Goal: Communication & Community: Participate in discussion

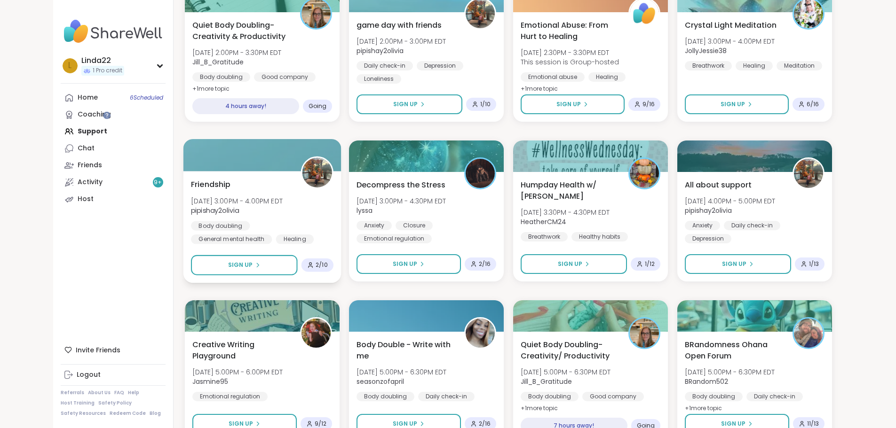
scroll to position [1213, 0]
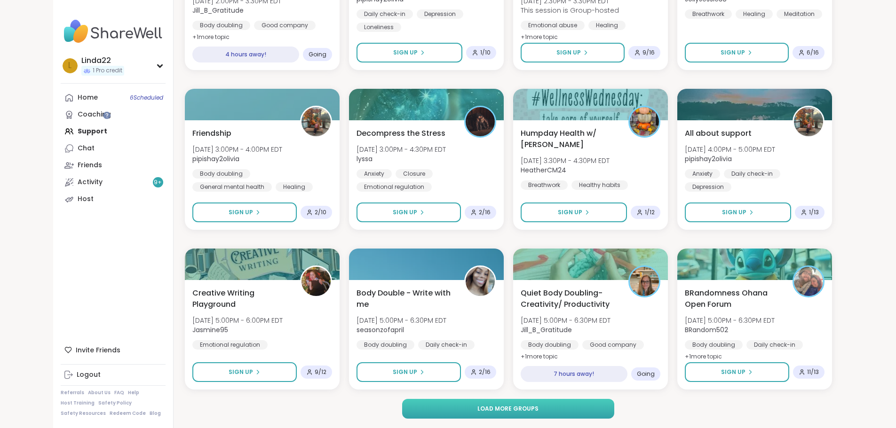
click at [420, 410] on button "Load more groups" at bounding box center [508, 409] width 212 height 20
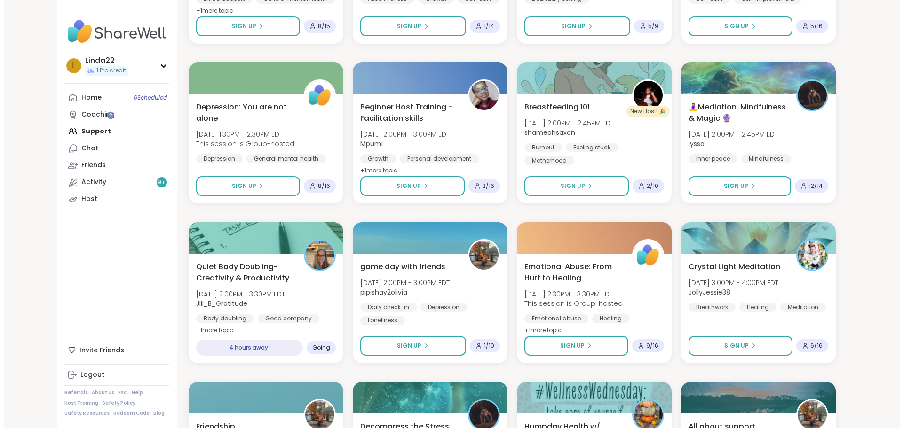
scroll to position [988, 0]
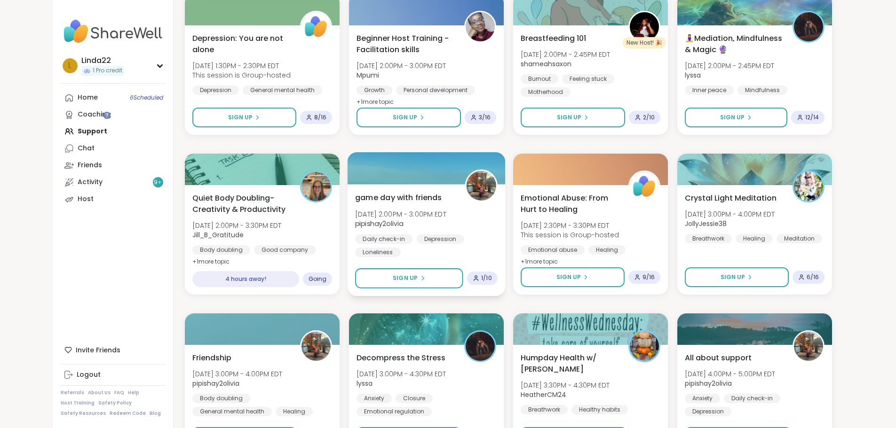
click at [366, 170] on div at bounding box center [426, 168] width 158 height 32
click at [366, 175] on div at bounding box center [426, 168] width 158 height 32
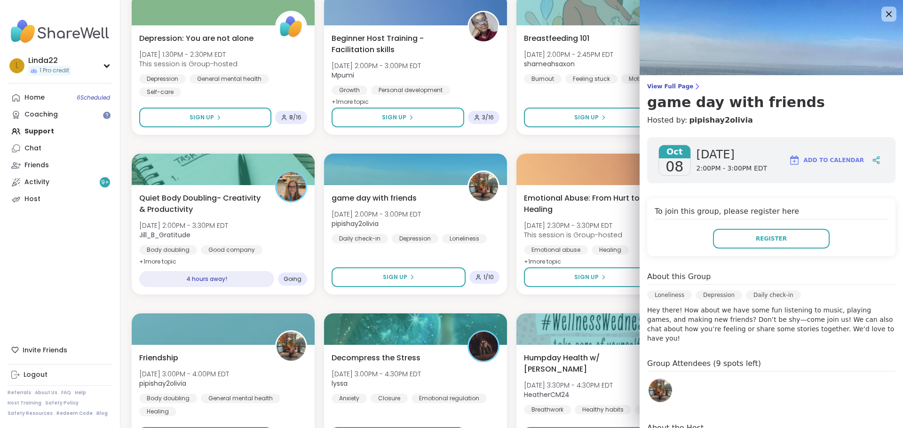
click at [659, 380] on img at bounding box center [661, 391] width 24 height 24
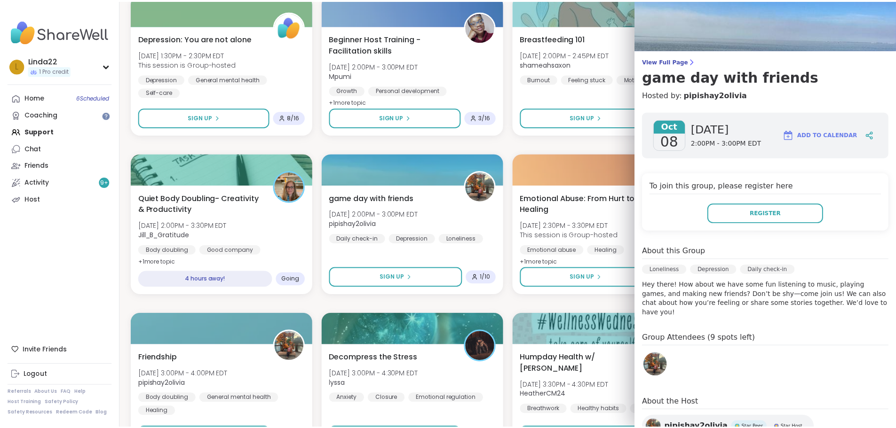
scroll to position [47, 0]
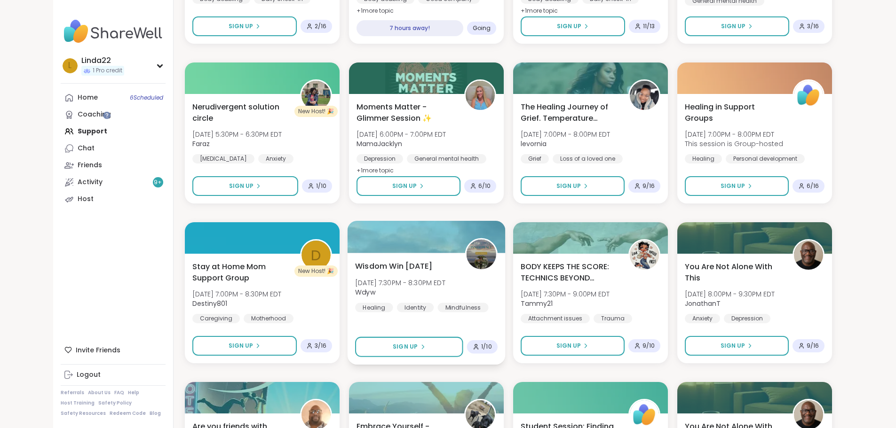
scroll to position [1693, 0]
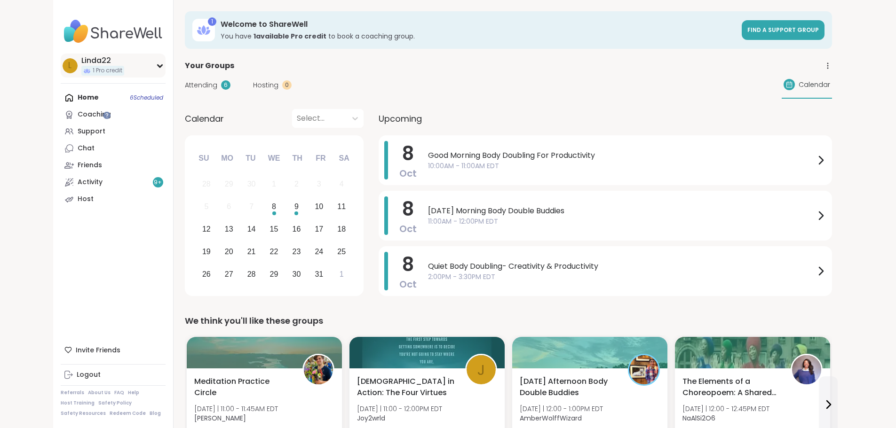
click at [96, 66] on div "L Linda22 1 Pro credit" at bounding box center [113, 66] width 105 height 24
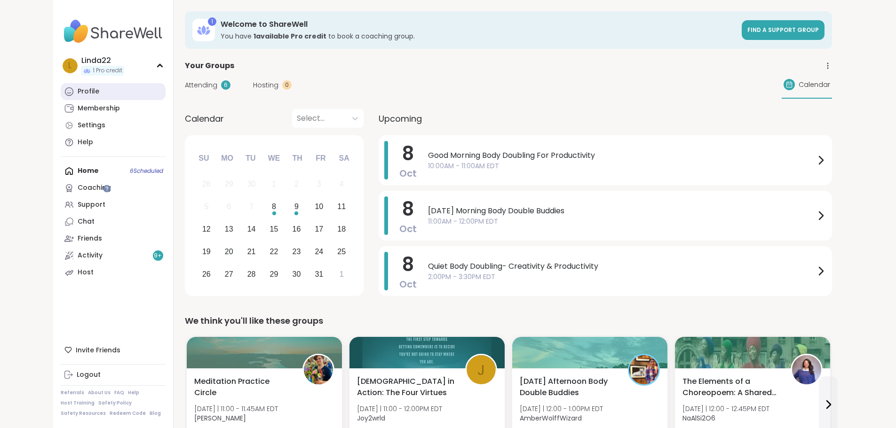
click at [89, 91] on link "Profile" at bounding box center [113, 91] width 105 height 17
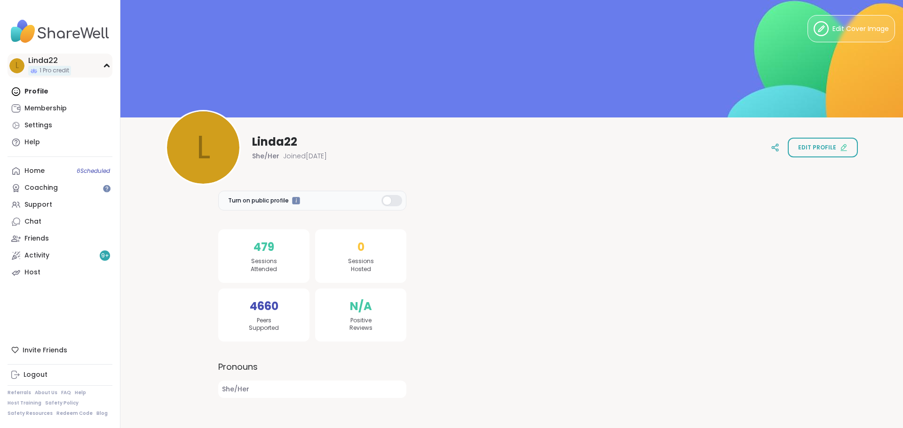
click at [94, 69] on div "L Linda22 1 Pro credit" at bounding box center [60, 66] width 105 height 24
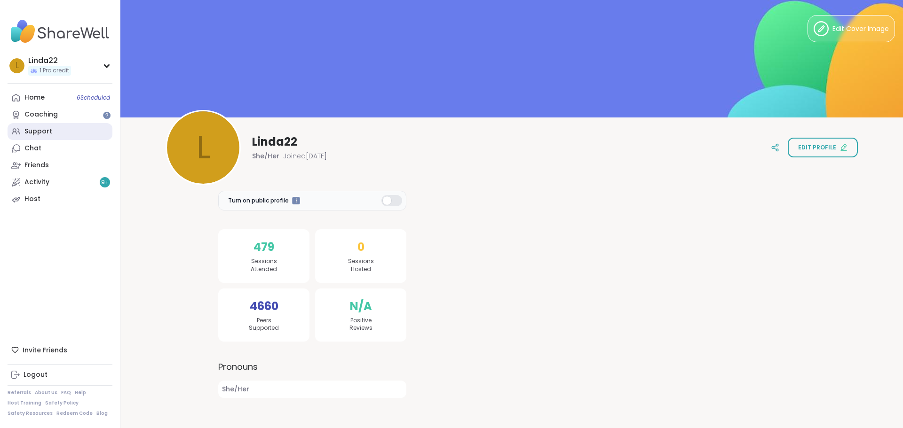
click at [90, 136] on link "Support" at bounding box center [60, 131] width 105 height 17
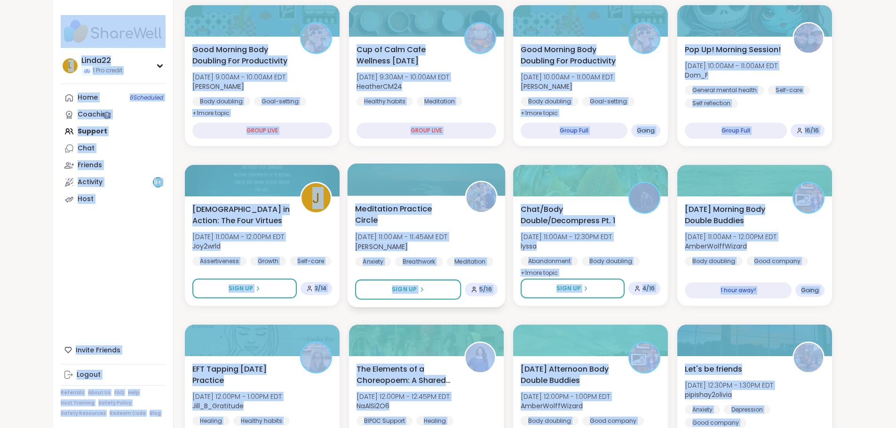
scroll to position [235, 0]
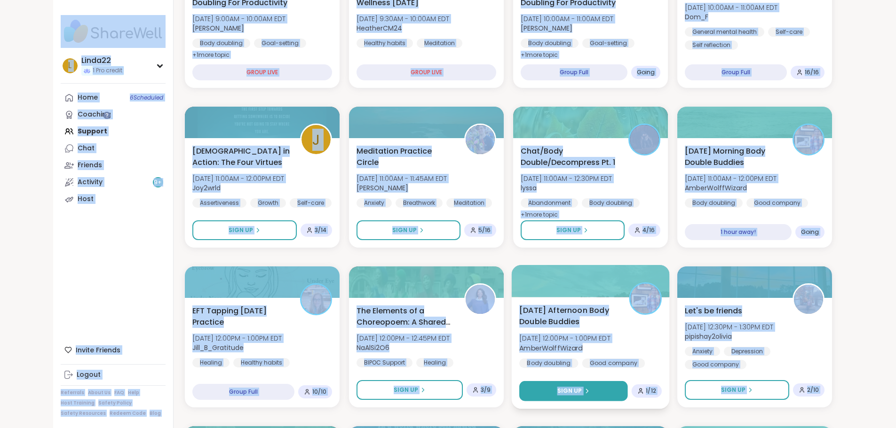
click at [552, 387] on button "Sign Up" at bounding box center [573, 391] width 109 height 20
click at [556, 395] on button "Sign Up" at bounding box center [573, 391] width 109 height 20
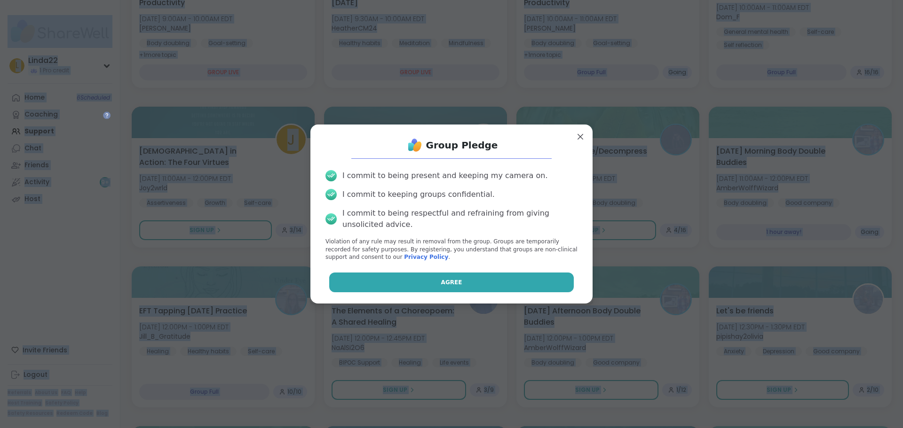
click at [491, 284] on button "Agree" at bounding box center [451, 283] width 245 height 20
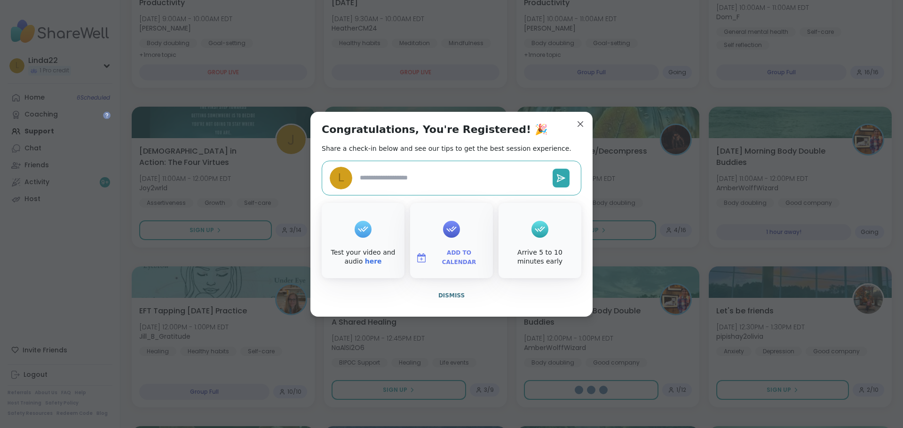
type textarea "*"
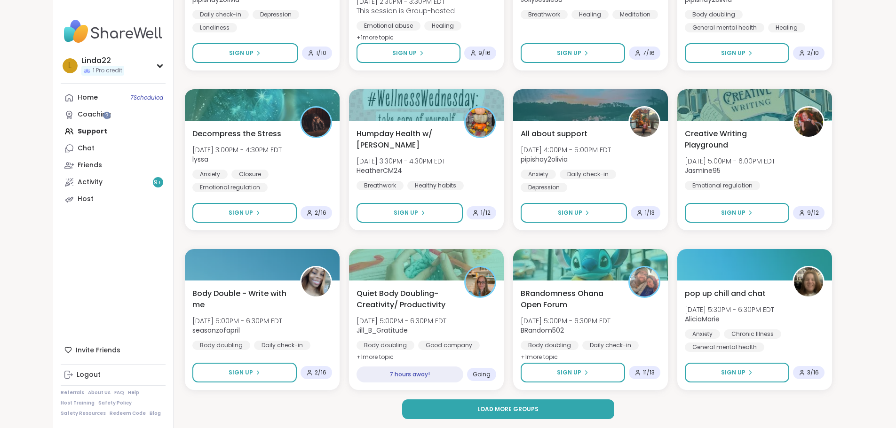
scroll to position [1213, 0]
click at [500, 413] on span "Load more groups" at bounding box center [507, 409] width 61 height 8
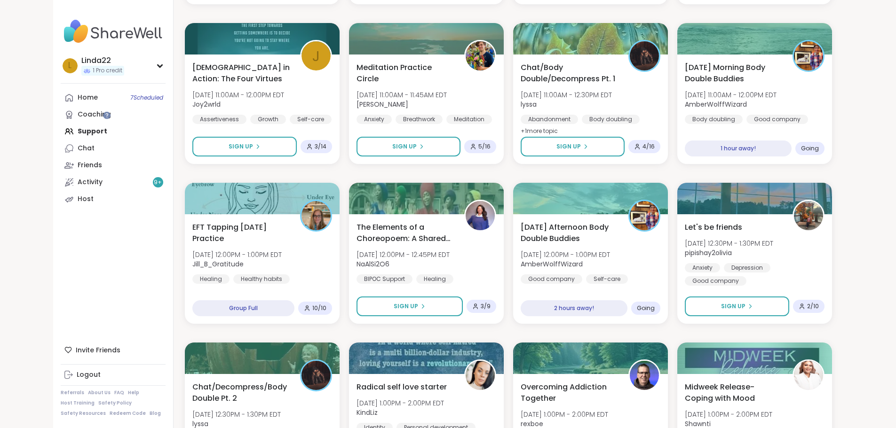
scroll to position [0, 0]
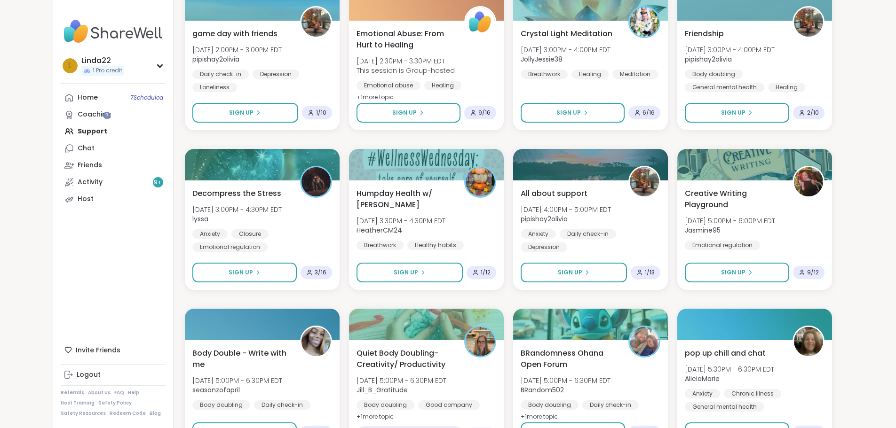
scroll to position [1213, 0]
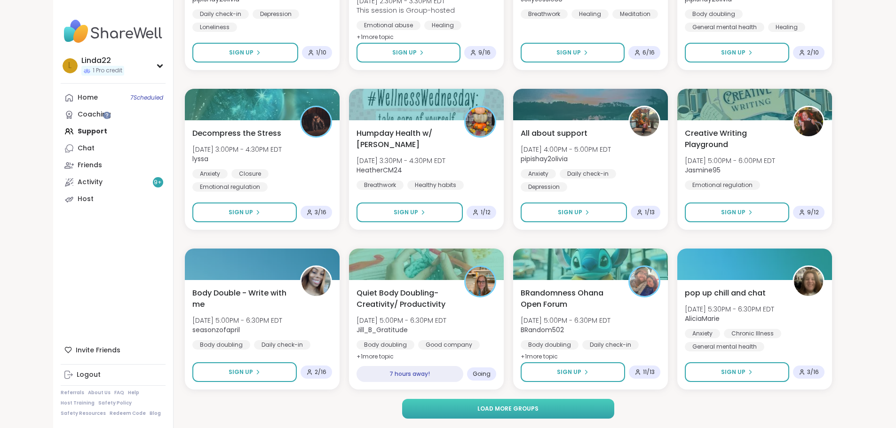
click at [413, 409] on button "Load more groups" at bounding box center [508, 409] width 212 height 20
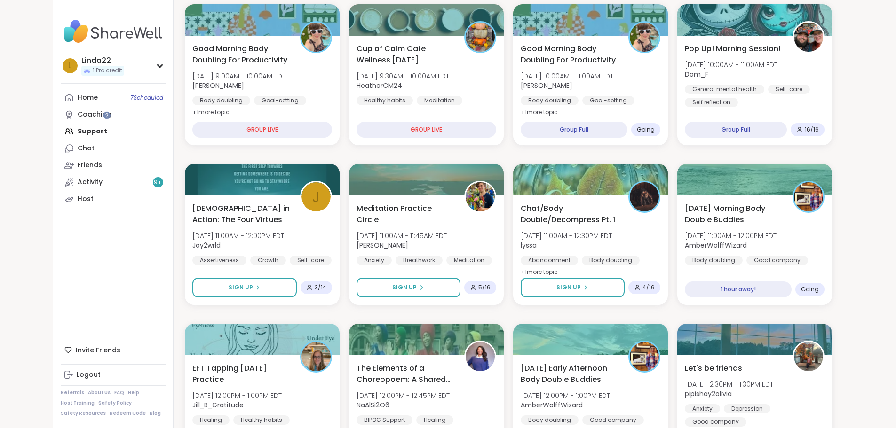
scroll to position [0, 0]
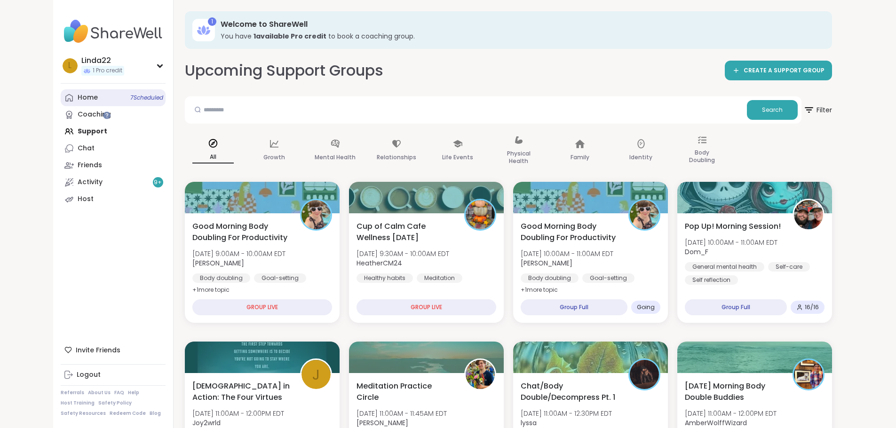
click at [130, 100] on span "7 Scheduled" at bounding box center [146, 98] width 33 height 8
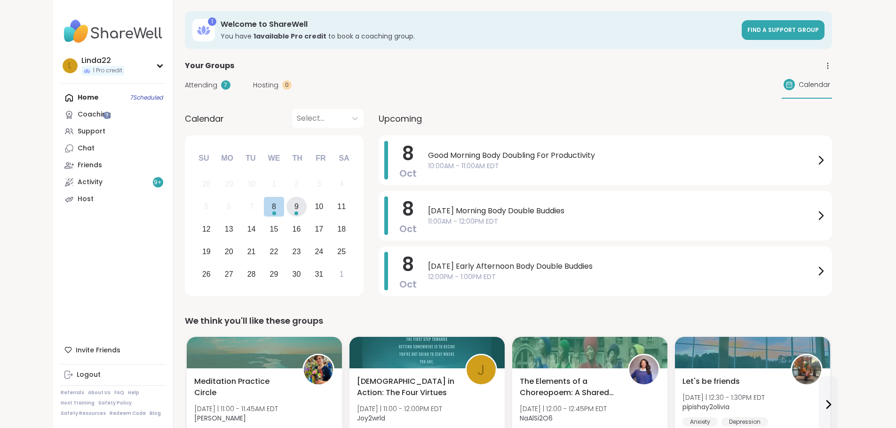
click at [294, 209] on div "9" at bounding box center [296, 206] width 4 height 13
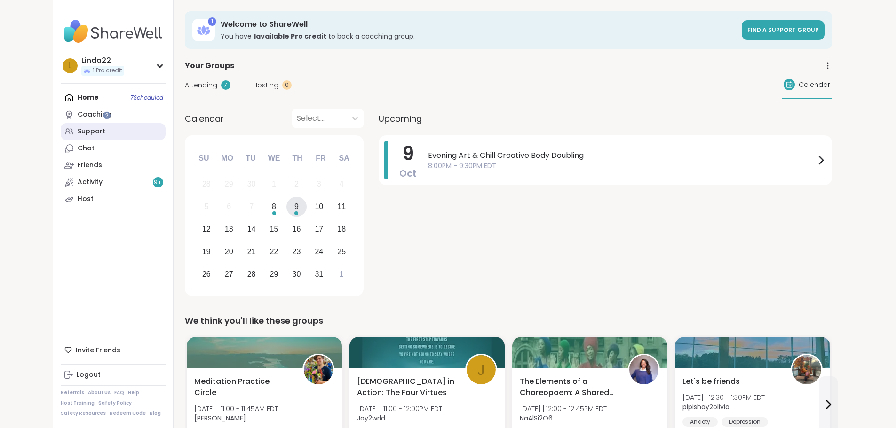
click at [61, 129] on link "Support" at bounding box center [113, 131] width 105 height 17
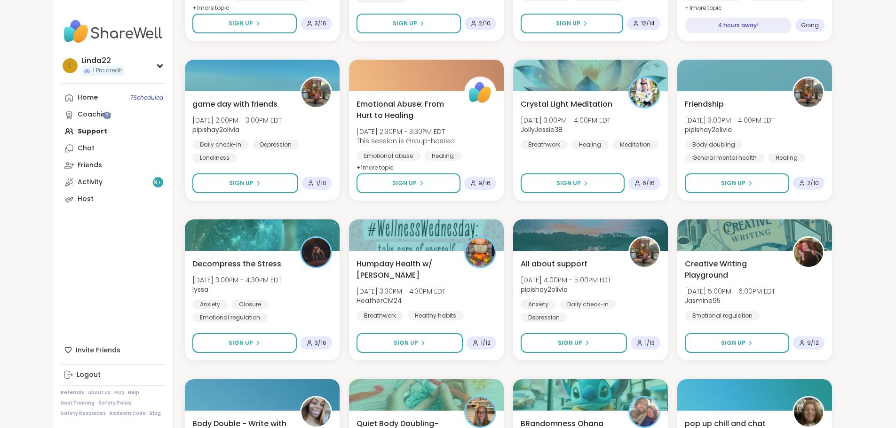
scroll to position [1213, 0]
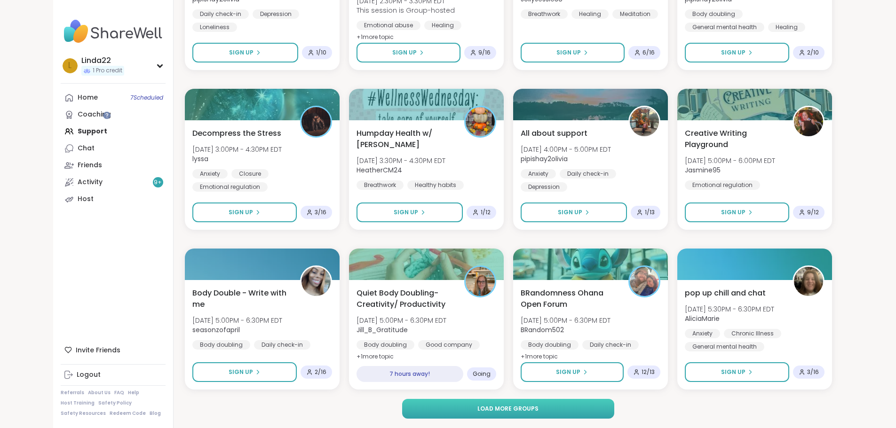
click at [425, 410] on button "Load more groups" at bounding box center [508, 409] width 212 height 20
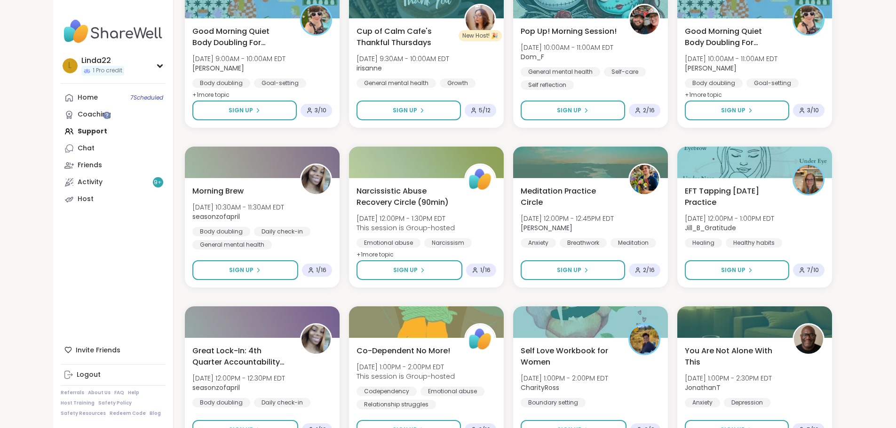
scroll to position [2652, 0]
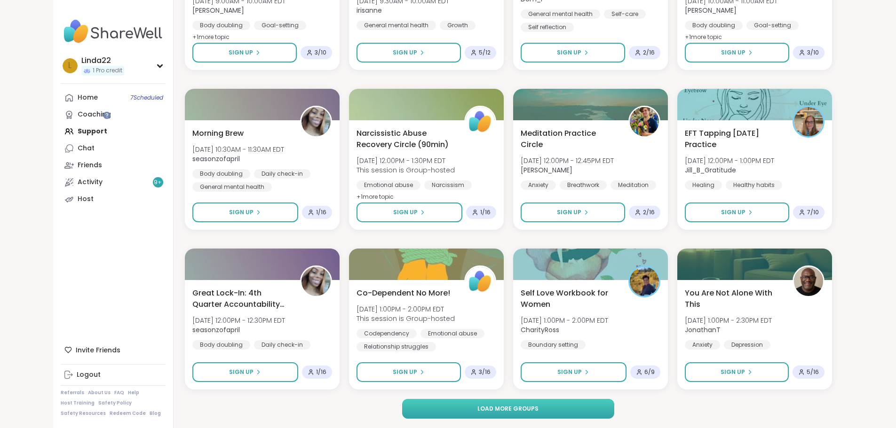
click at [455, 399] on button "Load more groups" at bounding box center [508, 409] width 212 height 20
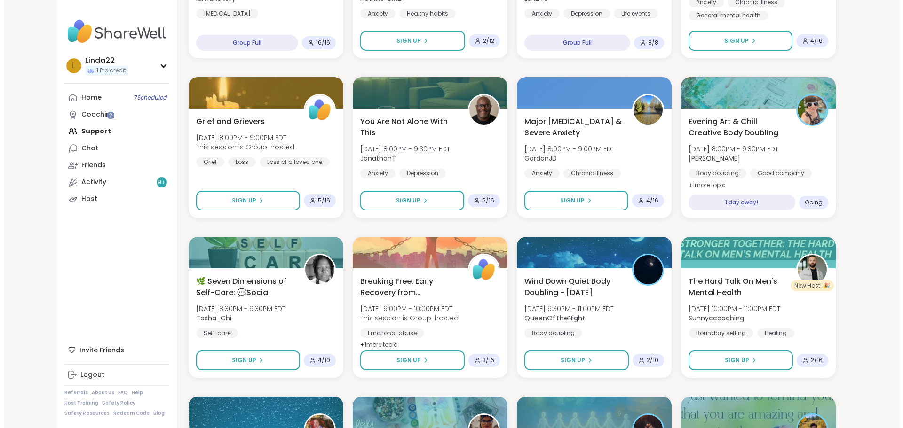
scroll to position [3640, 0]
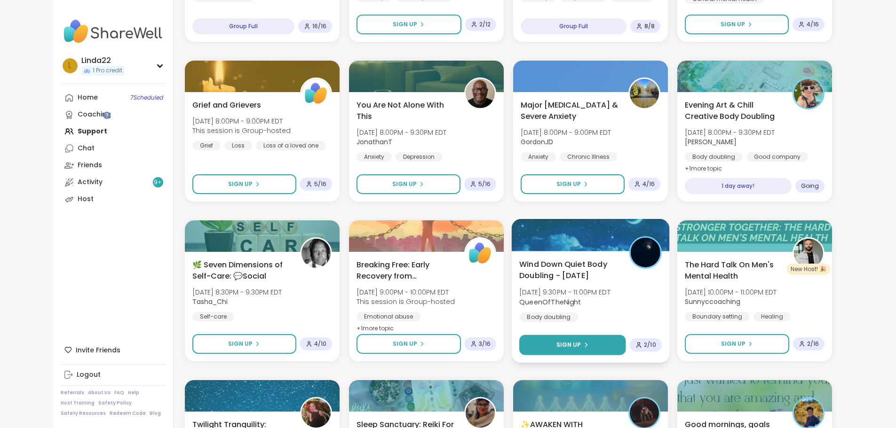
click at [535, 342] on button "Sign Up" at bounding box center [572, 345] width 106 height 20
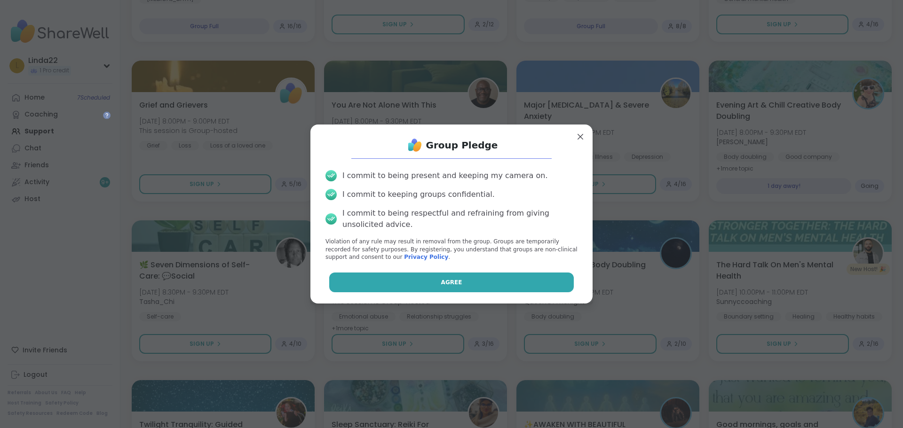
click at [503, 279] on button "Agree" at bounding box center [451, 283] width 245 height 20
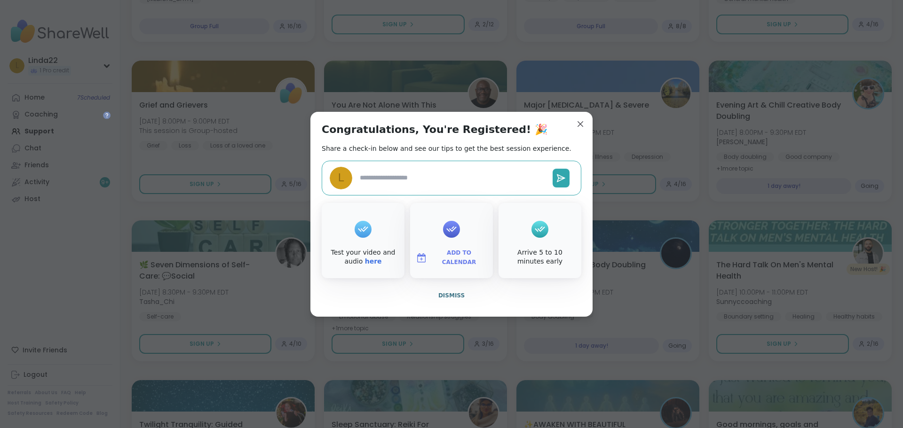
type textarea "*"
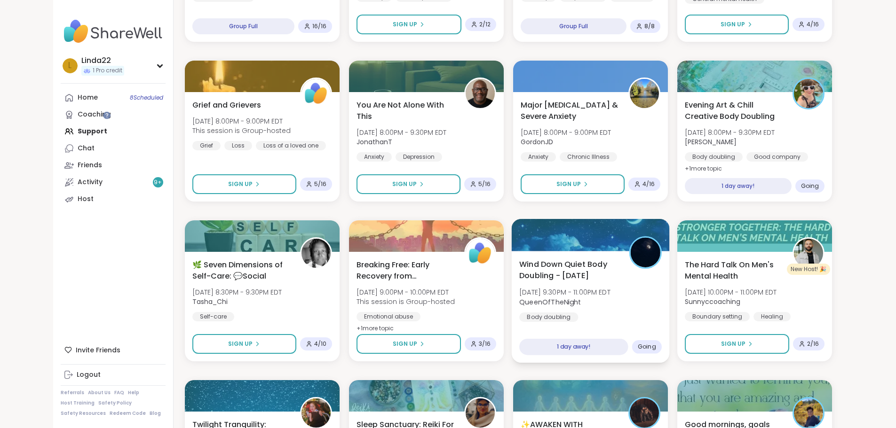
click at [568, 246] on div at bounding box center [590, 235] width 158 height 32
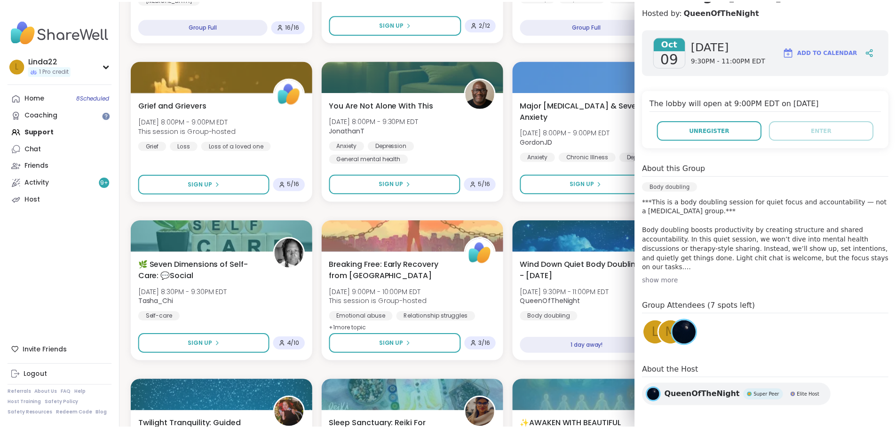
scroll to position [130, 0]
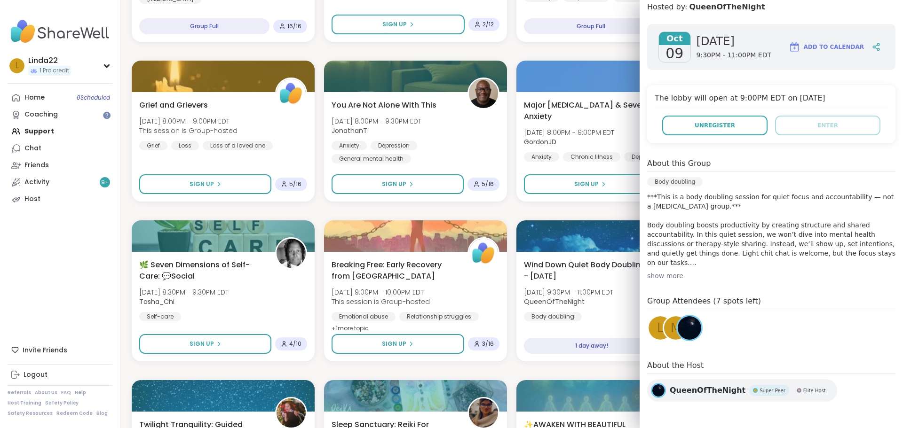
click at [671, 333] on span "M" at bounding box center [676, 328] width 10 height 18
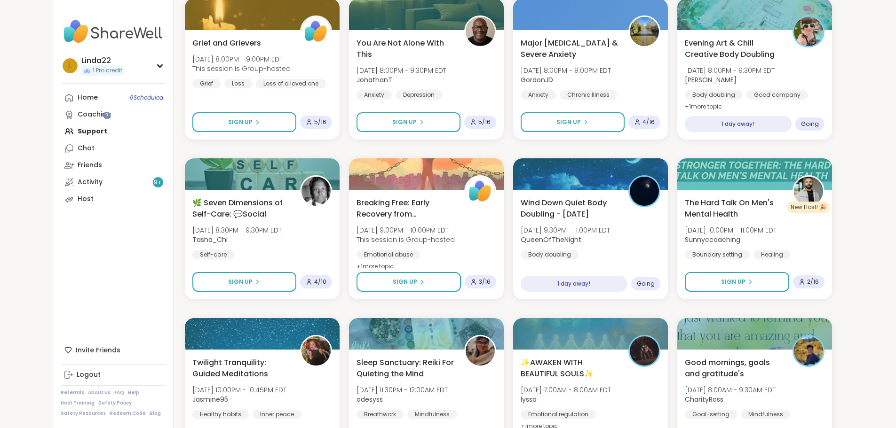
scroll to position [3574, 0]
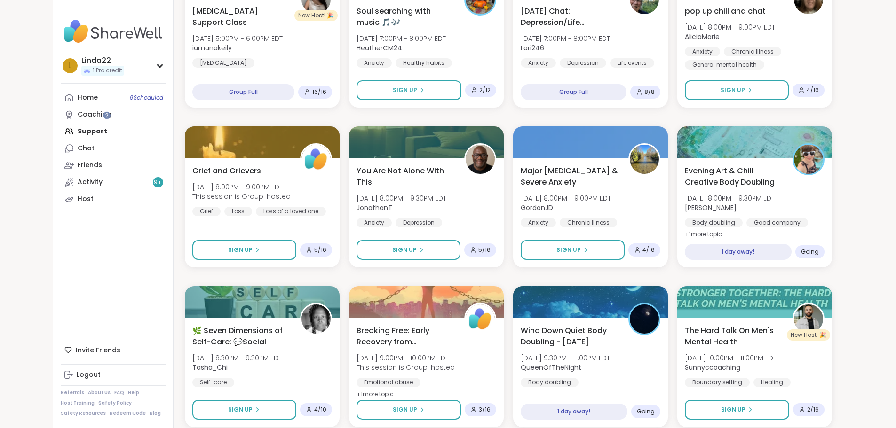
click at [77, 130] on div "Home 8 Scheduled Coaching Support Chat Friends Activity 9 + Host" at bounding box center [113, 148] width 105 height 119
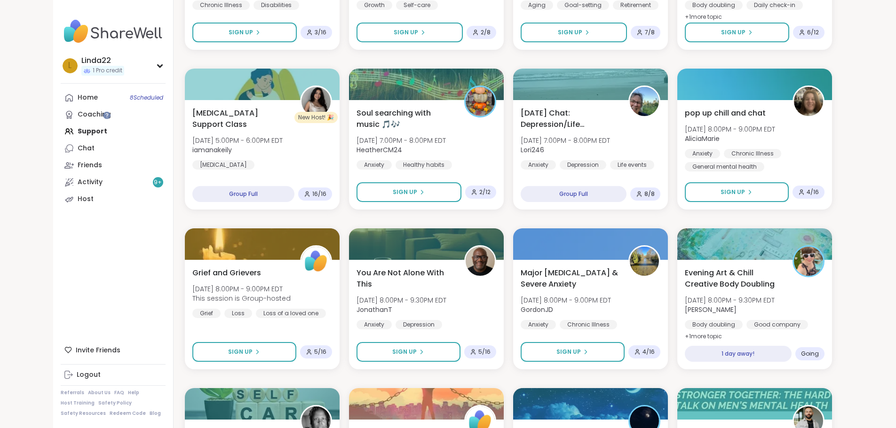
scroll to position [3386, 0]
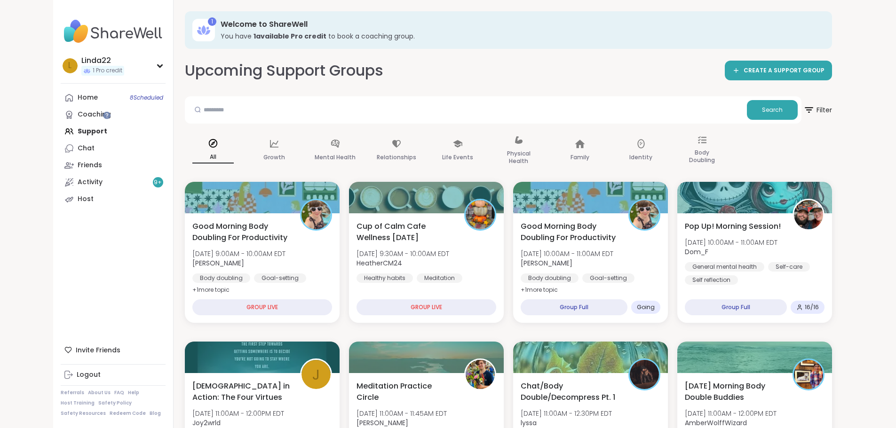
click at [61, 101] on link "Home 8 Scheduled" at bounding box center [113, 97] width 105 height 17
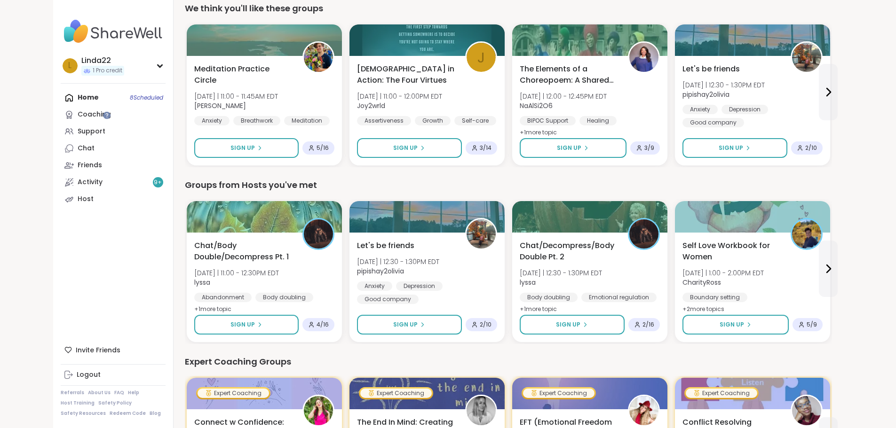
scroll to position [376, 0]
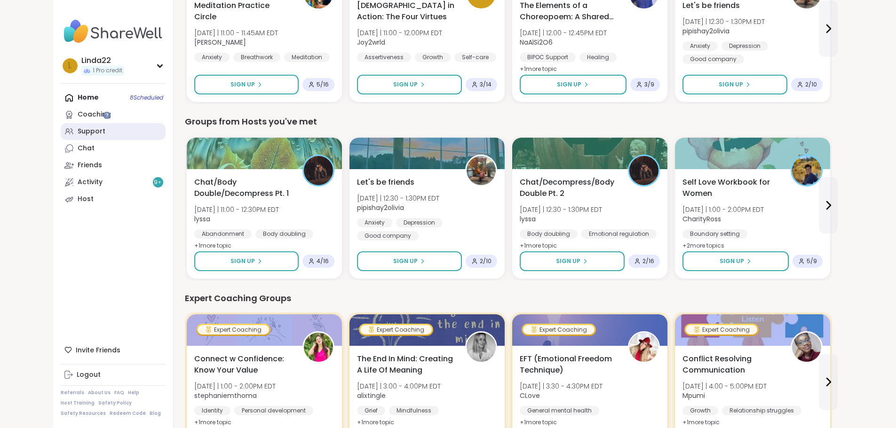
click at [85, 129] on link "Support" at bounding box center [113, 131] width 105 height 17
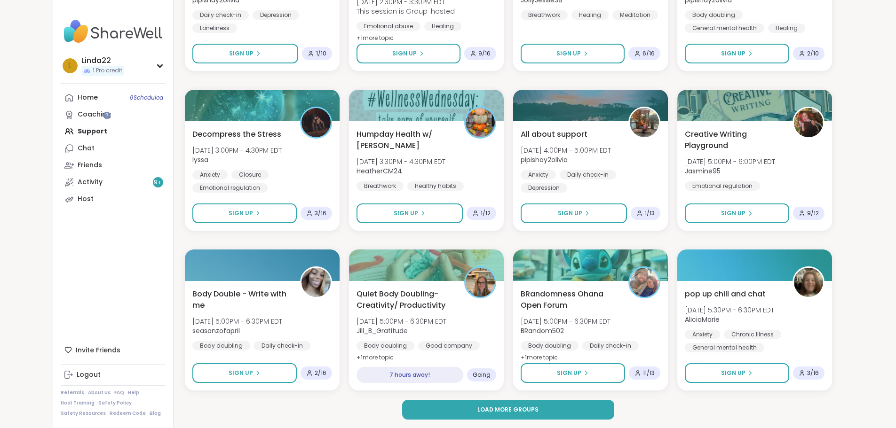
scroll to position [1213, 0]
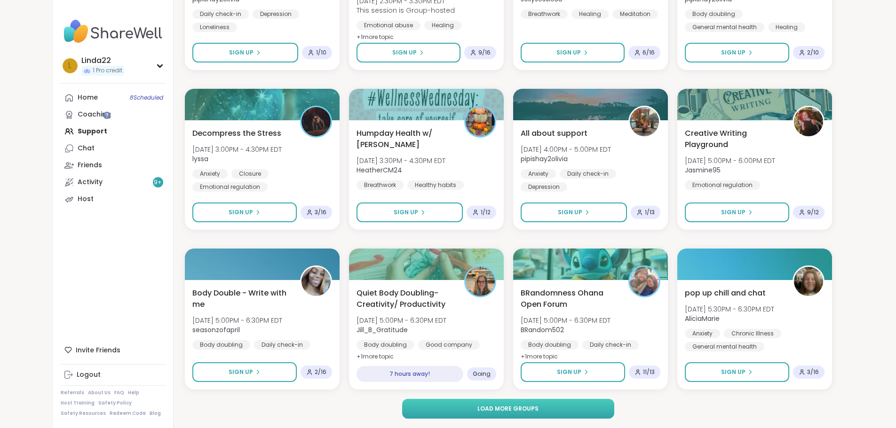
click at [448, 413] on button "Load more groups" at bounding box center [508, 409] width 212 height 20
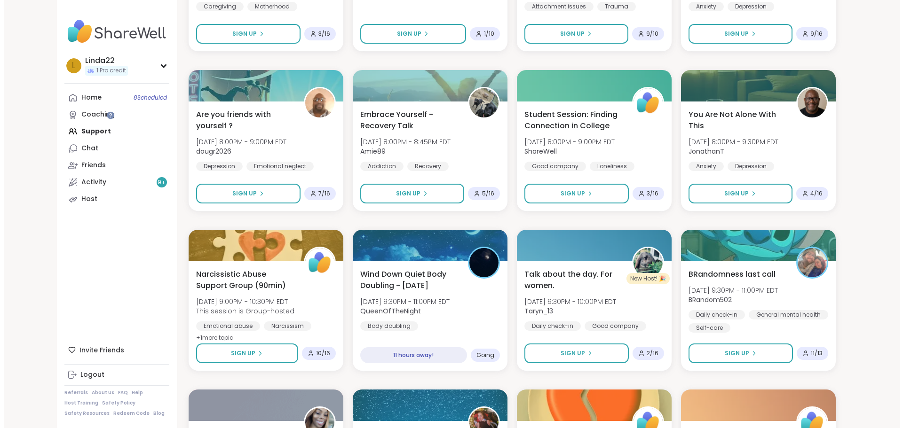
scroll to position [1918, 0]
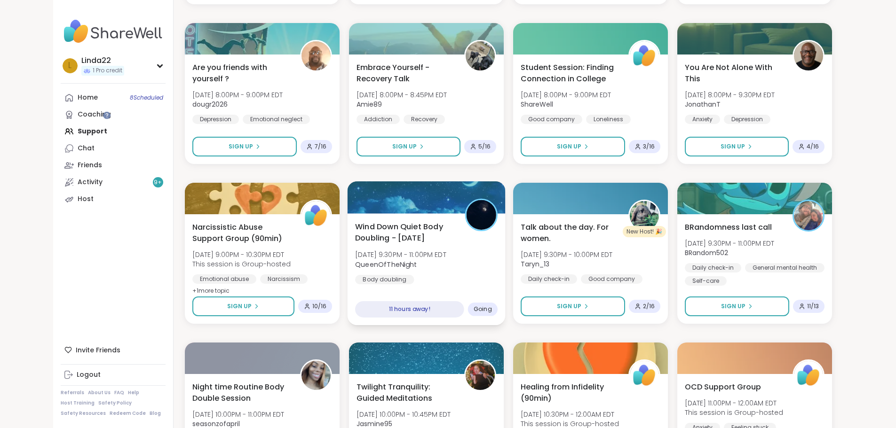
click at [417, 195] on div at bounding box center [426, 198] width 158 height 32
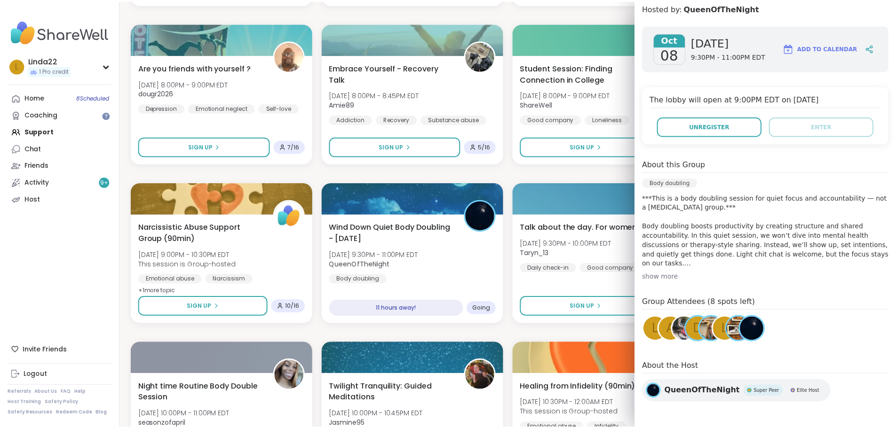
scroll to position [130, 0]
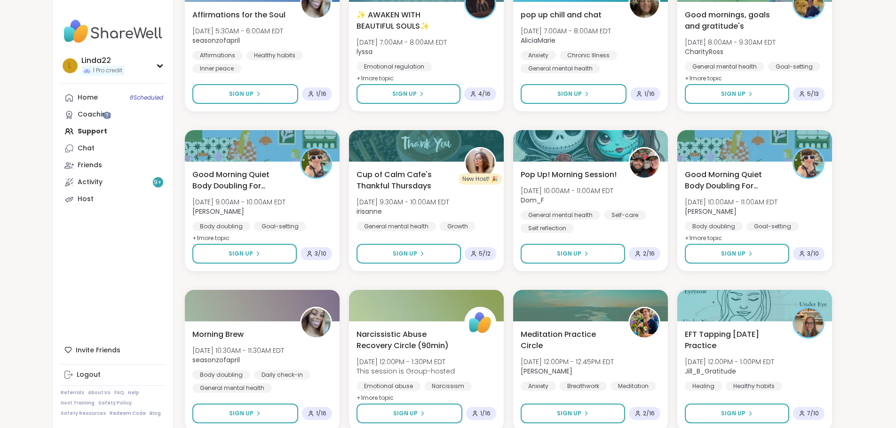
scroll to position [2483, 0]
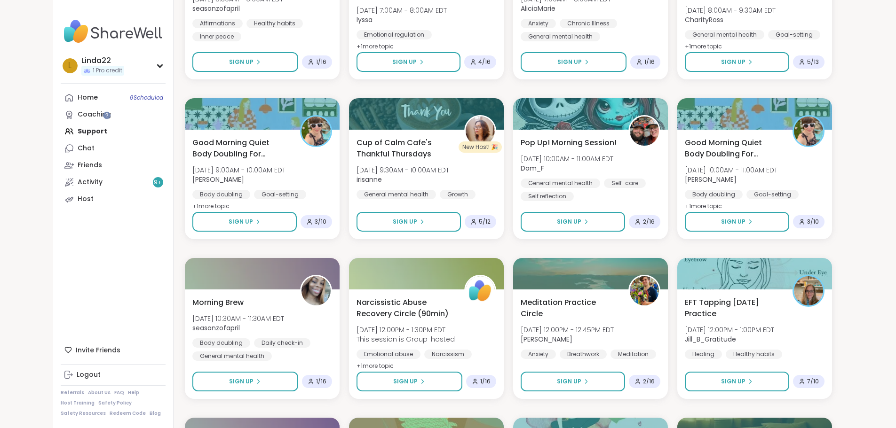
click at [71, 134] on div "Home 8 Scheduled Coaching Support Chat Friends Activity 9 + Host" at bounding box center [113, 148] width 105 height 119
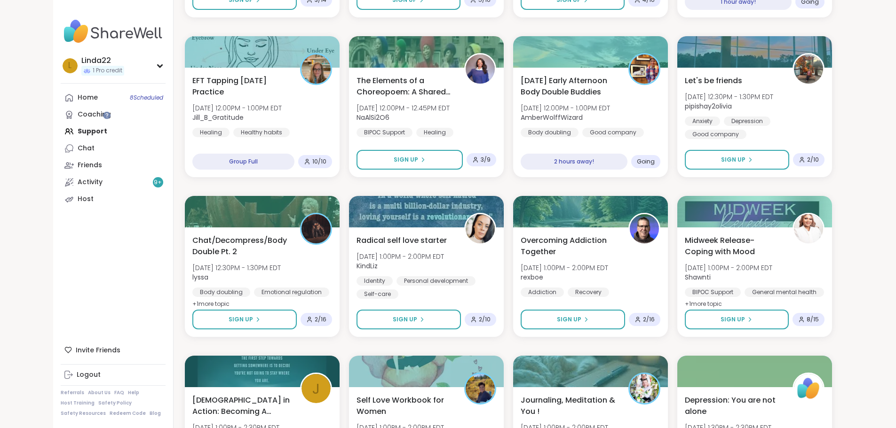
scroll to position [470, 0]
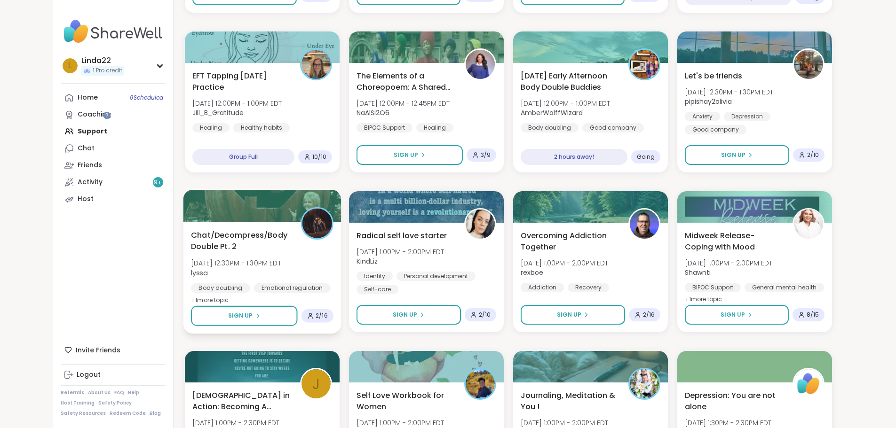
click at [261, 204] on div at bounding box center [262, 206] width 158 height 32
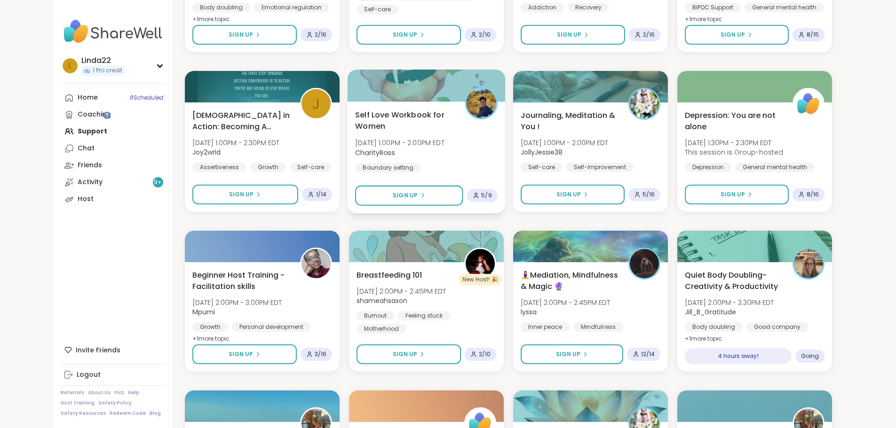
scroll to position [753, 0]
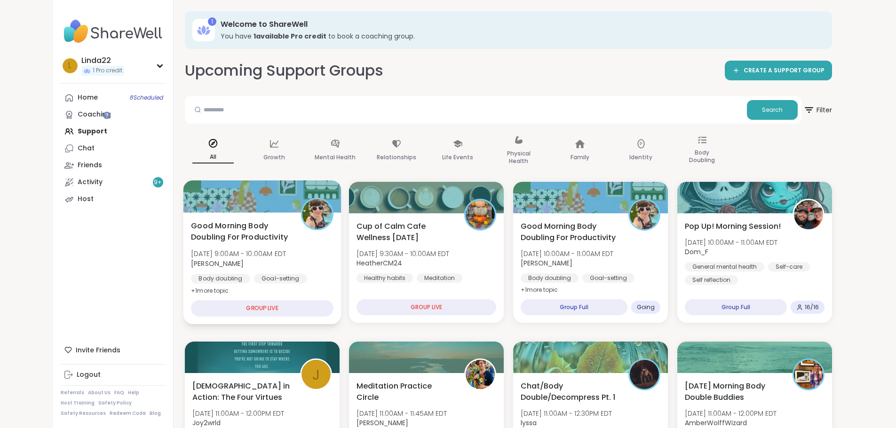
click at [270, 185] on div at bounding box center [262, 197] width 158 height 32
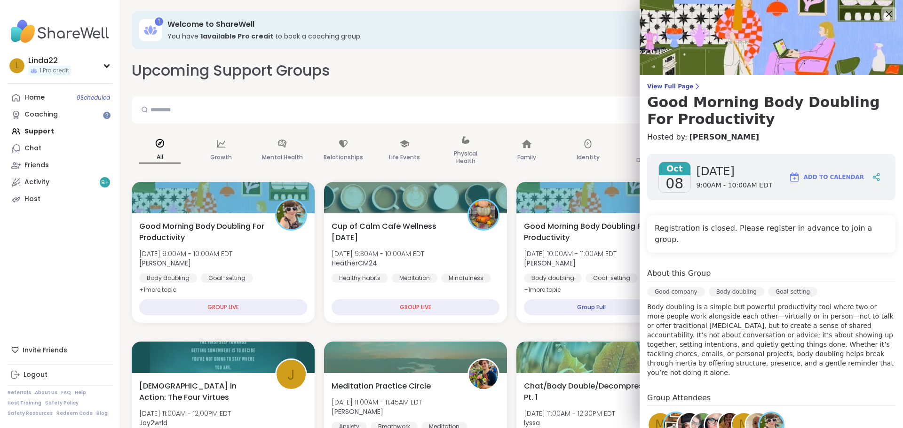
click at [739, 416] on span "M" at bounding box center [744, 425] width 10 height 18
click at [468, 39] on h3 "You have 1 available Pro credit to book a coaching group." at bounding box center [522, 36] width 711 height 9
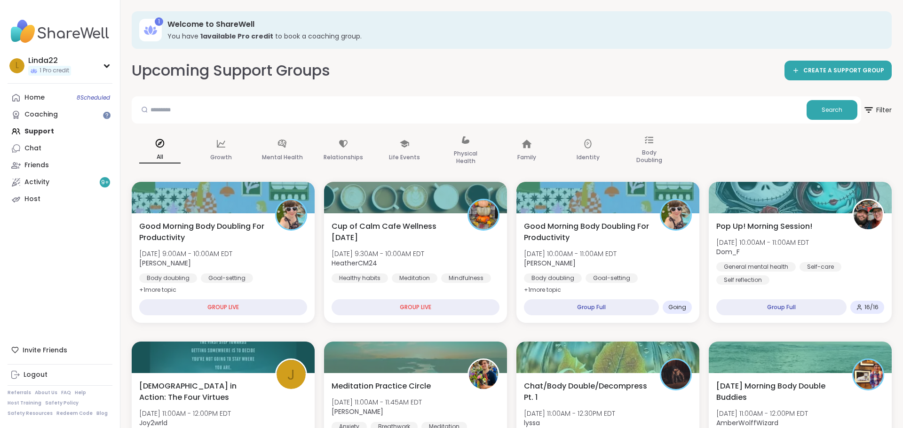
click at [468, 39] on h3 "You have 1 available Pro credit to book a coaching group." at bounding box center [522, 36] width 711 height 9
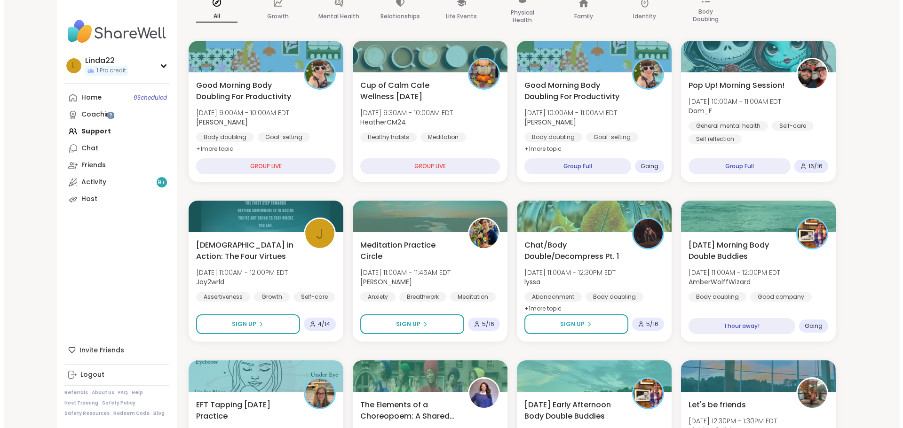
scroll to position [188, 0]
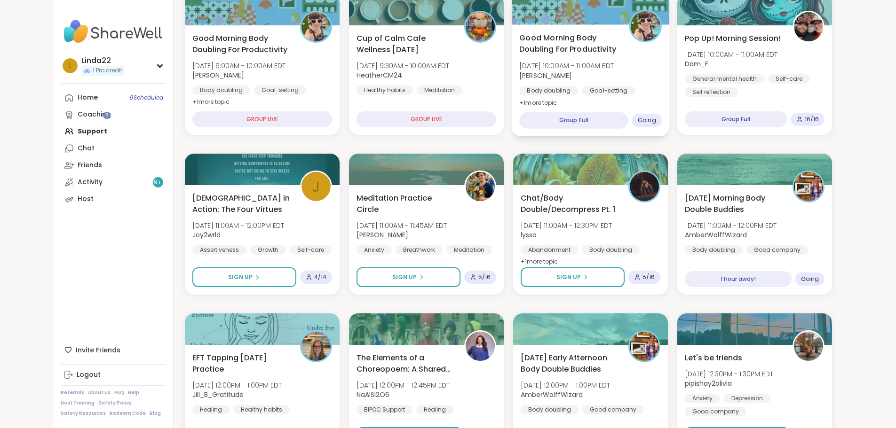
click at [555, 19] on div at bounding box center [590, 8] width 158 height 32
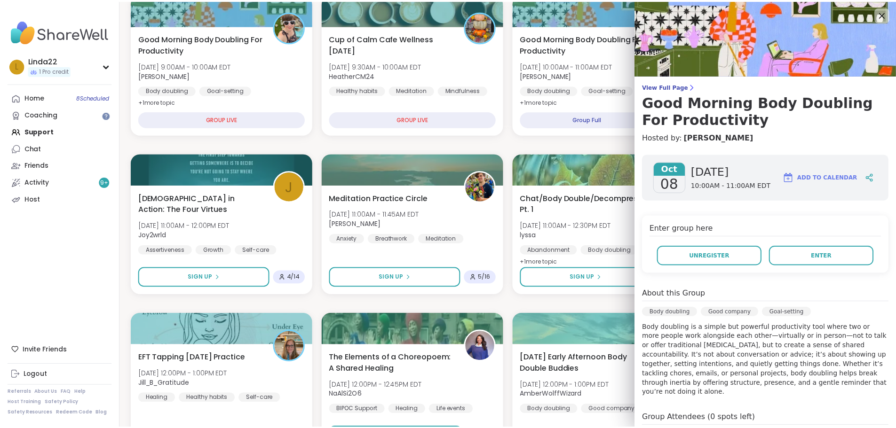
scroll to position [155, 0]
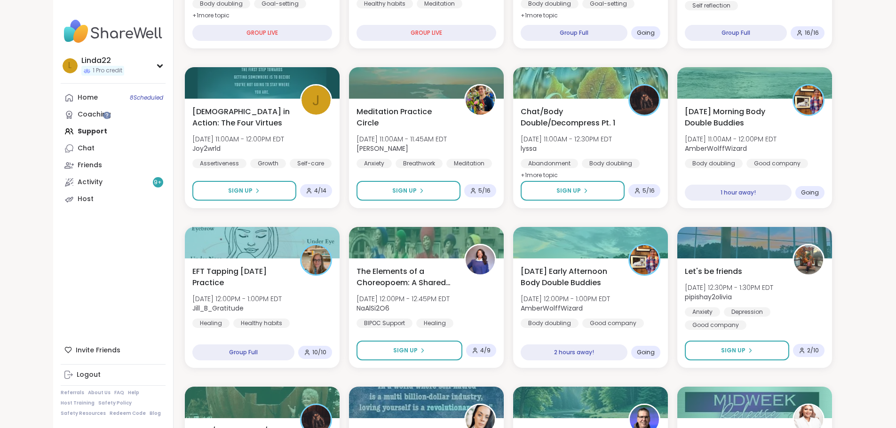
scroll to position [282, 0]
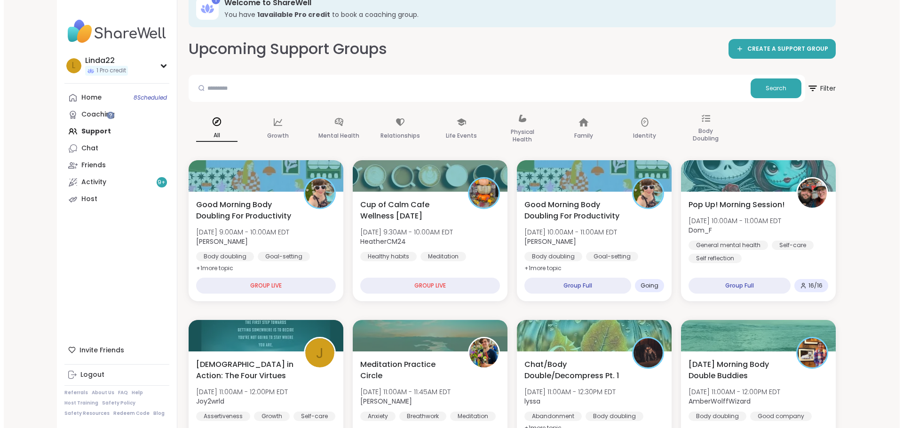
scroll to position [0, 0]
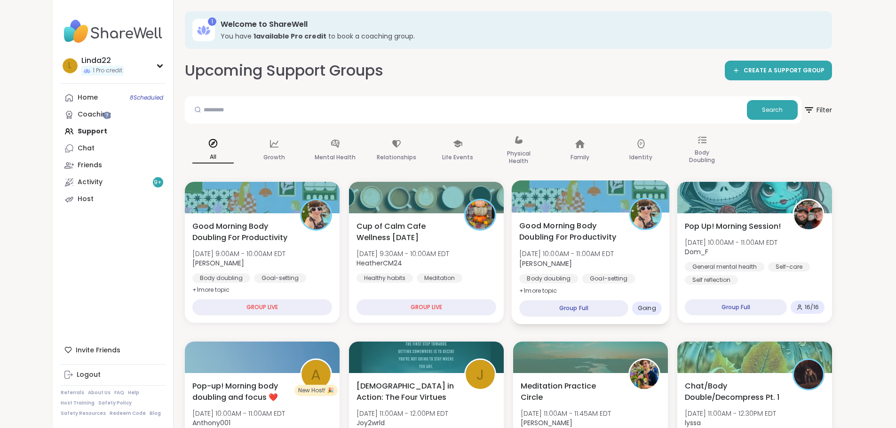
click at [563, 202] on div at bounding box center [590, 197] width 158 height 32
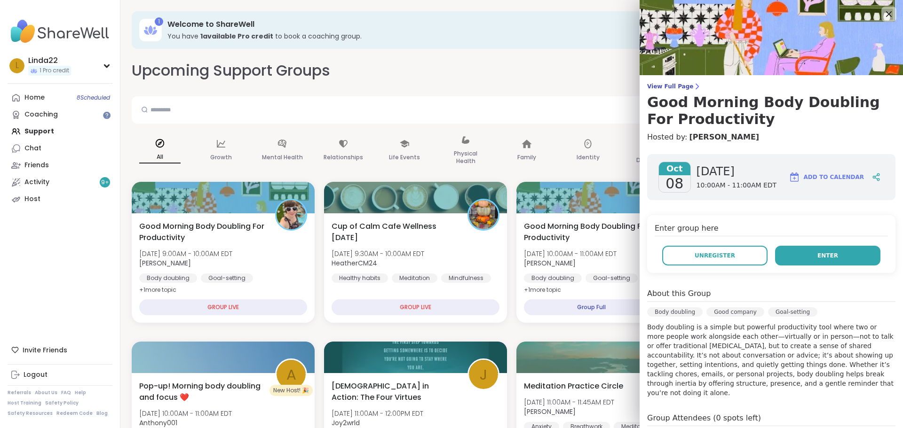
click at [794, 262] on button "Enter" at bounding box center [827, 256] width 105 height 20
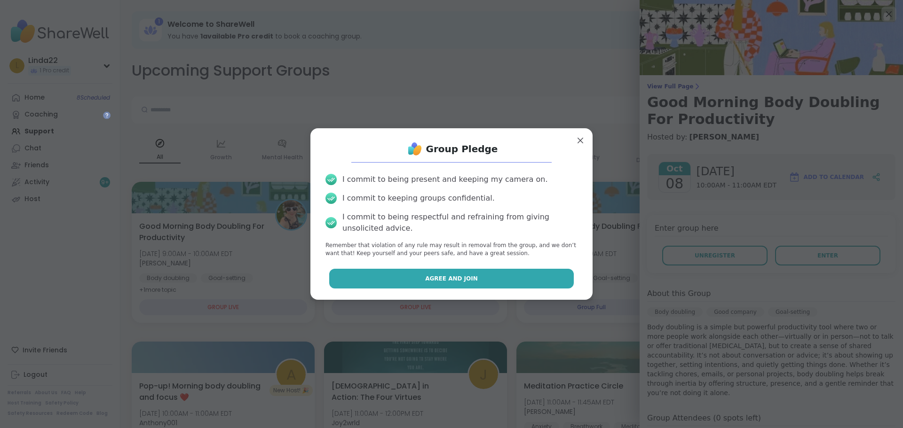
click at [502, 274] on button "Agree and Join" at bounding box center [451, 279] width 245 height 20
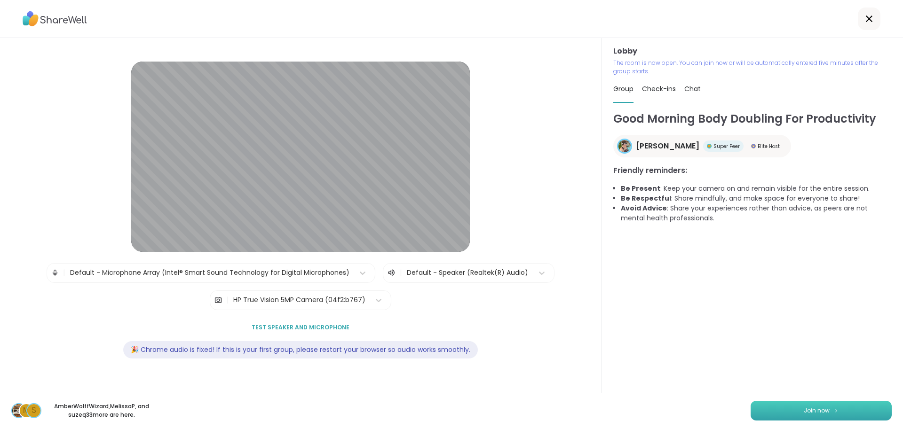
click at [758, 407] on button "Join now" at bounding box center [821, 411] width 141 height 20
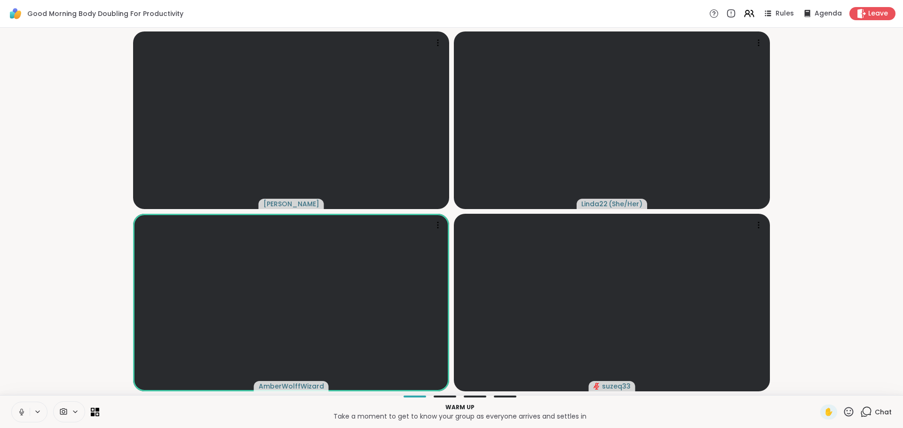
click at [19, 412] on icon at bounding box center [21, 412] width 8 height 8
click at [22, 412] on icon at bounding box center [21, 412] width 8 height 8
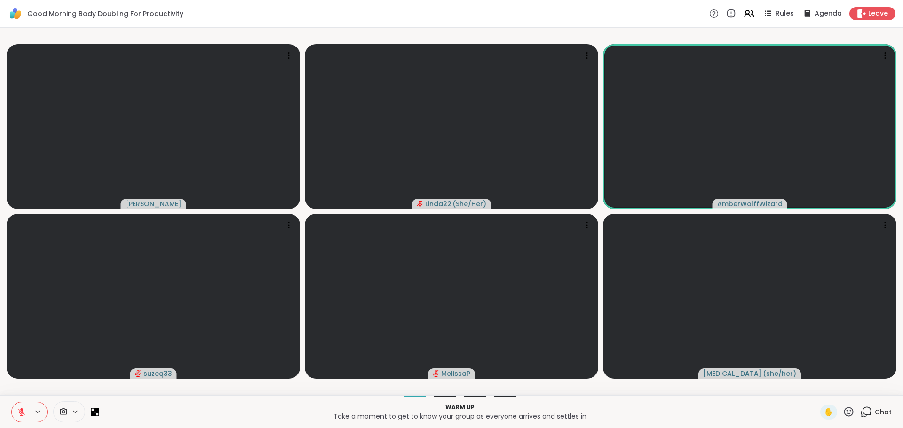
click at [863, 413] on icon at bounding box center [867, 411] width 9 height 8
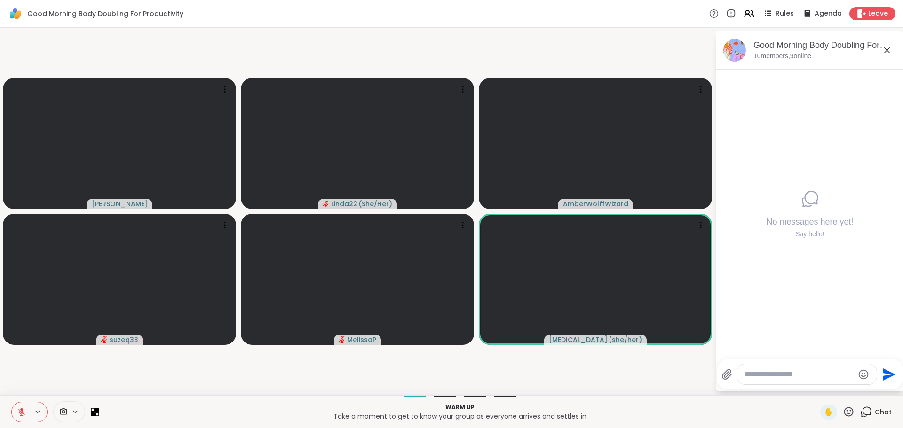
click at [758, 377] on textarea "Type your message" at bounding box center [800, 374] width 110 height 9
type textarea "**********"
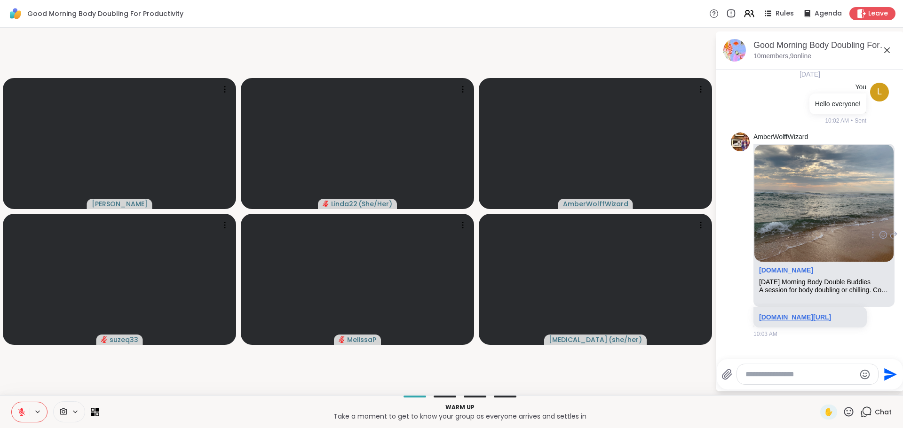
click at [774, 321] on link "sharewellnow.com/session/1dec888c-2f6f-43d6-8683-0655a3cbdb3d" at bounding box center [795, 318] width 72 height 8
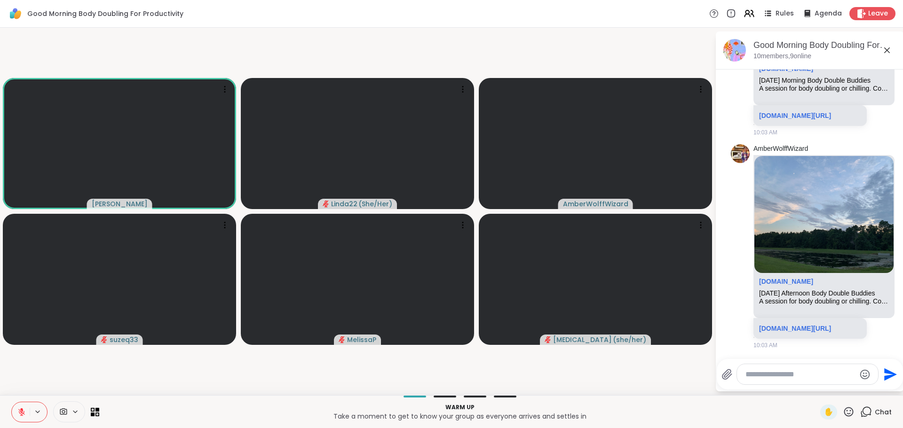
scroll to position [239, 0]
click at [766, 325] on link "sharewellnow.com/session/4c685fbd-3b85-4861-bf43-02e55dd28bf8" at bounding box center [795, 329] width 72 height 8
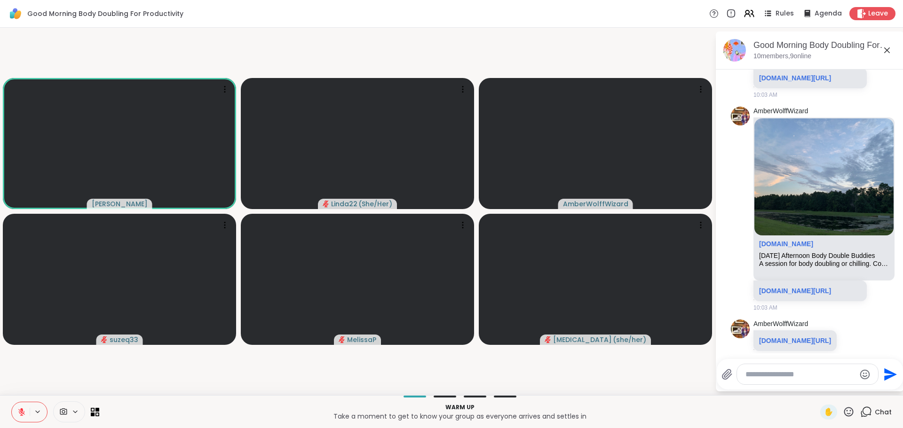
scroll to position [318, 0]
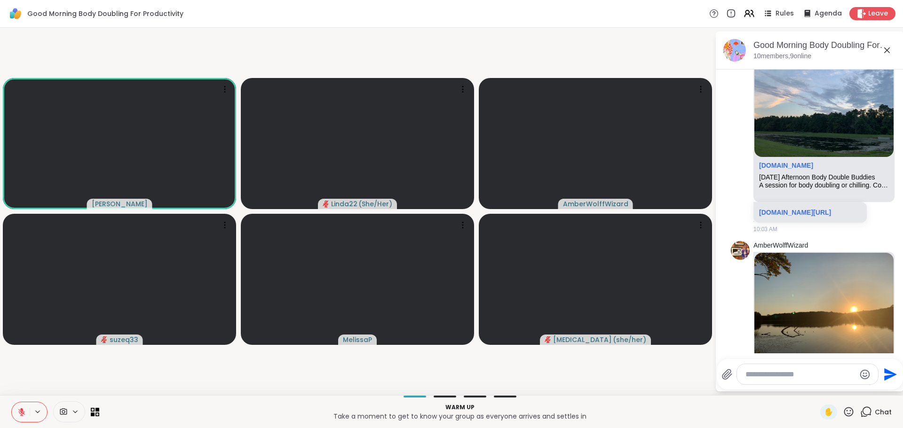
click at [845, 413] on icon at bounding box center [849, 412] width 12 height 12
click at [817, 385] on div "❤️" at bounding box center [821, 387] width 17 height 15
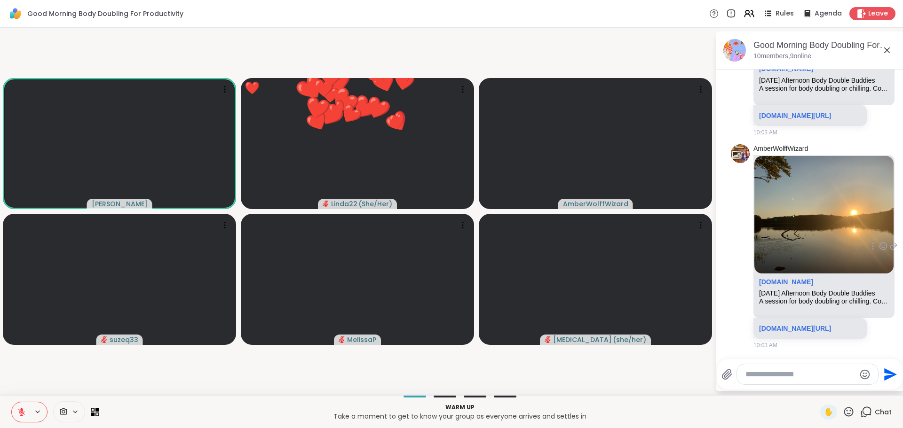
scroll to position [471, 0]
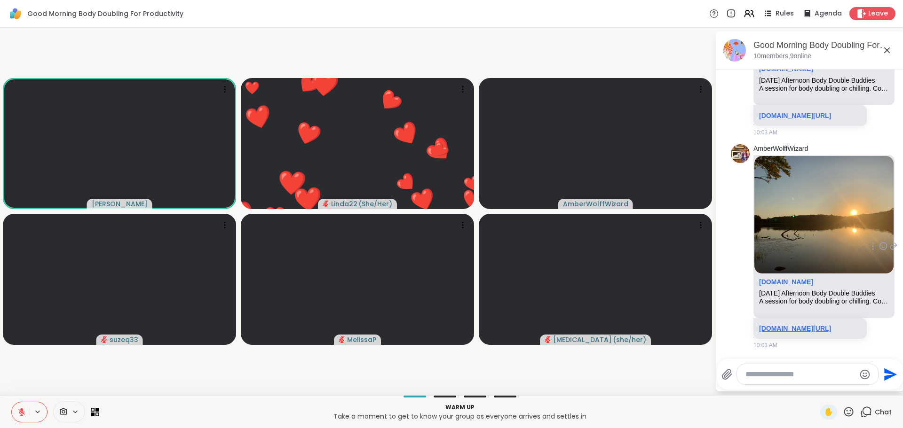
click at [794, 325] on link "sharewellnow.com/session/333fa590-5e14-4373-a7a2-7a2376de57d9" at bounding box center [795, 329] width 72 height 8
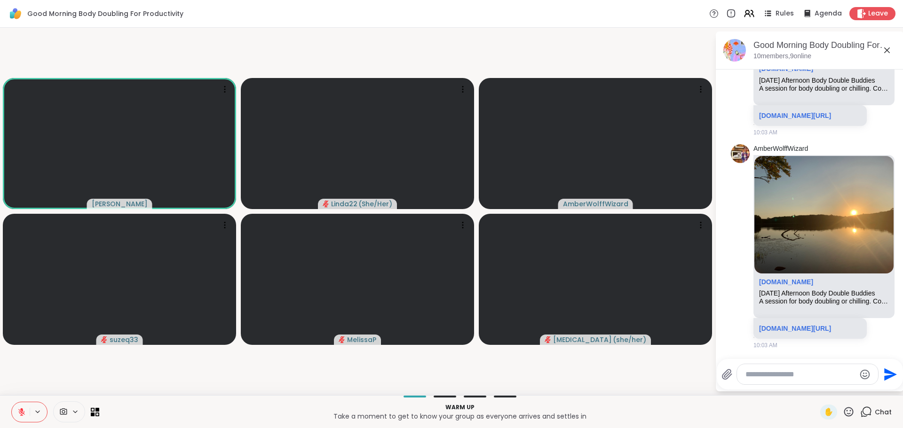
click at [228, 379] on video-player-container "Adrienne_QueenOfTheDawn Linda22 ( She/Her ) AmberWolffWizard suzeq33 MelissaP M…" at bounding box center [358, 212] width 704 height 360
click at [332, 372] on video-player-container "Adrienne_QueenOfTheDawn Linda22 ( She/Her ) AmberWolffWizard suzeq33 MelissaP M…" at bounding box center [358, 212] width 704 height 360
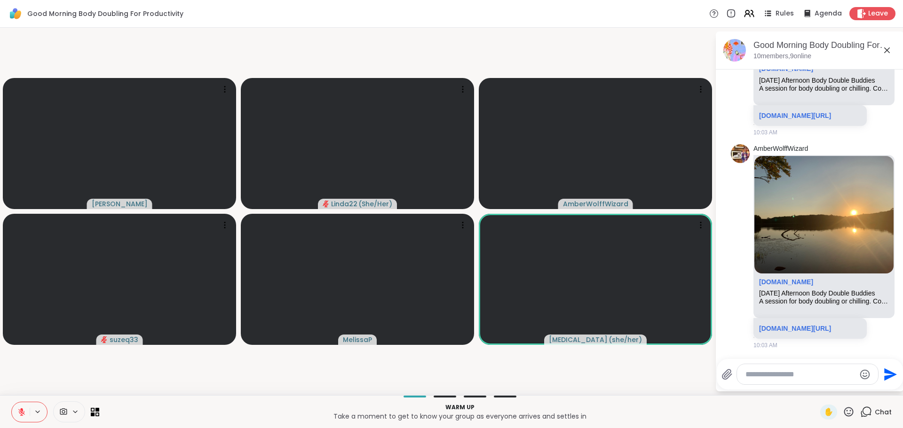
click at [843, 412] on icon at bounding box center [849, 412] width 12 height 12
click at [817, 382] on span "❤️" at bounding box center [821, 387] width 9 height 11
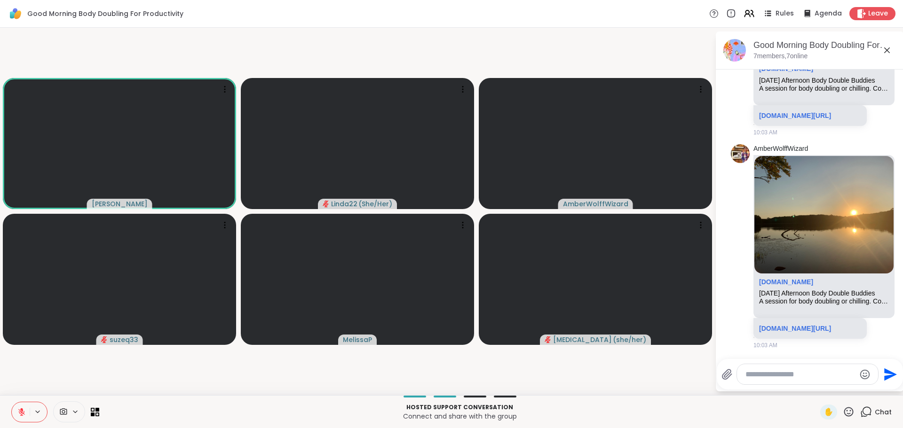
click at [843, 409] on icon at bounding box center [849, 412] width 12 height 12
click at [817, 385] on span "❤️" at bounding box center [821, 387] width 9 height 11
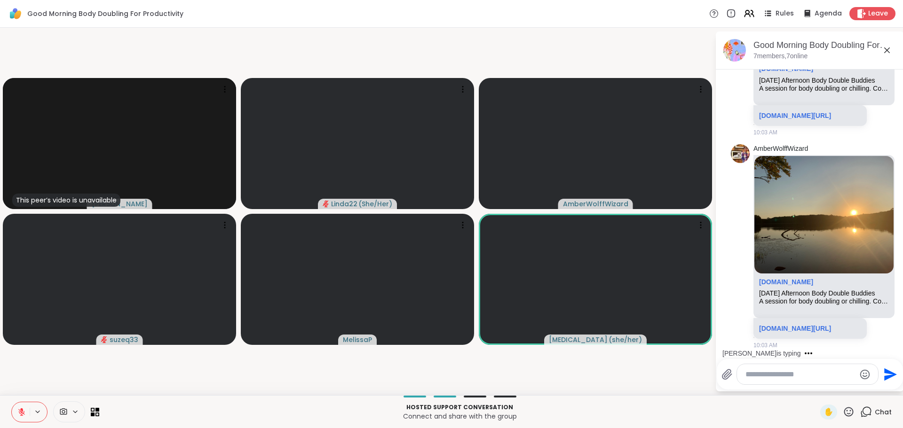
scroll to position [522, 0]
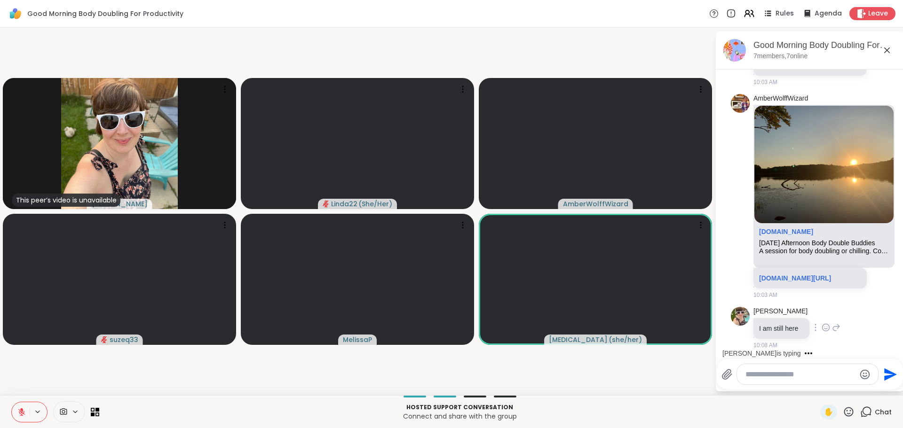
click at [830, 325] on icon at bounding box center [826, 328] width 7 height 7
click at [755, 310] on div "Select Reaction: Heart" at bounding box center [751, 313] width 8 height 8
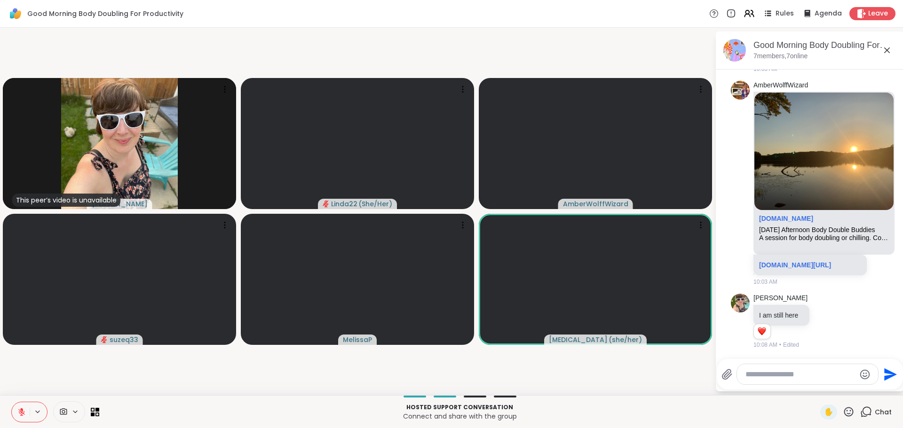
click at [672, 373] on video-player-container "This peer’s video is unavailable Adrienne_QueenOfTheDawn Linda22 ( She/Her ) Am…" at bounding box center [358, 212] width 704 height 360
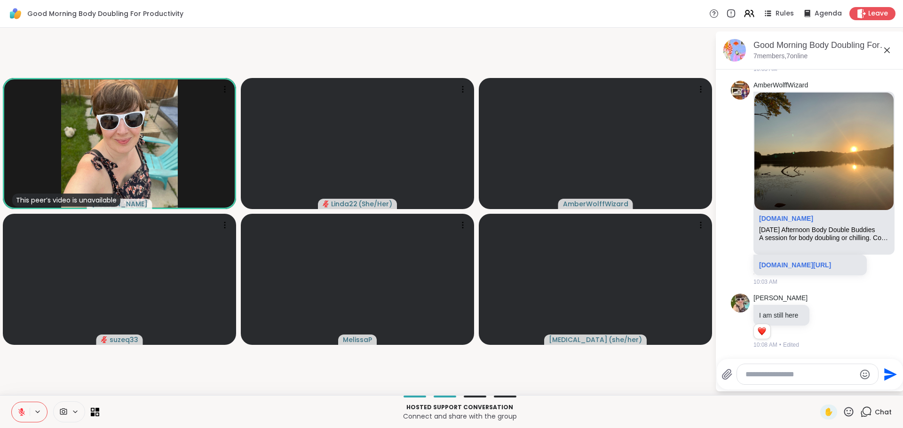
click at [844, 409] on icon at bounding box center [848, 411] width 9 height 9
click at [817, 392] on span "❤️" at bounding box center [821, 387] width 9 height 11
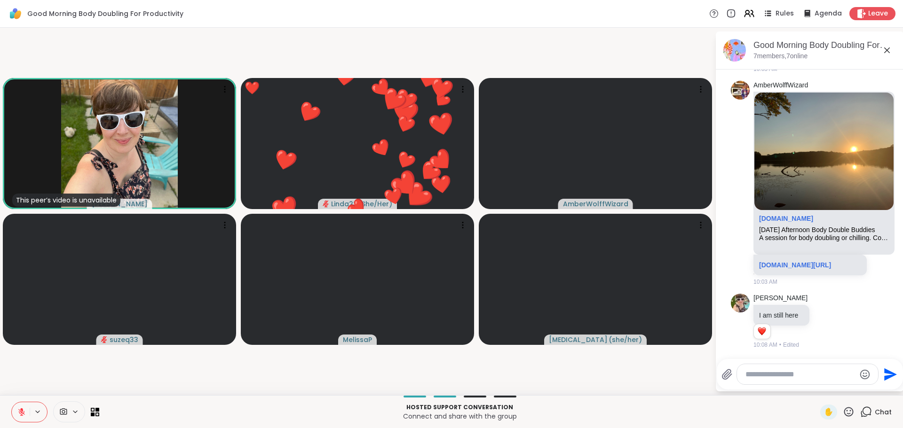
click at [271, 401] on div "Hosted support conversation Connect and share with the group ✋ Chat" at bounding box center [451, 412] width 903 height 33
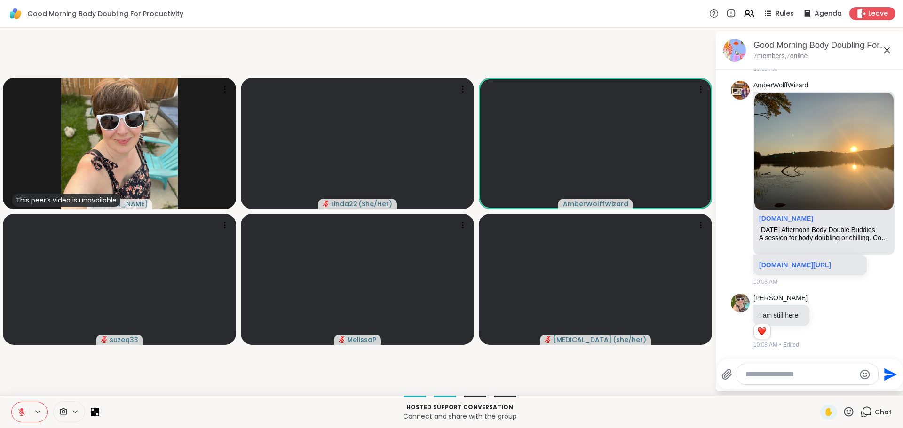
click at [846, 411] on icon at bounding box center [849, 412] width 12 height 12
click at [817, 389] on span "❤️" at bounding box center [821, 387] width 9 height 11
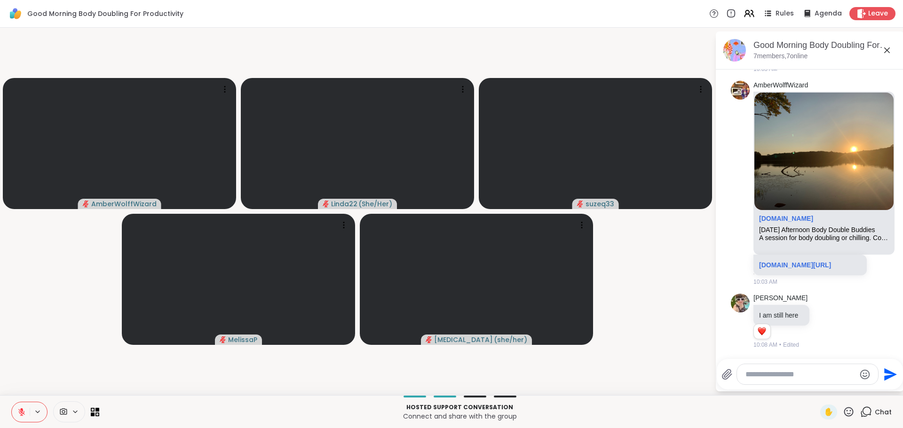
click at [671, 383] on video-player-container "AmberWolffWizard Linda22 ( She/Her ) suzeq33 MelissaP Makena ( she/her )" at bounding box center [358, 212] width 704 height 360
click at [753, 378] on textarea "Type your message" at bounding box center [801, 374] width 110 height 9
type textarea "*"
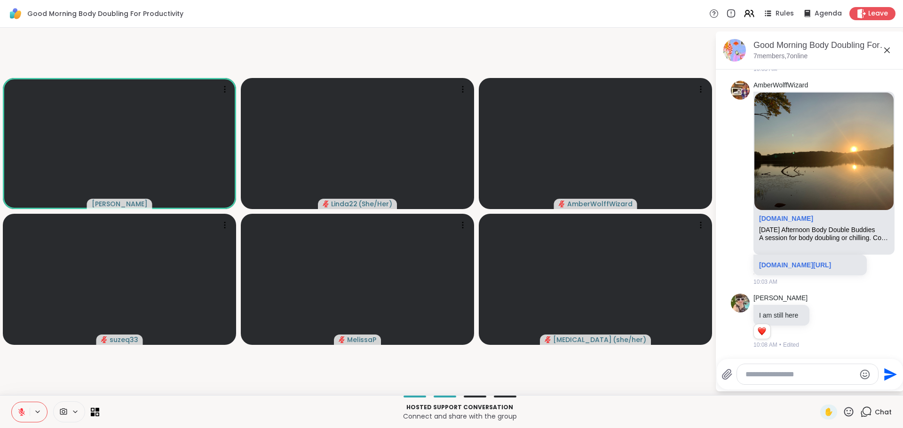
scroll to position [660, 0]
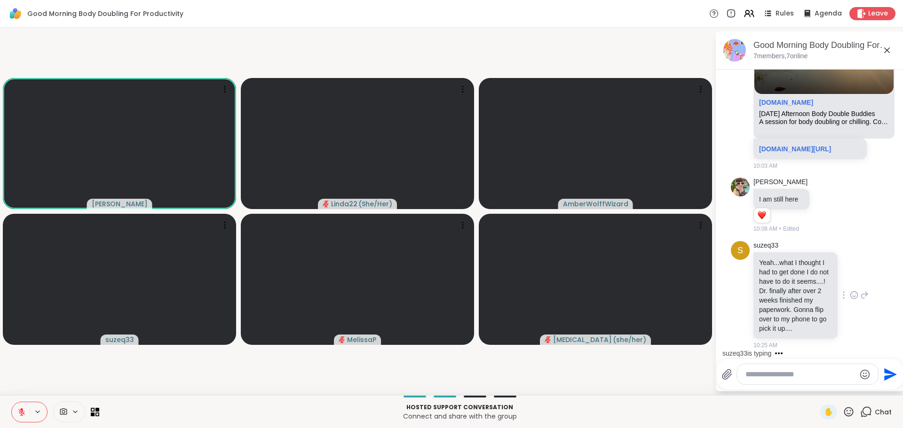
click at [850, 291] on icon at bounding box center [854, 295] width 8 height 9
click at [850, 276] on div "Select Reaction: Heart" at bounding box center [854, 280] width 8 height 8
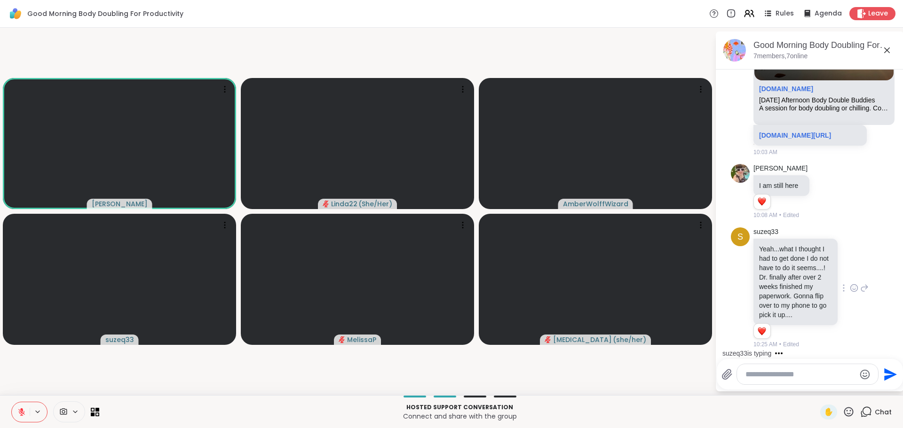
click at [682, 379] on video-player-container "Adrienne_QueenOfTheDawn Linda22 ( She/Her ) AmberWolffWizard suzeq33 MelissaP M…" at bounding box center [358, 212] width 704 height 360
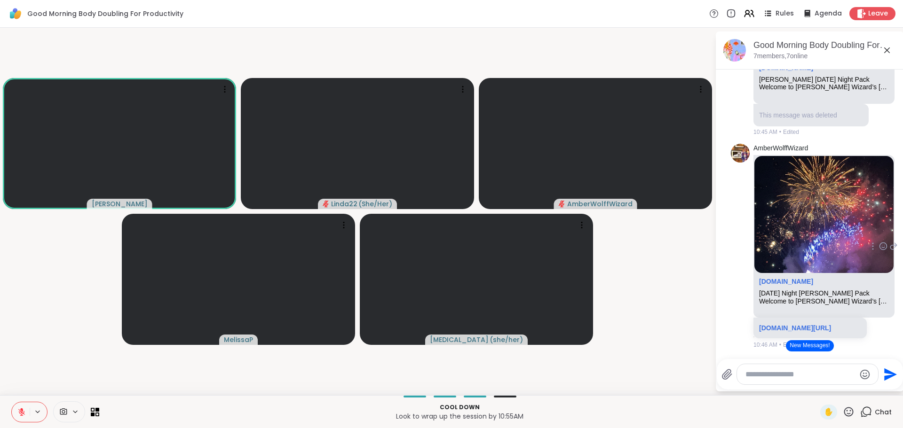
scroll to position [1179, 0]
click at [804, 325] on link "sharewellnow.com/session/bc6f8d70-dba8-468a-92c4-b8a93683610c" at bounding box center [795, 329] width 72 height 8
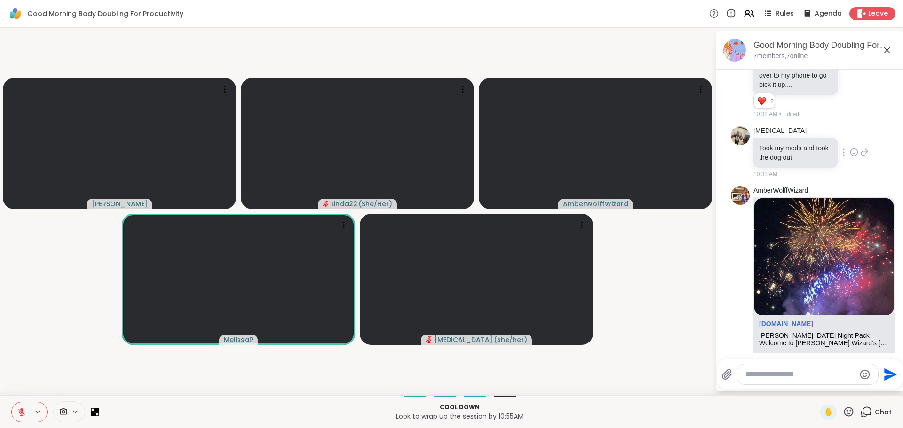
scroll to position [850, 0]
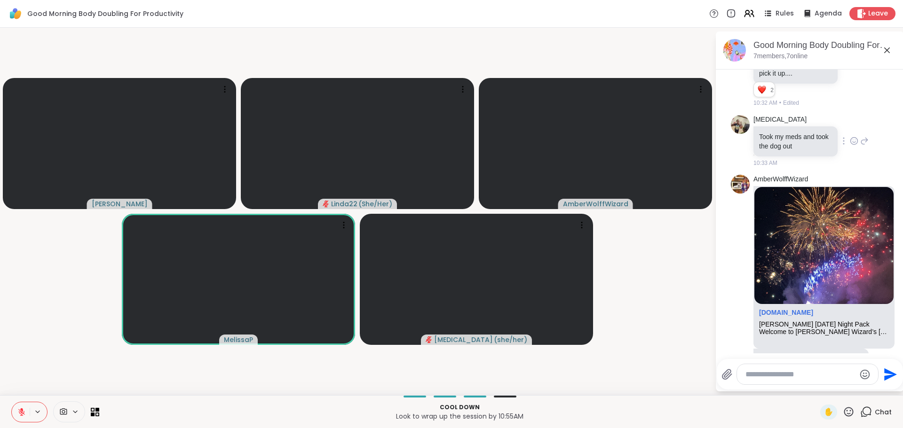
click at [850, 146] on icon at bounding box center [854, 140] width 8 height 9
click at [850, 130] on div "Select Reaction: Heart" at bounding box center [854, 126] width 8 height 8
click at [841, 167] on div "Makena Took my meds and took the dog out 10:33 AM" at bounding box center [811, 141] width 115 height 52
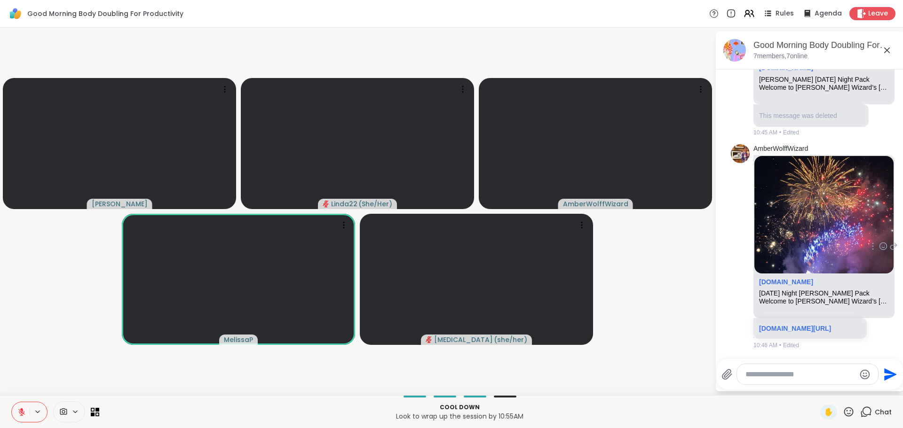
scroll to position [1193, 0]
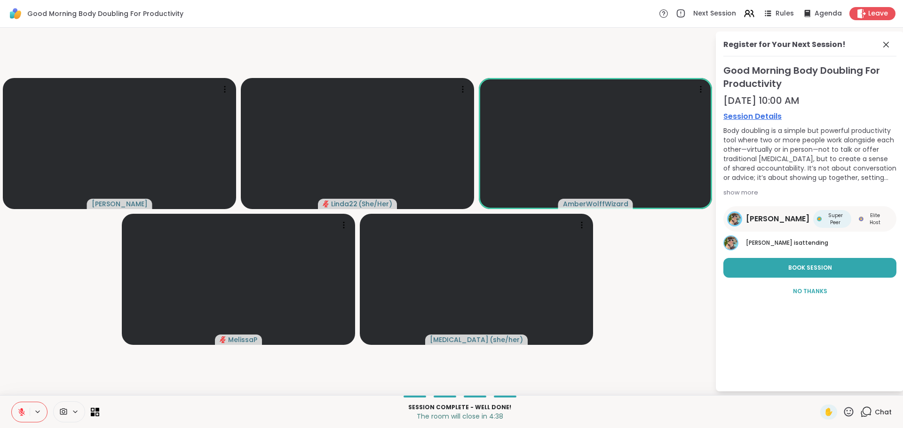
click at [888, 48] on icon at bounding box center [886, 44] width 11 height 11
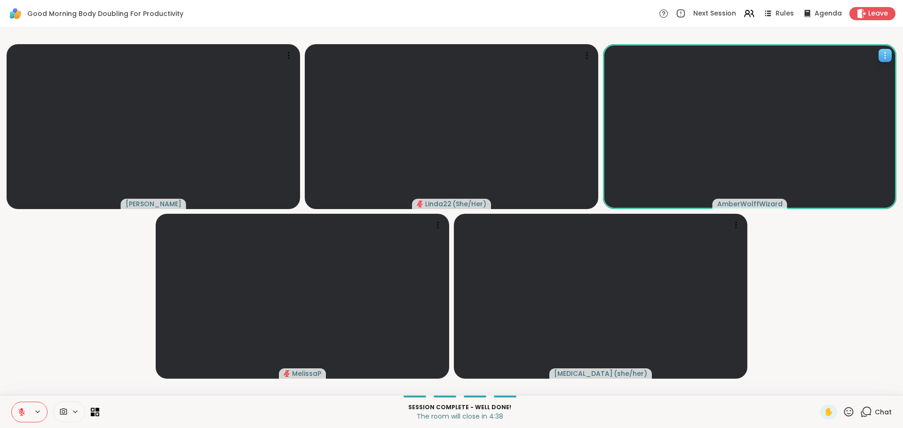
click at [888, 51] on div "AmberWolffWizard" at bounding box center [750, 126] width 294 height 165
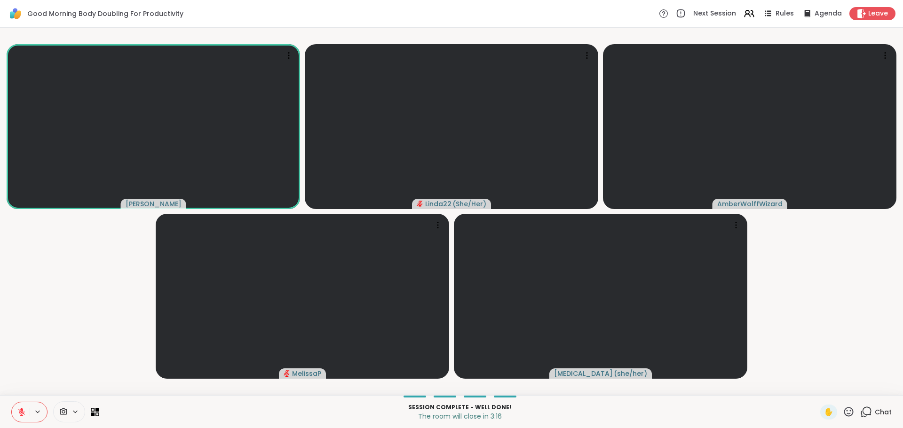
click at [863, 408] on icon at bounding box center [867, 411] width 9 height 8
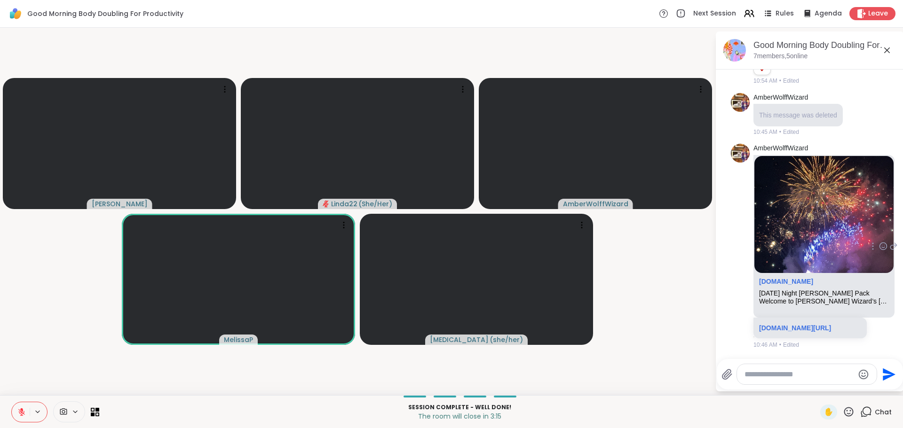
scroll to position [1030, 0]
click at [811, 325] on link "sharewellnow.com/session/bc6f8d70-dba8-468a-92c4-b8a93683610c" at bounding box center [795, 329] width 72 height 8
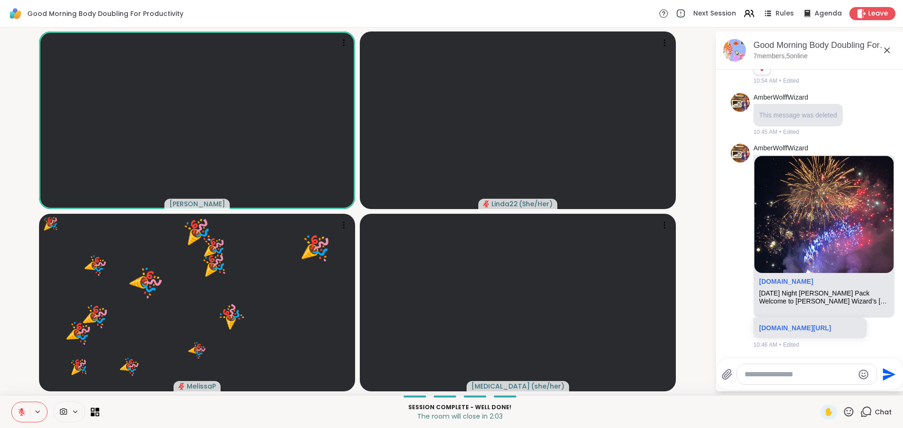
click at [844, 410] on icon at bounding box center [848, 411] width 9 height 9
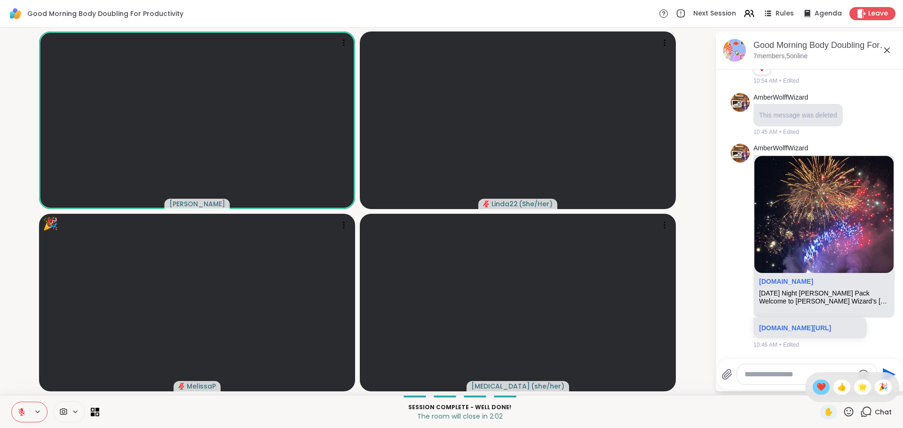
click at [817, 386] on span "❤️" at bounding box center [821, 387] width 9 height 11
click at [845, 412] on icon at bounding box center [849, 412] width 12 height 12
click at [858, 388] on span "🌟" at bounding box center [862, 387] width 9 height 11
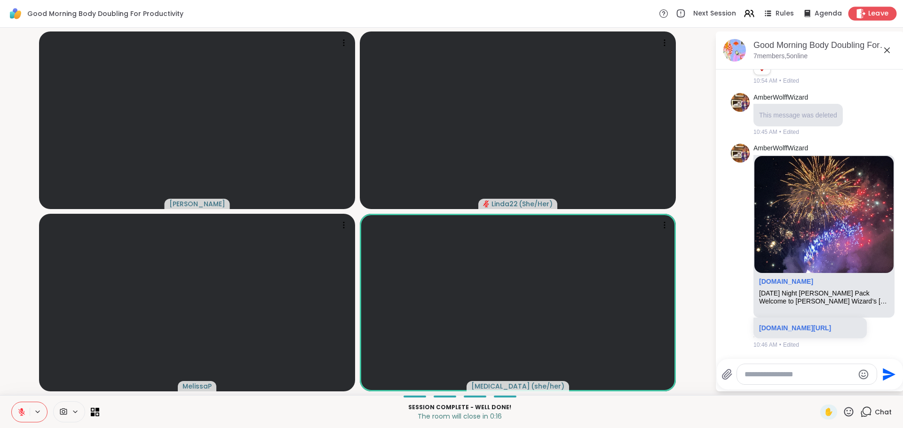
click at [868, 17] on span "Leave" at bounding box center [878, 14] width 21 height 10
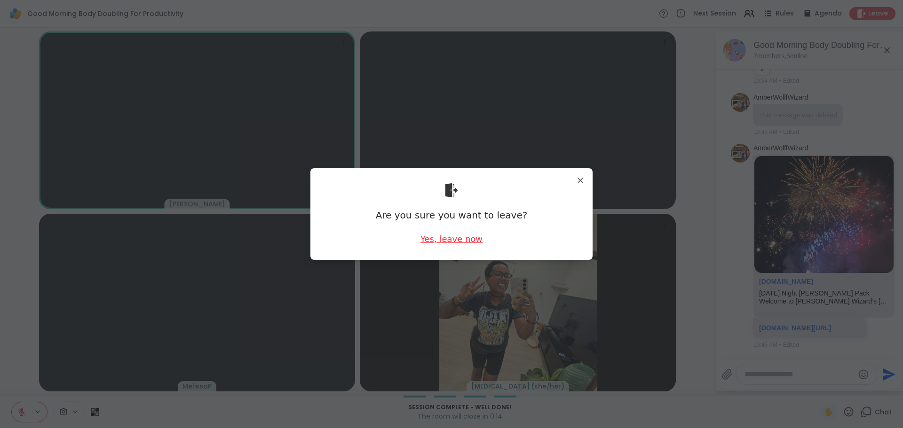
click at [440, 241] on div "Yes, leave now" at bounding box center [452, 239] width 62 height 12
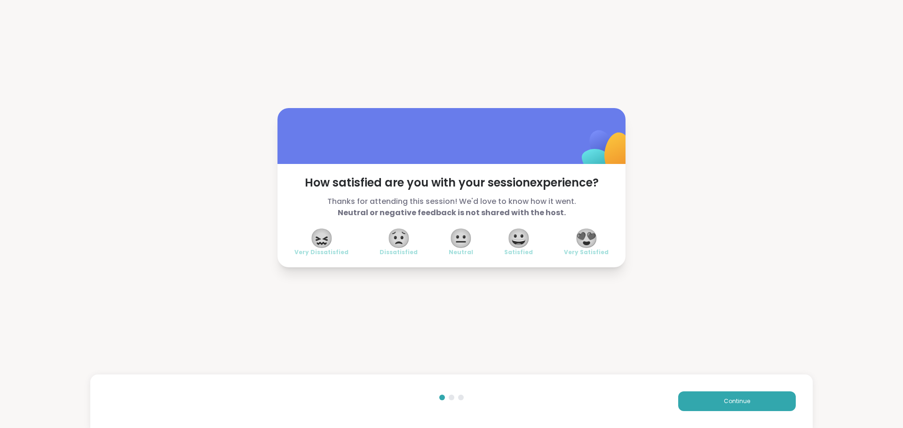
click at [586, 244] on span "😍" at bounding box center [587, 238] width 24 height 17
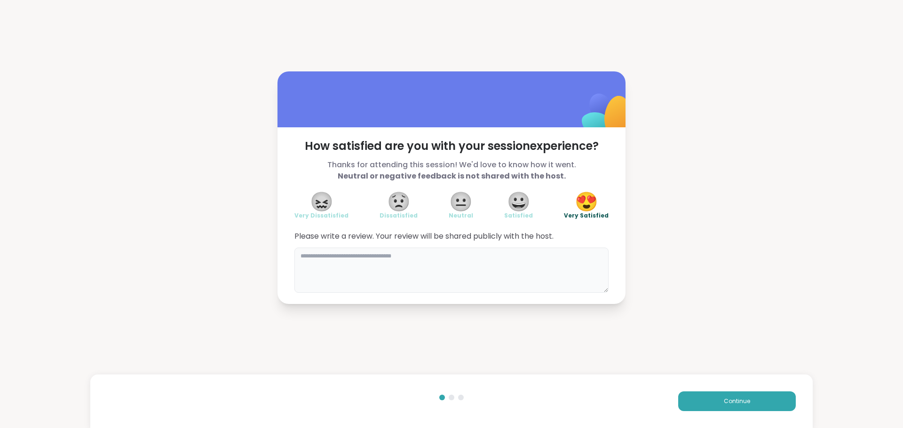
click at [516, 270] on textarea at bounding box center [451, 270] width 314 height 45
type textarea "*"
type textarea "**********"
click at [711, 402] on button "Continue" at bounding box center [737, 402] width 118 height 20
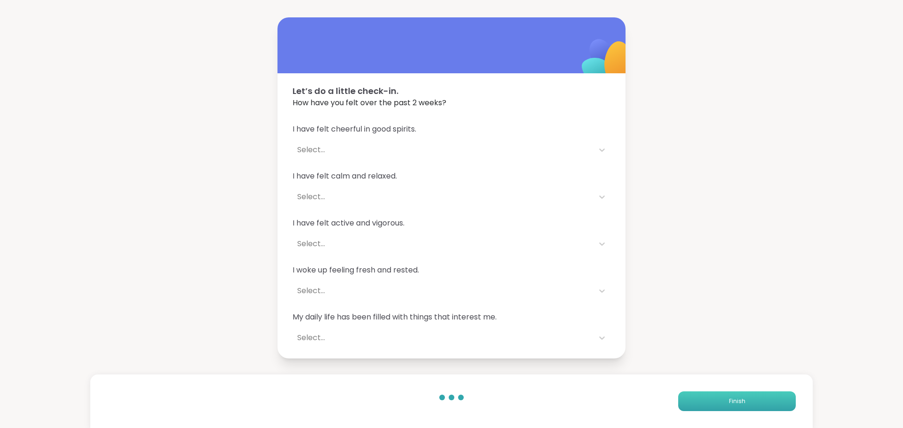
click at [711, 402] on button "Finish" at bounding box center [737, 402] width 118 height 20
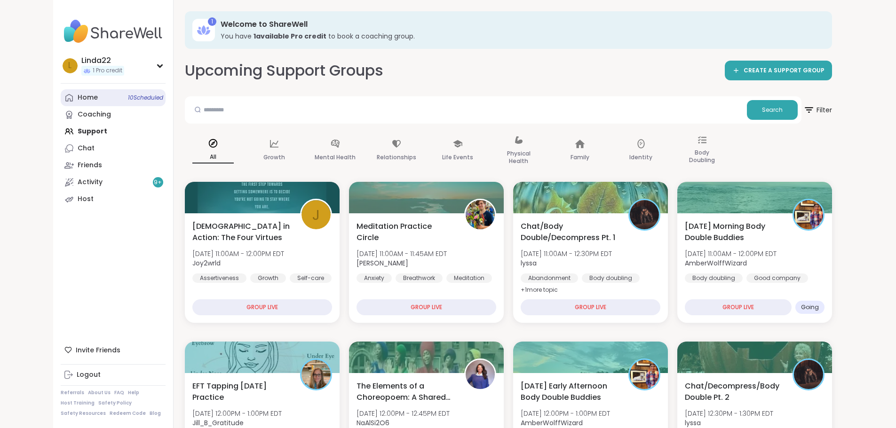
click at [61, 99] on link "Home 10 Scheduled" at bounding box center [113, 97] width 105 height 17
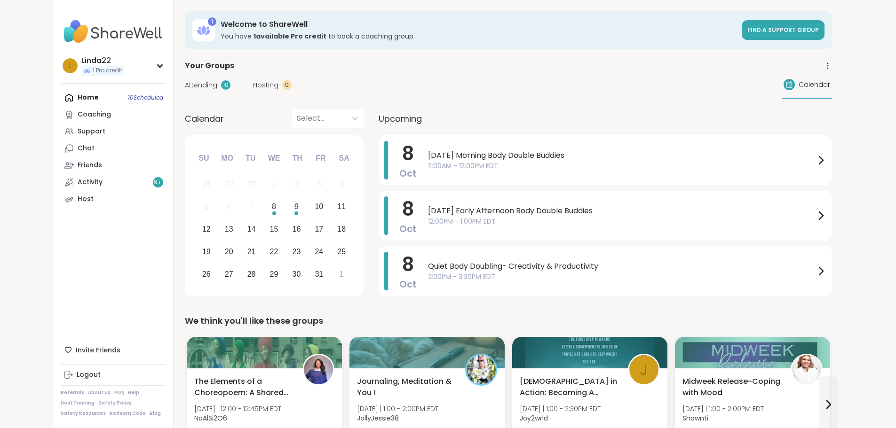
click at [429, 159] on span "[DATE] Morning Body Double Buddies" at bounding box center [621, 155] width 387 height 11
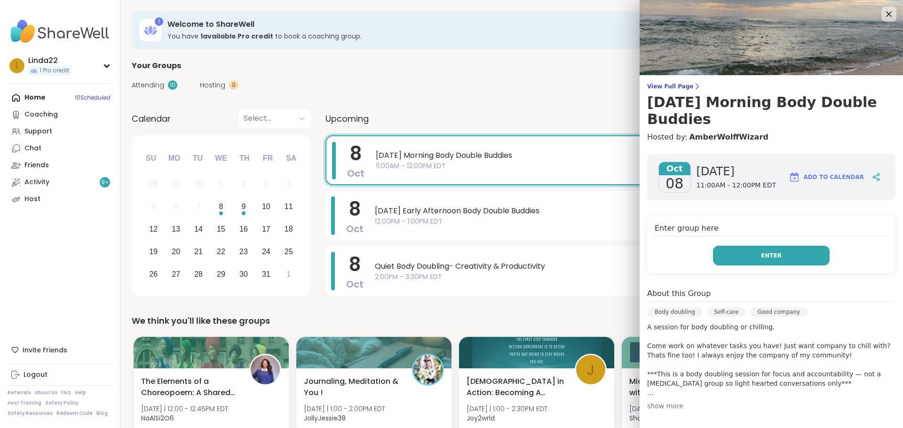
click at [747, 263] on button "Enter" at bounding box center [771, 256] width 117 height 20
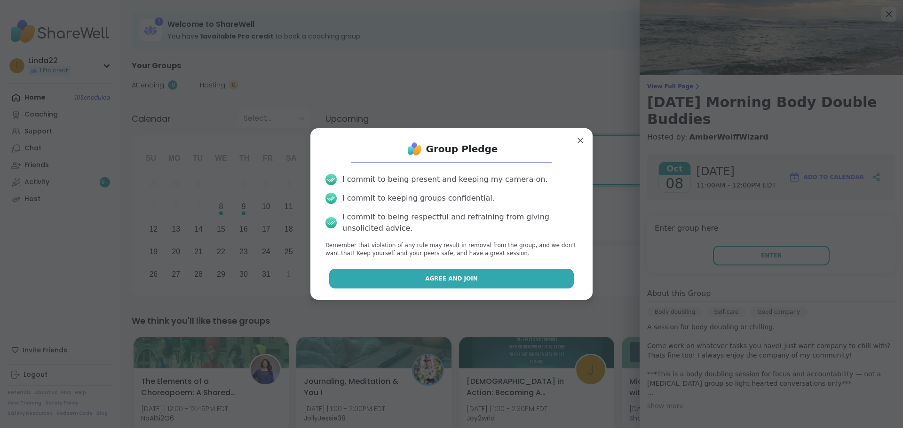
click at [488, 279] on button "Agree and Join" at bounding box center [451, 279] width 245 height 20
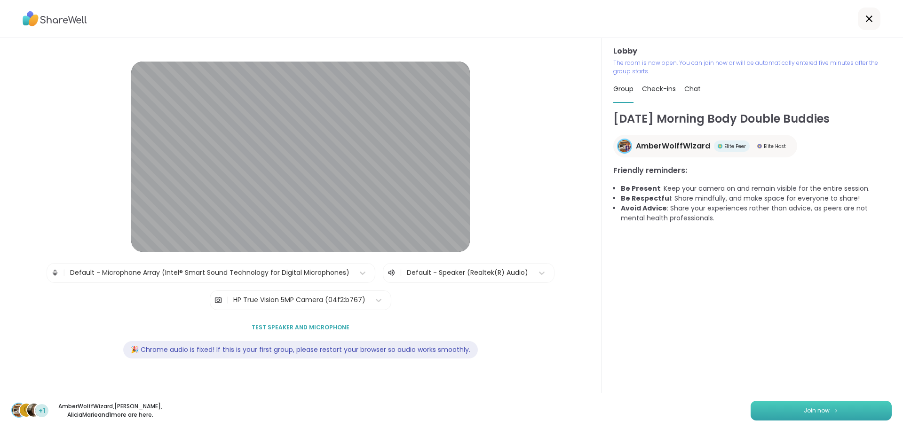
click at [751, 405] on button "Join now" at bounding box center [821, 411] width 141 height 20
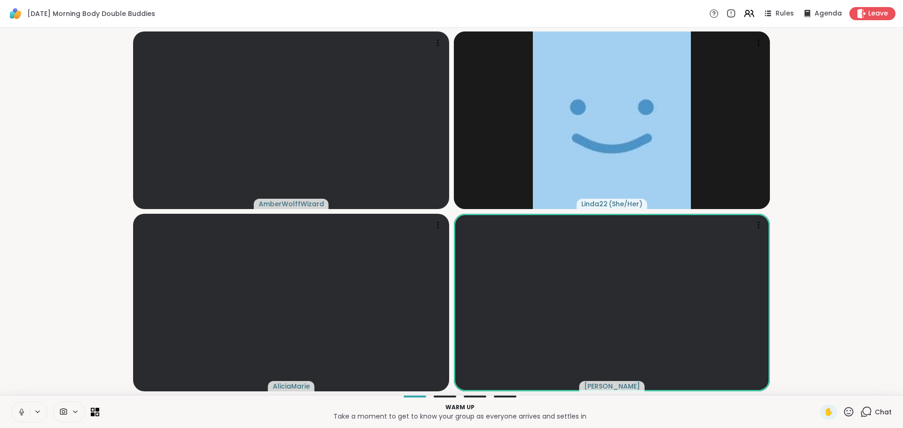
click at [21, 408] on icon at bounding box center [21, 412] width 8 height 8
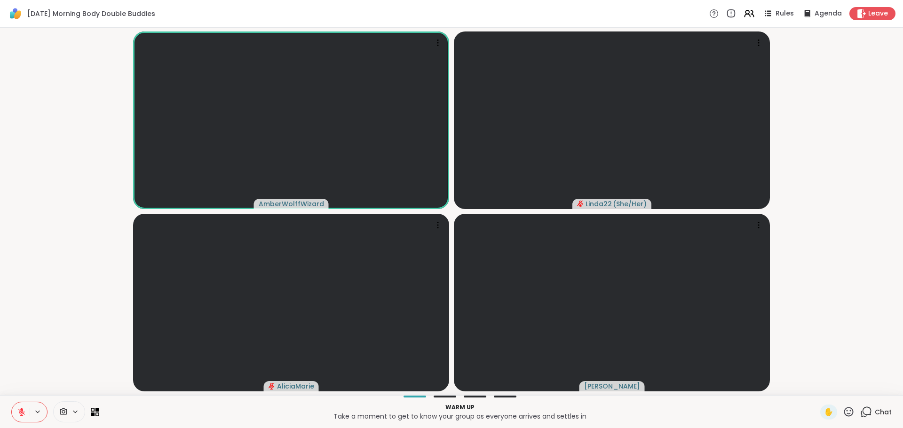
click at [22, 410] on icon at bounding box center [21, 410] width 3 height 4
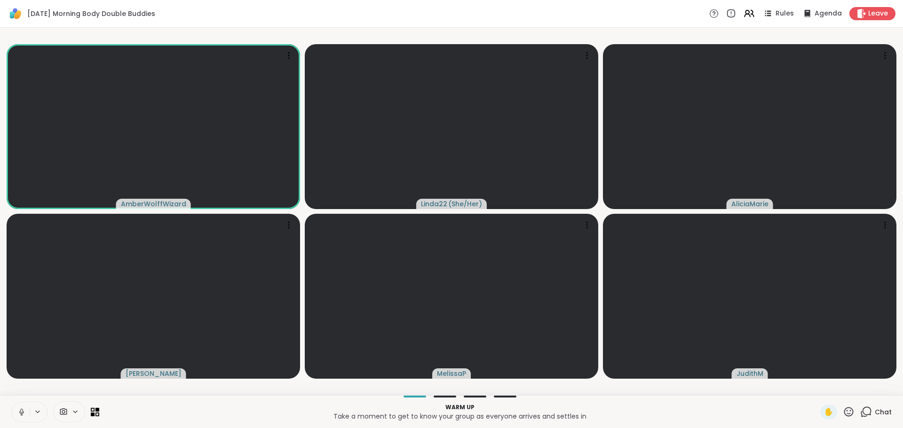
click at [22, 413] on icon at bounding box center [21, 411] width 2 height 4
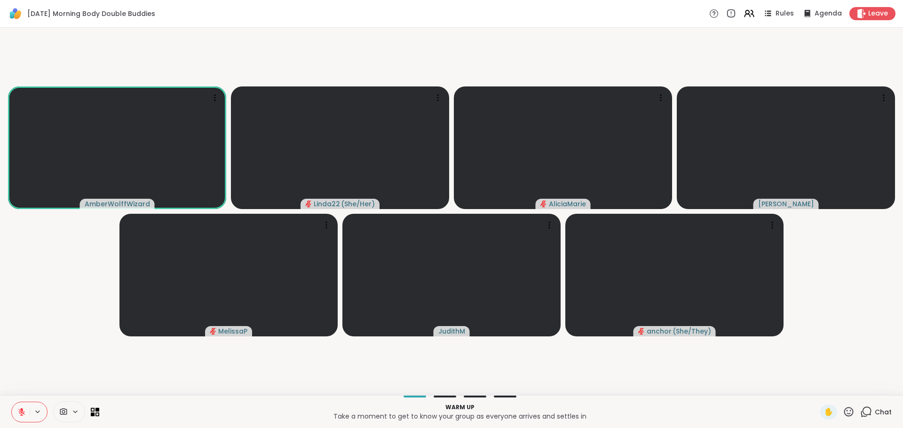
click at [876, 409] on span "Chat" at bounding box center [883, 412] width 17 height 9
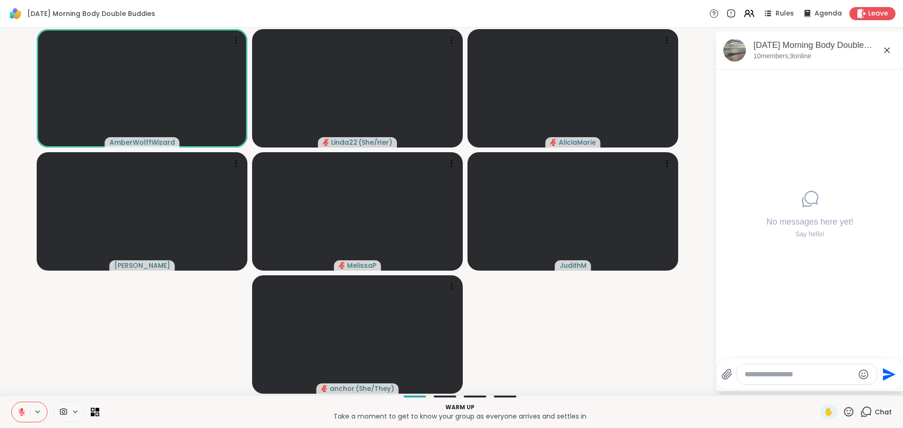
click at [817, 375] on textarea "Type your message" at bounding box center [800, 374] width 110 height 9
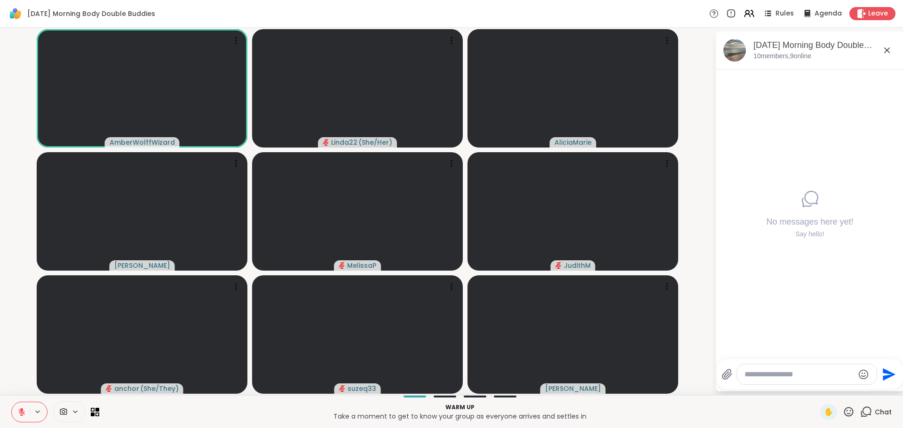
click at [761, 383] on div at bounding box center [807, 375] width 140 height 20
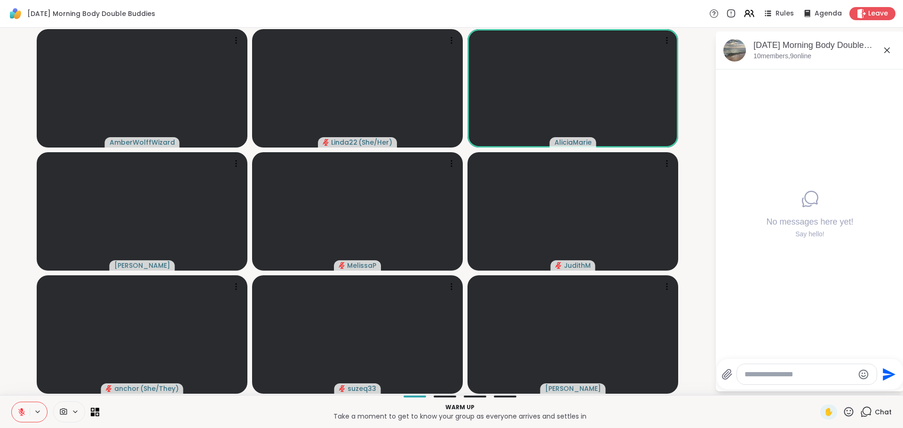
click at [754, 377] on textarea "Type your message" at bounding box center [800, 374] width 110 height 9
type textarea "**********"
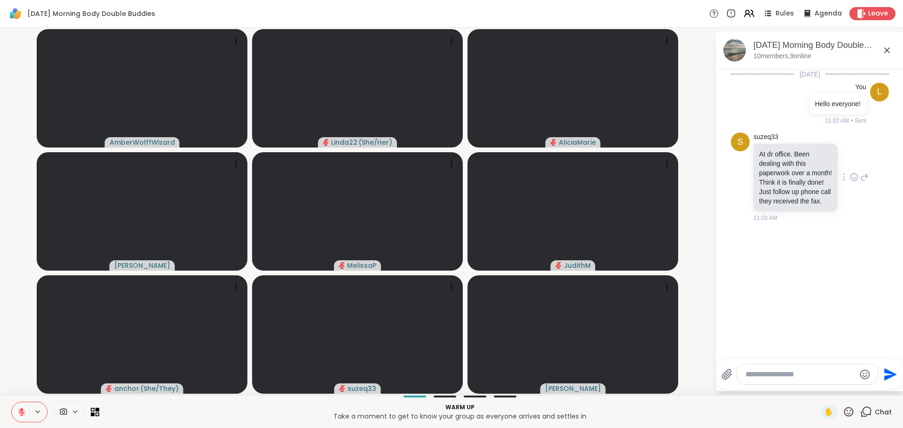
click at [850, 180] on icon at bounding box center [854, 177] width 8 height 9
click at [850, 167] on div "Select Reaction: Heart" at bounding box center [854, 162] width 8 height 8
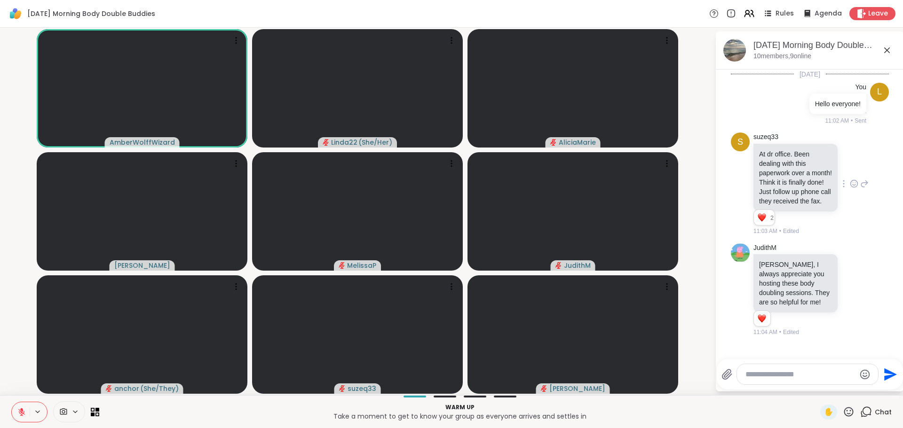
click at [843, 415] on icon at bounding box center [849, 412] width 12 height 12
click at [837, 390] on span "👍" at bounding box center [841, 387] width 9 height 11
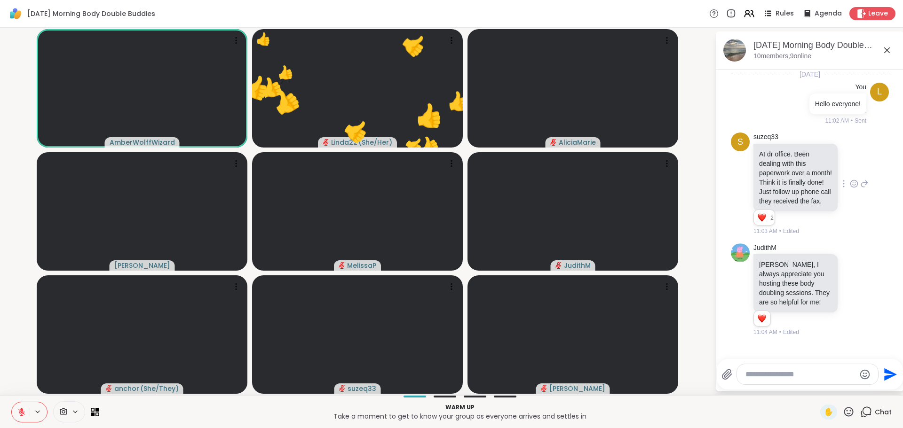
click at [688, 401] on div "Warm up Take a moment to get to know your group as everyone arrives and settles…" at bounding box center [451, 412] width 903 height 33
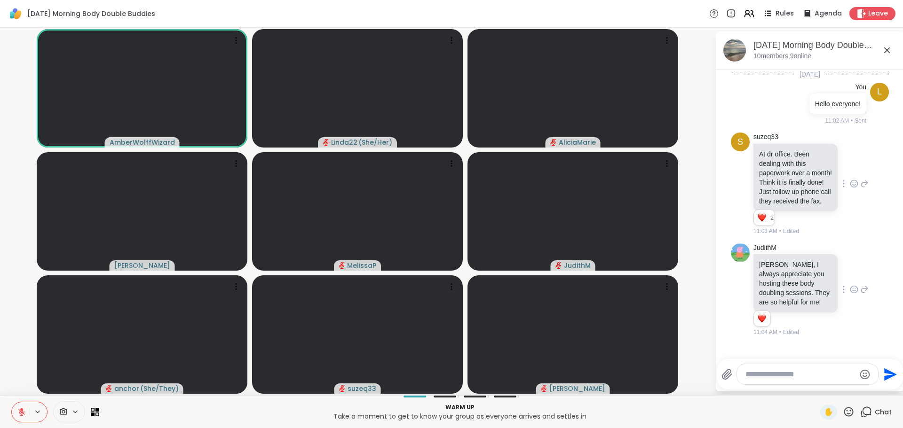
click at [851, 294] on icon at bounding box center [854, 289] width 7 height 7
click at [850, 279] on div "Select Reaction: Heart" at bounding box center [854, 274] width 8 height 8
click at [849, 284] on div "JudithM Amber, I always appreciate you hosting these body doubling sessions. Th…" at bounding box center [811, 291] width 115 height 94
click at [844, 408] on icon at bounding box center [848, 411] width 9 height 9
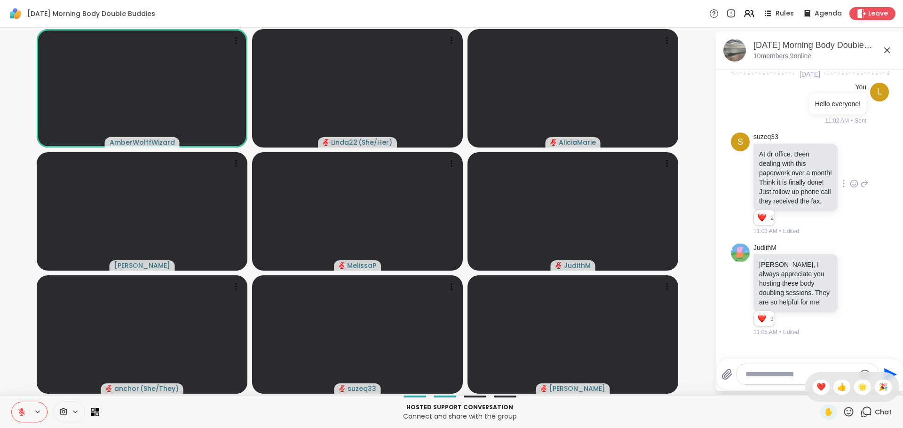
click at [844, 408] on icon at bounding box center [848, 411] width 9 height 9
click at [843, 407] on icon at bounding box center [849, 412] width 12 height 12
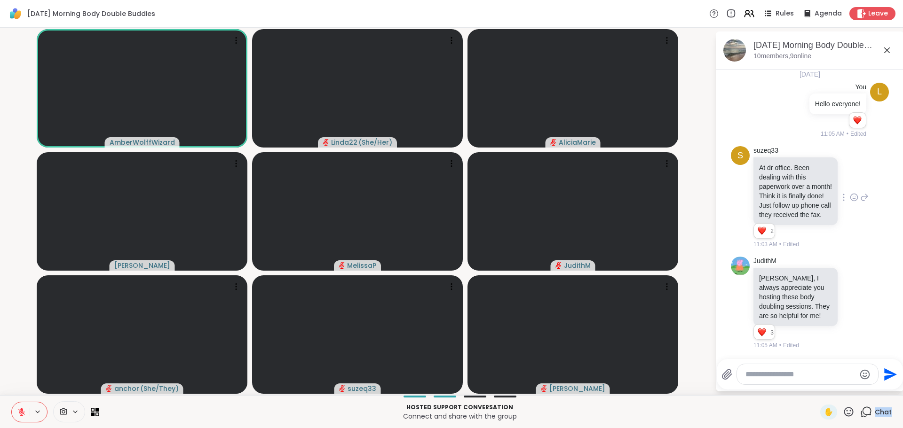
click at [843, 407] on icon at bounding box center [849, 412] width 12 height 12
click at [817, 391] on span "❤️" at bounding box center [821, 387] width 9 height 11
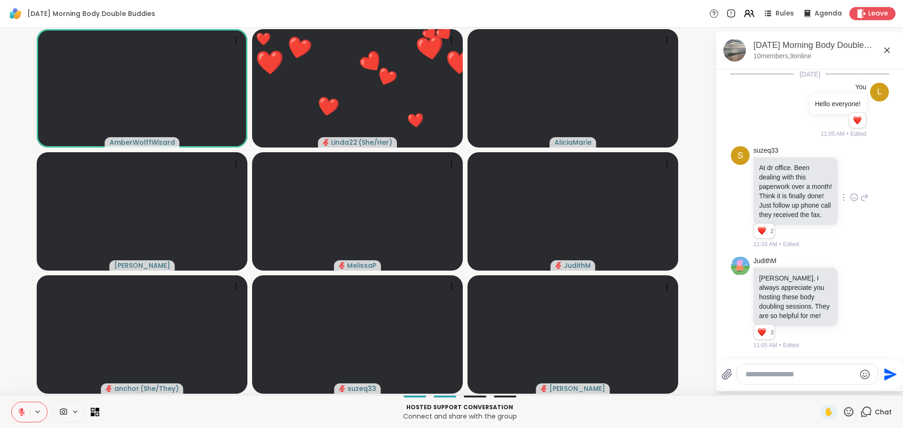
click at [777, 415] on p "Connect and share with the group" at bounding box center [460, 416] width 710 height 9
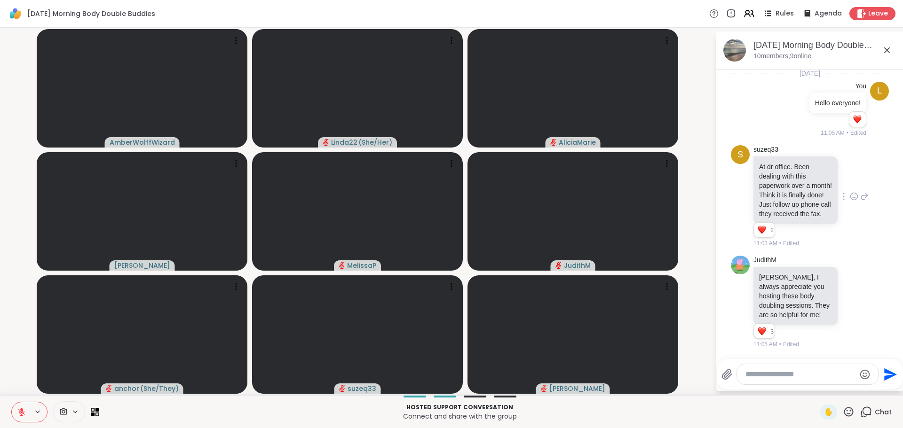
scroll to position [20, 0]
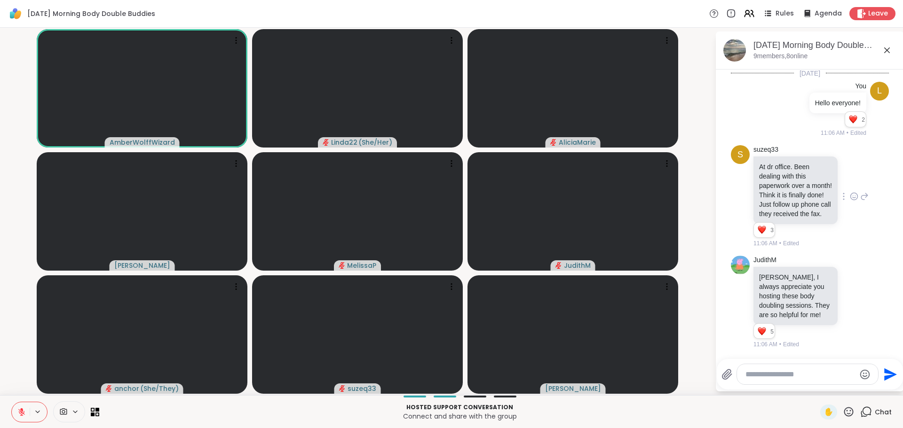
click at [844, 415] on icon at bounding box center [848, 411] width 9 height 9
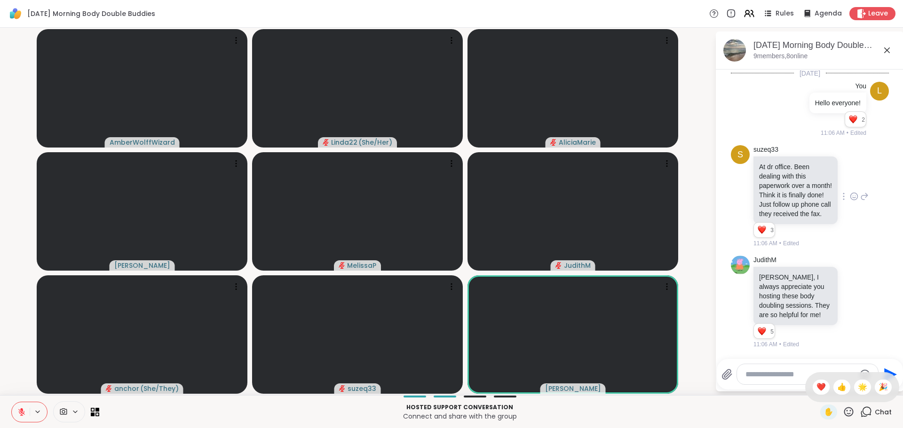
click at [817, 389] on span "❤️" at bounding box center [821, 387] width 9 height 11
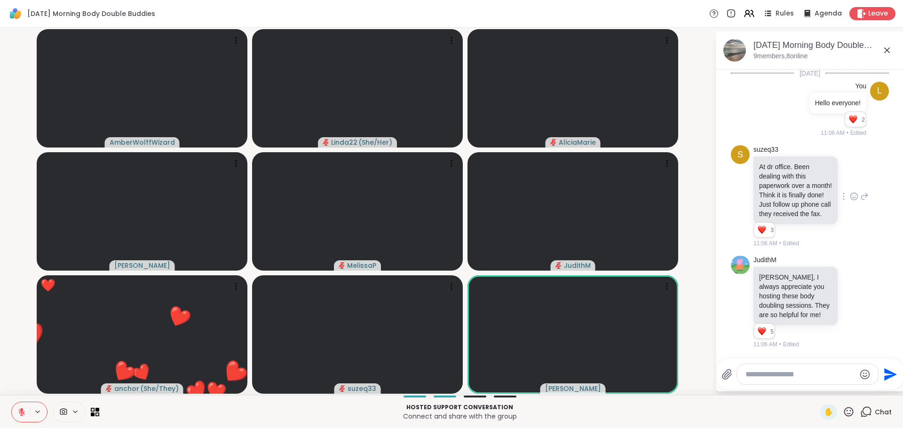
click at [843, 413] on icon at bounding box center [849, 412] width 12 height 12
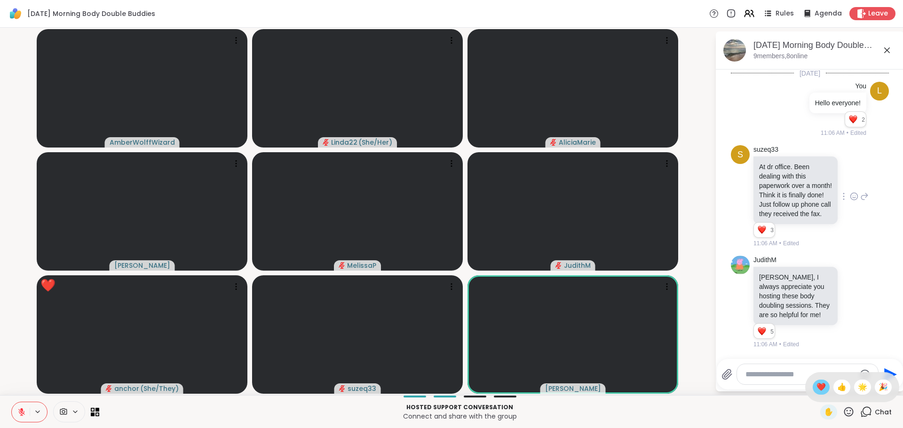
click at [813, 384] on div "❤️" at bounding box center [821, 387] width 17 height 15
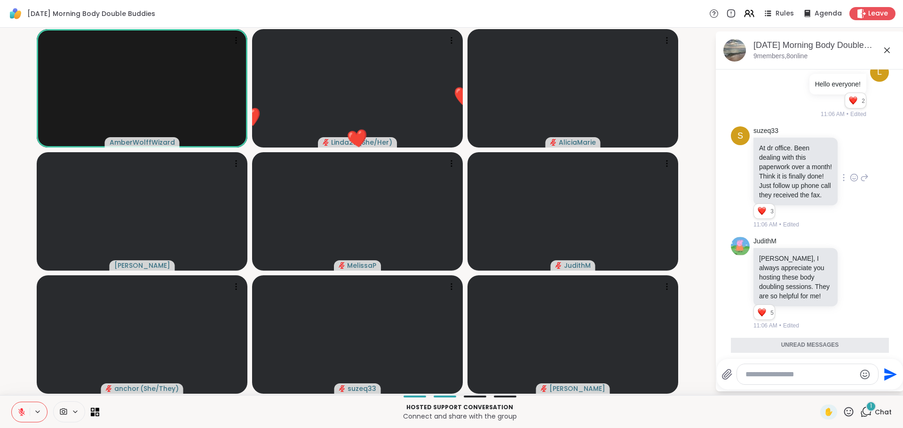
scroll to position [93, 0]
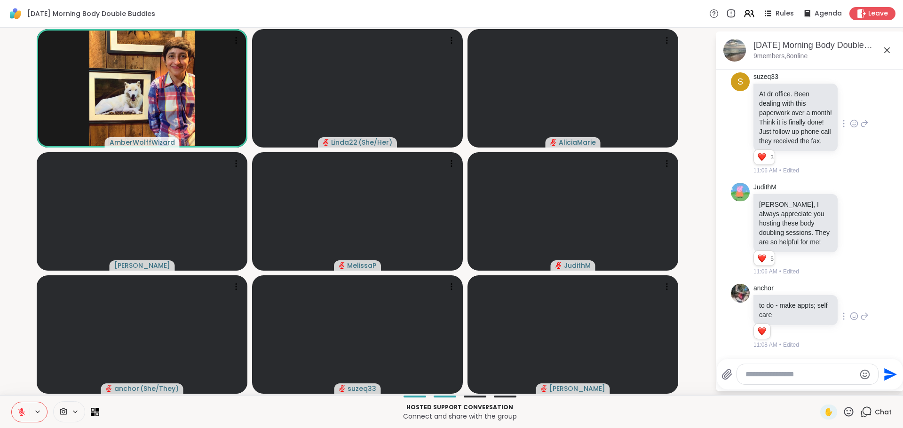
click at [853, 318] on icon at bounding box center [854, 317] width 3 height 1
click at [850, 297] on div "Select Reaction: Heart" at bounding box center [854, 301] width 8 height 8
click at [844, 297] on div "anchor to do - make appts; self care 1 1 11:08 AM • Edited" at bounding box center [811, 316] width 115 height 65
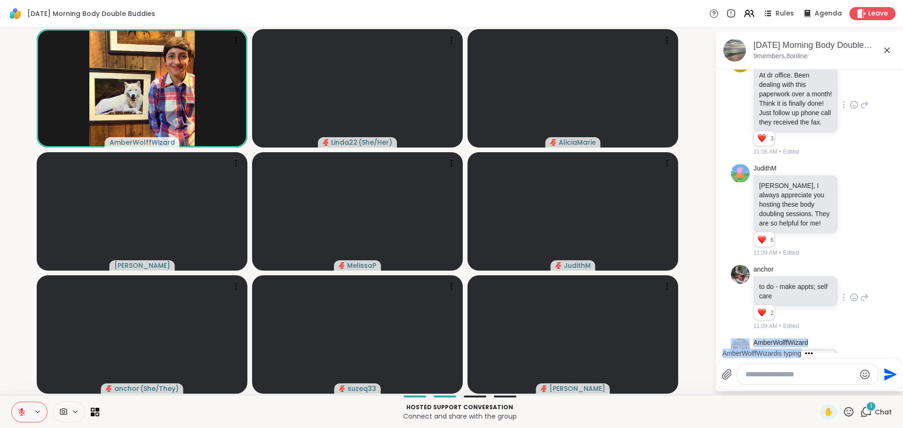
scroll to position [216, 0]
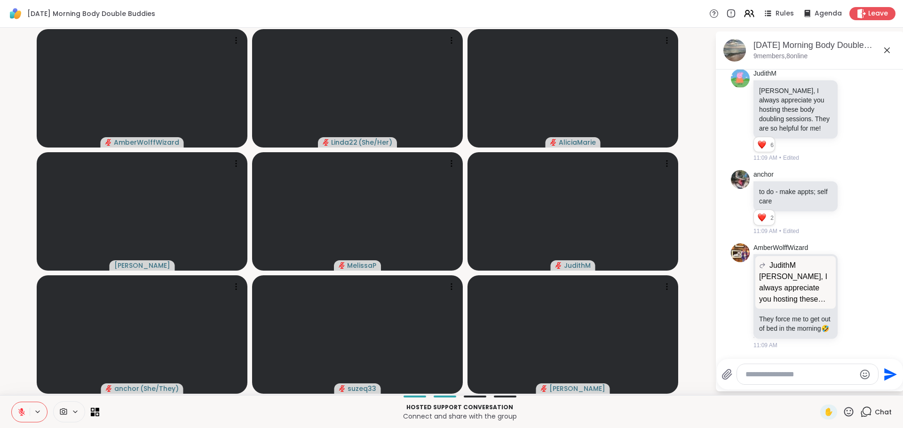
click at [697, 339] on video-player-container "AmberWolffWizard Linda22 ( She/Her ) AliciaMarie Cyndy MelissaP JudithM anchor …" at bounding box center [358, 212] width 704 height 360
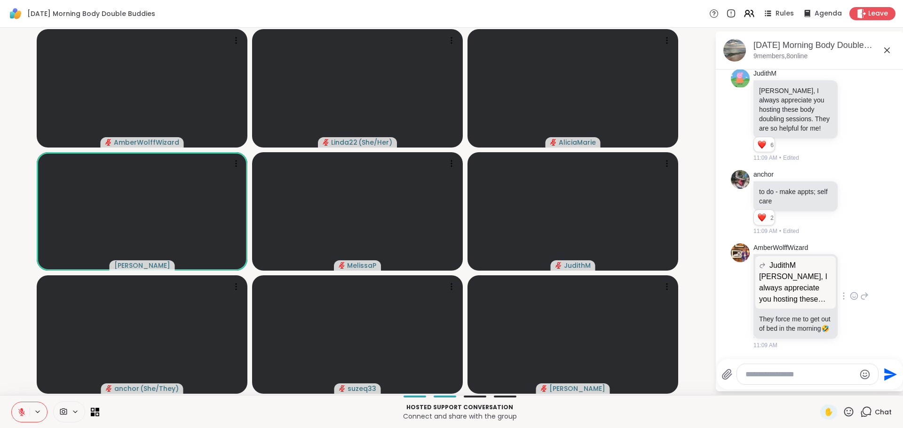
click at [850, 292] on icon at bounding box center [854, 296] width 8 height 9
click at [846, 289] on ul at bounding box center [854, 281] width 109 height 26
click at [850, 292] on icon at bounding box center [854, 296] width 8 height 9
click at [850, 281] on span "Select Reaction: Heart" at bounding box center [854, 281] width 8 height 9
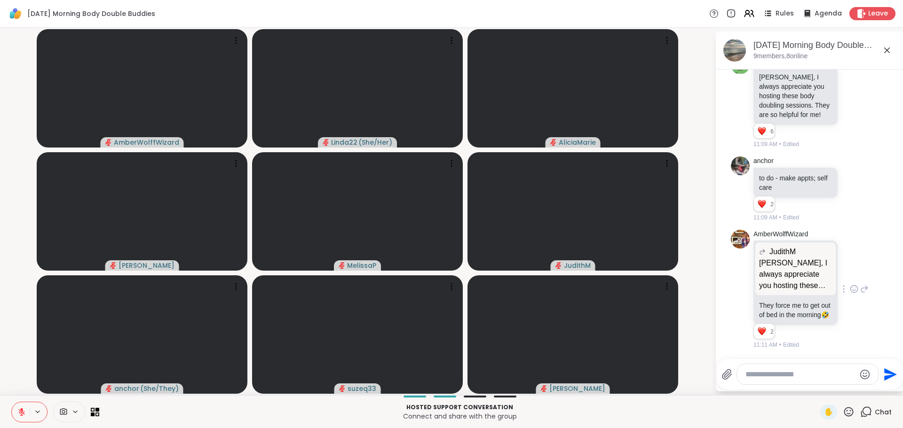
click at [774, 369] on div at bounding box center [807, 375] width 141 height 20
click at [770, 377] on textarea "Type your message" at bounding box center [801, 374] width 110 height 9
type textarea "*"
type textarea "*********"
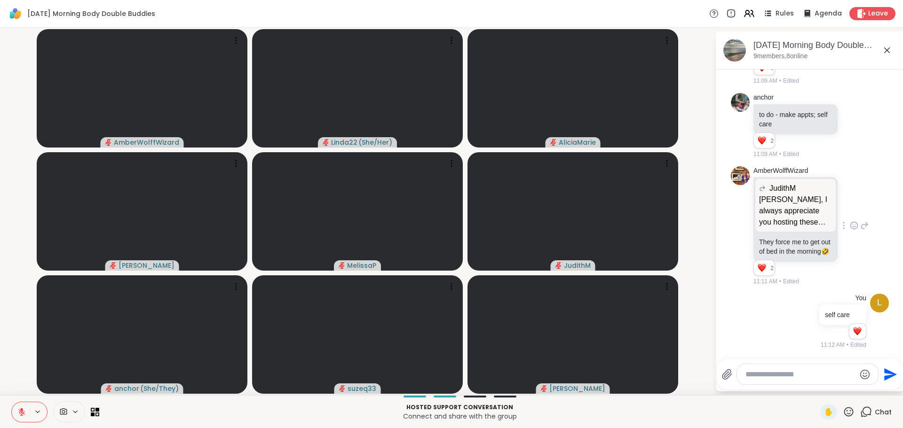
scroll to position [293, 0]
click at [703, 349] on video-player-container "AmberWolffWizard Linda22 ( She/Her ) AliciaMarie Cyndy MelissaP JudithM anchor …" at bounding box center [358, 212] width 704 height 360
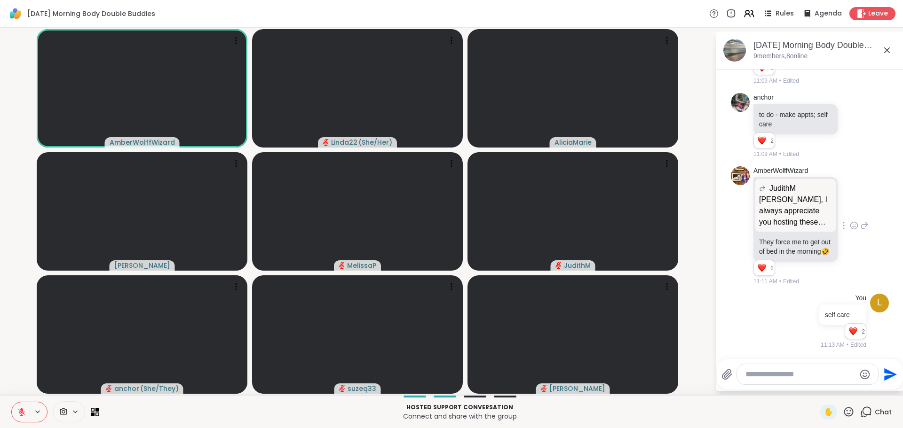
click at [22, 412] on icon at bounding box center [21, 412] width 7 height 7
click at [21, 412] on icon at bounding box center [21, 412] width 3 height 2
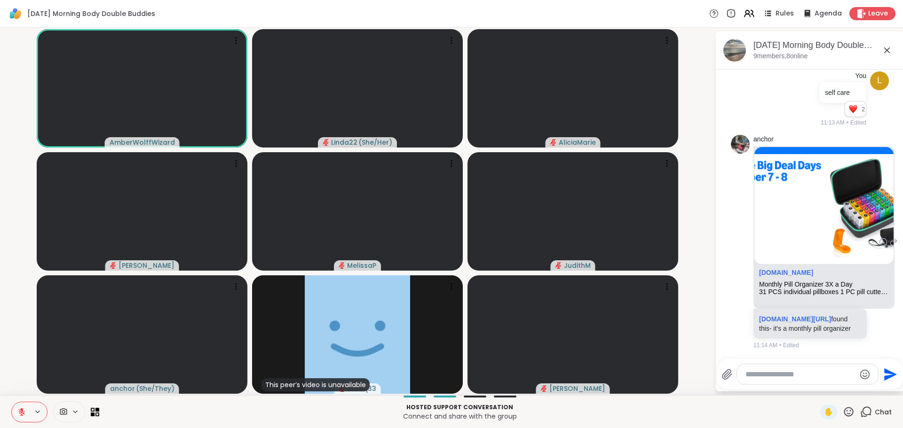
scroll to position [516, 0]
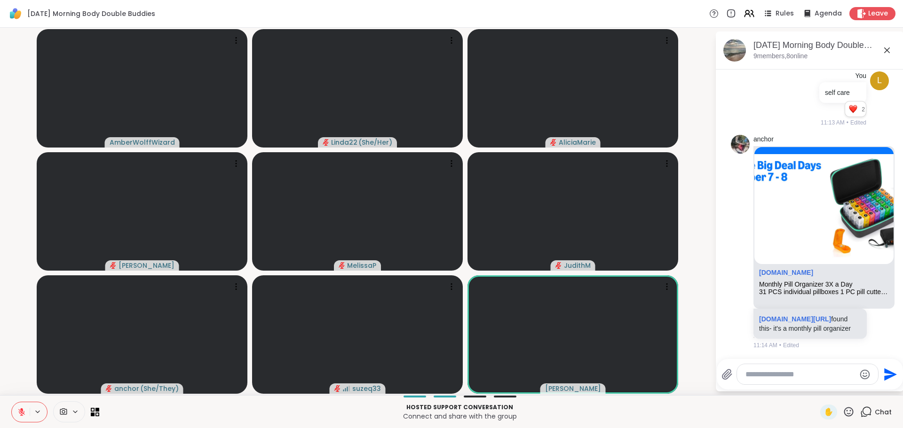
click at [844, 413] on icon at bounding box center [848, 411] width 9 height 9
click at [817, 389] on span "❤️" at bounding box center [821, 387] width 9 height 11
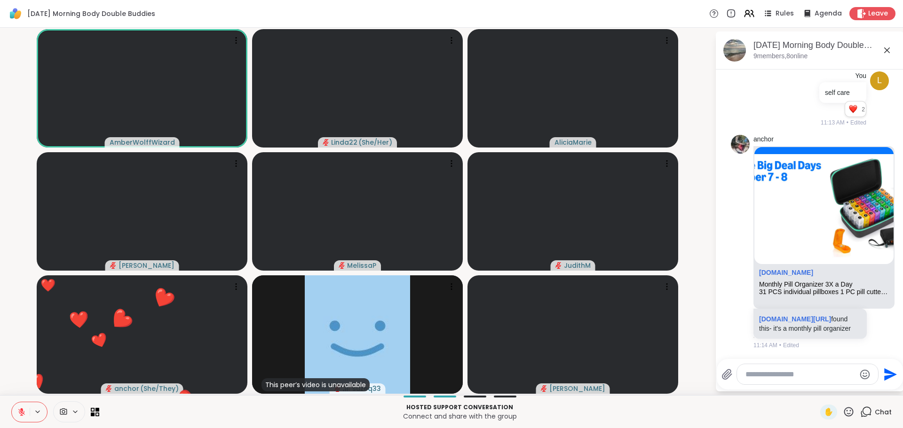
click at [844, 408] on icon at bounding box center [848, 411] width 9 height 9
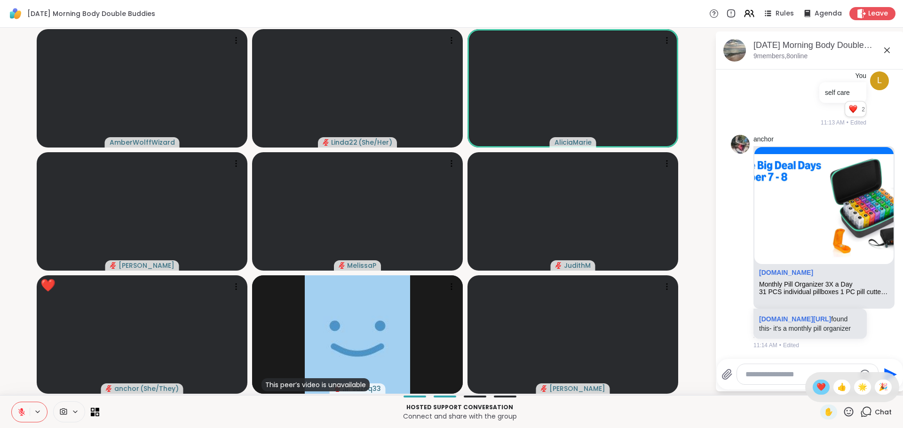
click at [817, 392] on span "❤️" at bounding box center [821, 387] width 9 height 11
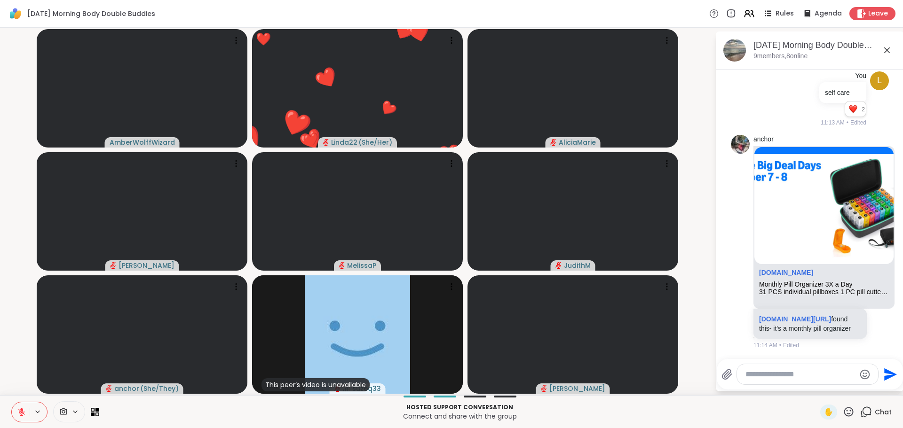
click at [694, 327] on video-player-container "AmberWolffWizard ❤️ Linda22 ( She/Her ) ❤️ ❤️ ❤️ ❤️ ❤️ ❤️ ❤️ ❤️ ❤️ ❤️ ❤️ ❤️ ❤️ …" at bounding box center [358, 212] width 704 height 360
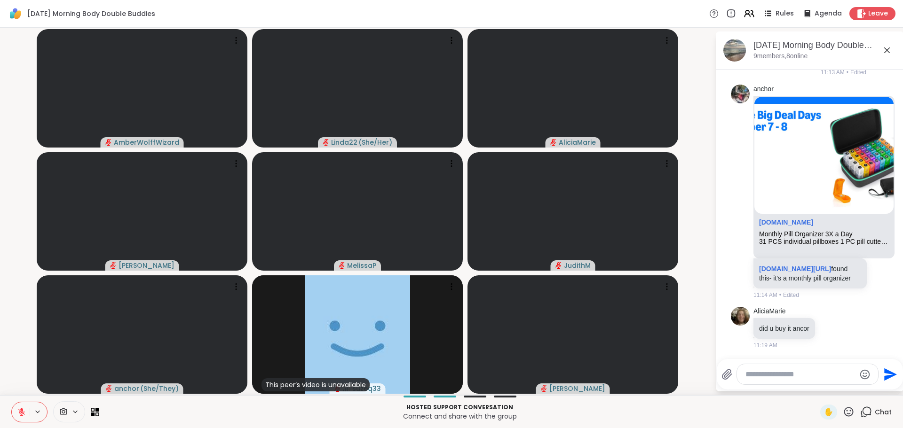
scroll to position [676, 0]
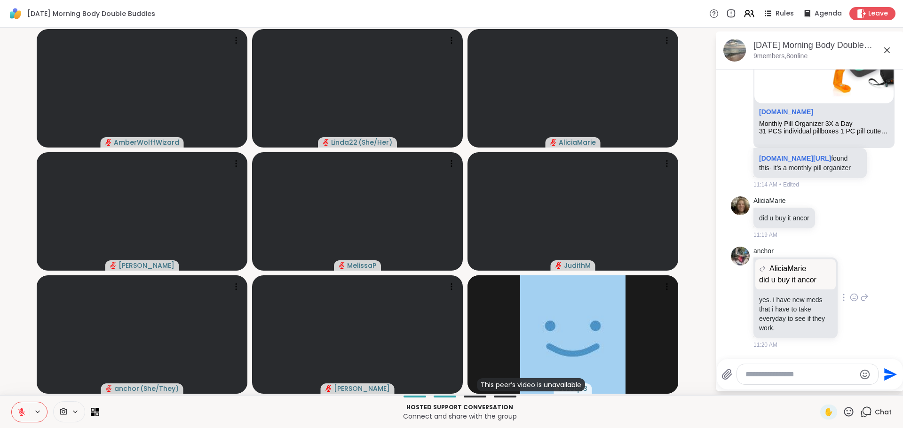
click at [850, 295] on icon at bounding box center [854, 297] width 8 height 9
click at [850, 282] on div "Select Reaction: Heart" at bounding box center [854, 282] width 8 height 8
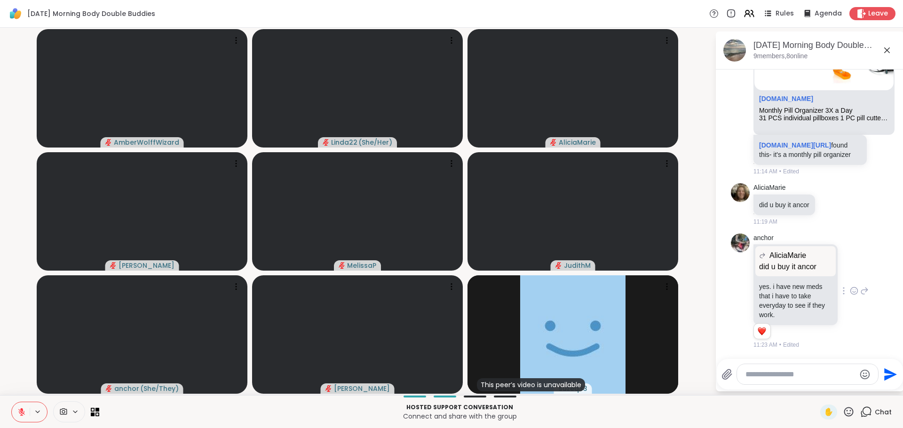
scroll to position [690, 0]
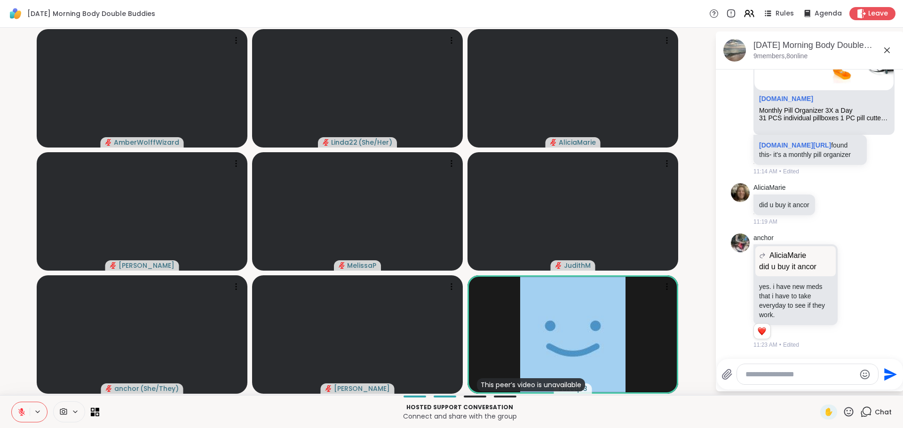
click at [829, 369] on div at bounding box center [807, 375] width 141 height 20
click at [828, 373] on textarea "Type your message" at bounding box center [801, 374] width 110 height 9
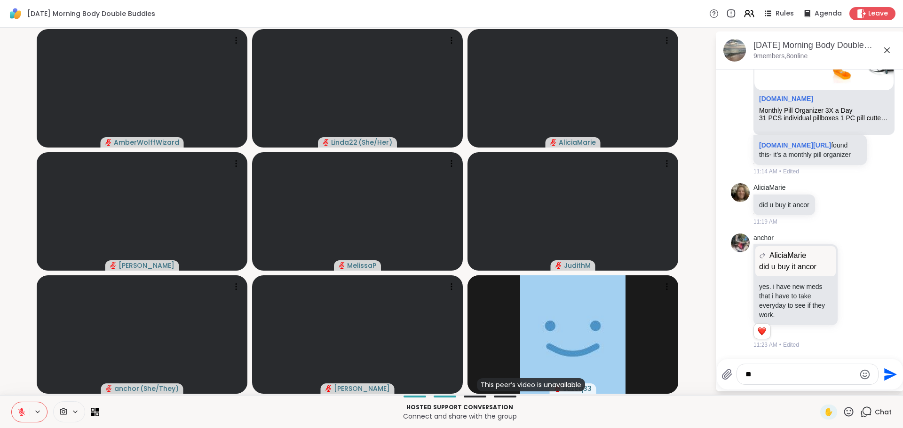
type textarea "*"
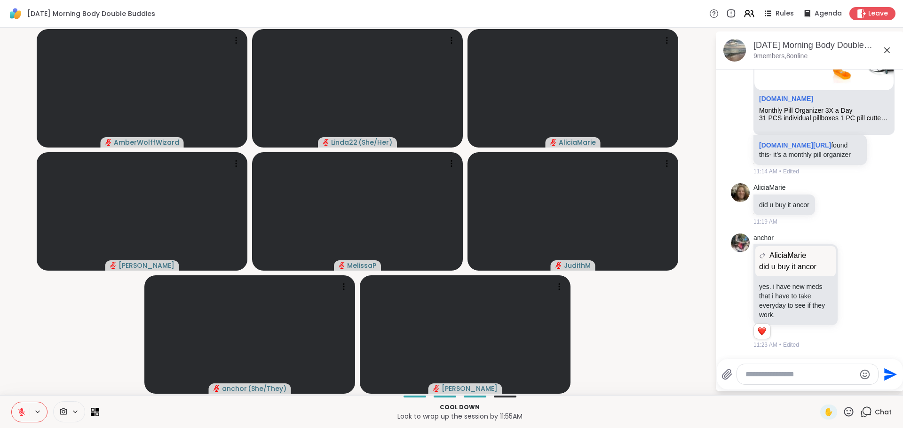
scroll to position [768, 0]
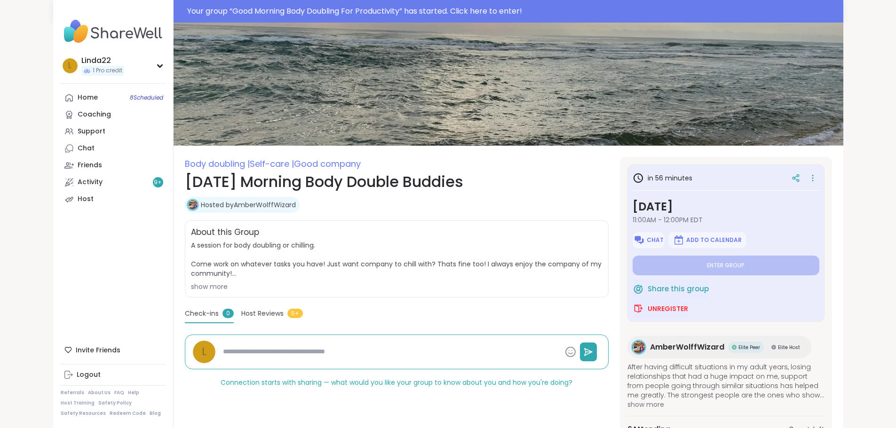
type textarea "*"
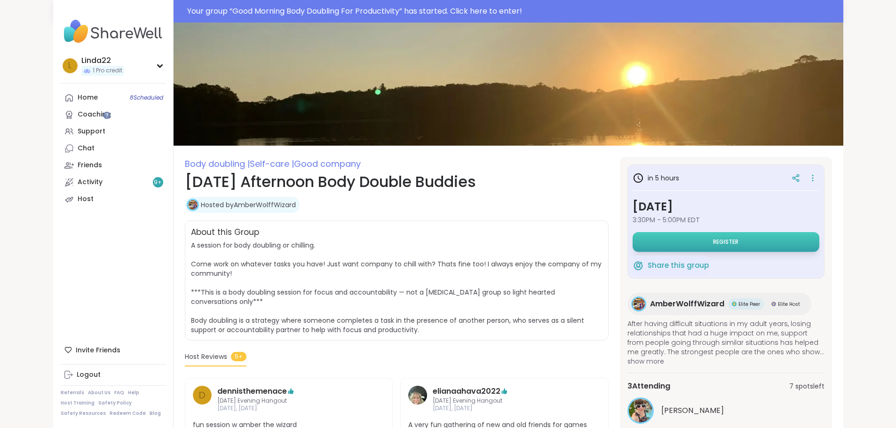
click at [689, 238] on button "Register" at bounding box center [726, 242] width 187 height 20
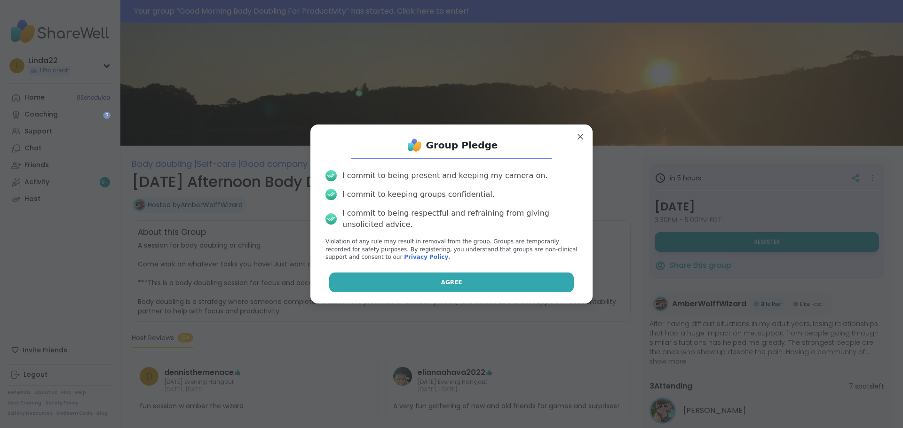
click at [510, 282] on button "Agree" at bounding box center [451, 283] width 245 height 20
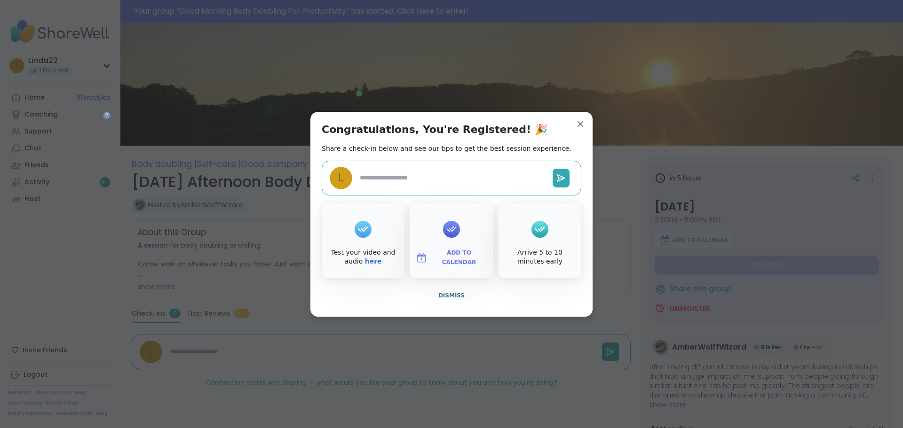
type textarea "*"
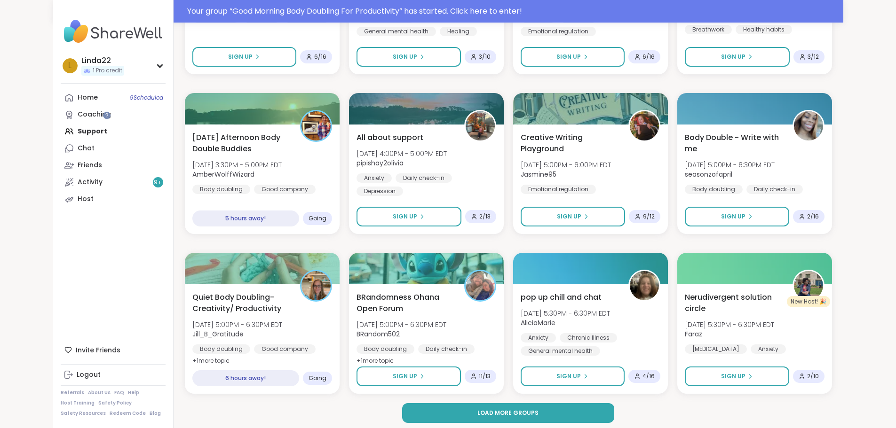
scroll to position [1235, 0]
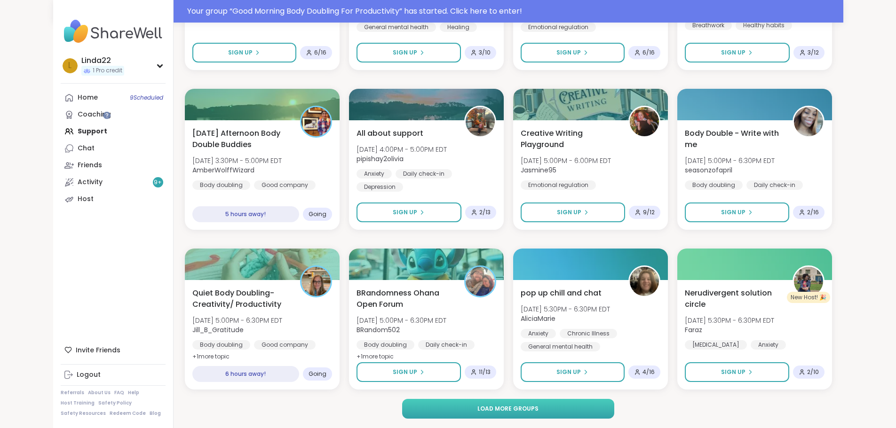
click at [448, 406] on button "Load more groups" at bounding box center [508, 409] width 212 height 20
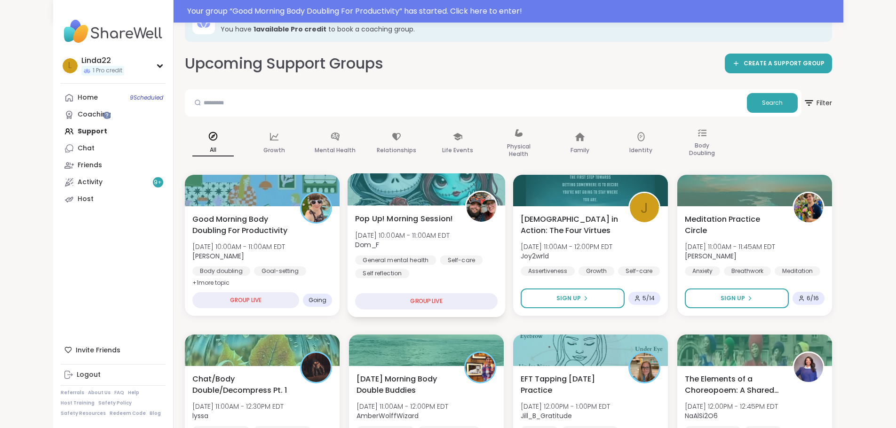
scroll to position [0, 0]
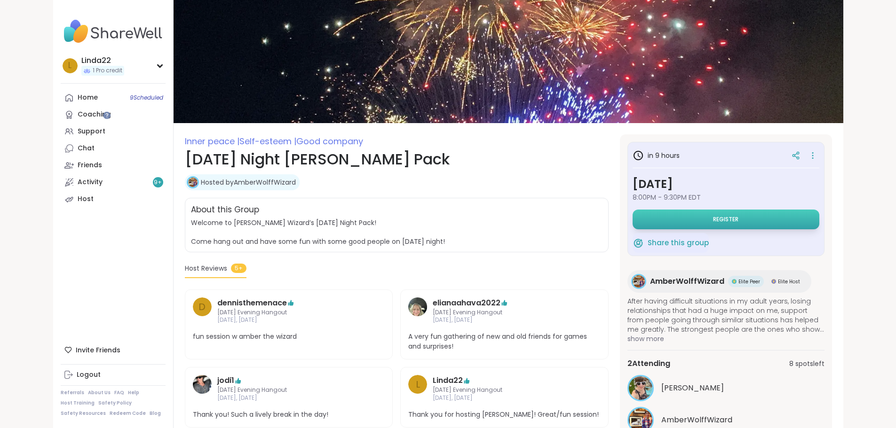
click at [699, 219] on button "Register" at bounding box center [726, 220] width 187 height 20
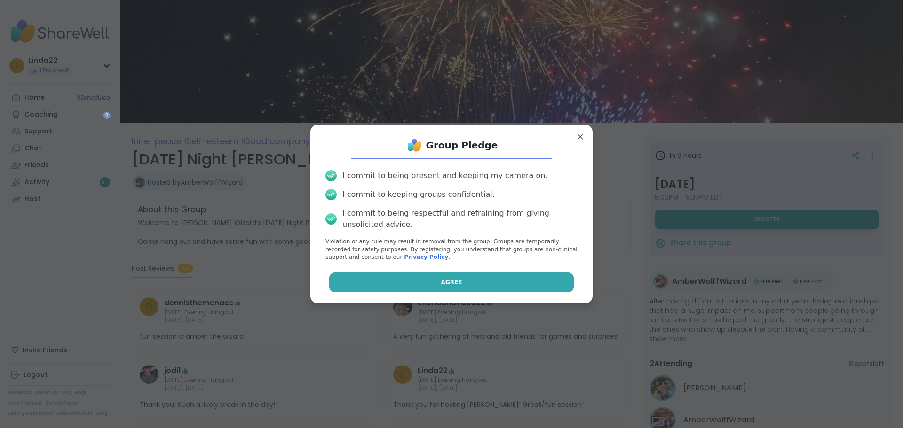
click at [516, 286] on button "Agree" at bounding box center [451, 283] width 245 height 20
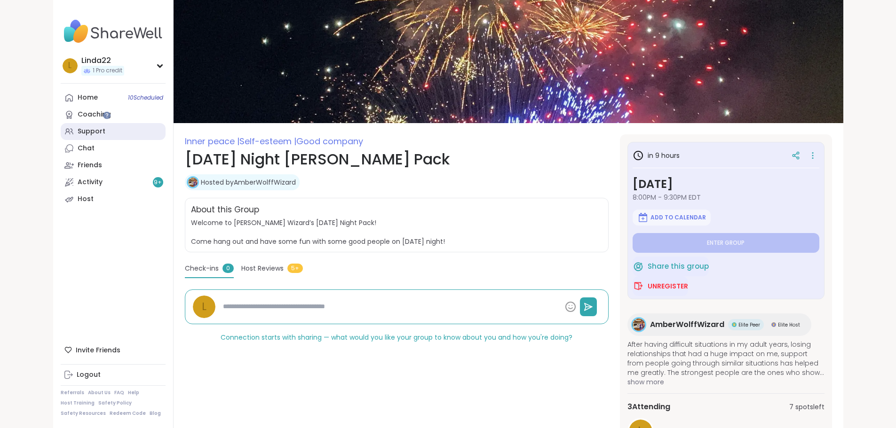
click at [61, 130] on link "Support" at bounding box center [113, 131] width 105 height 17
type textarea "*"
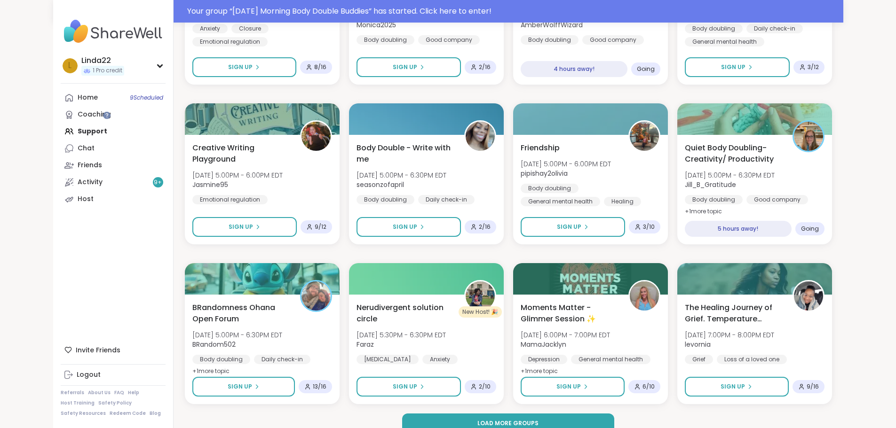
scroll to position [1235, 0]
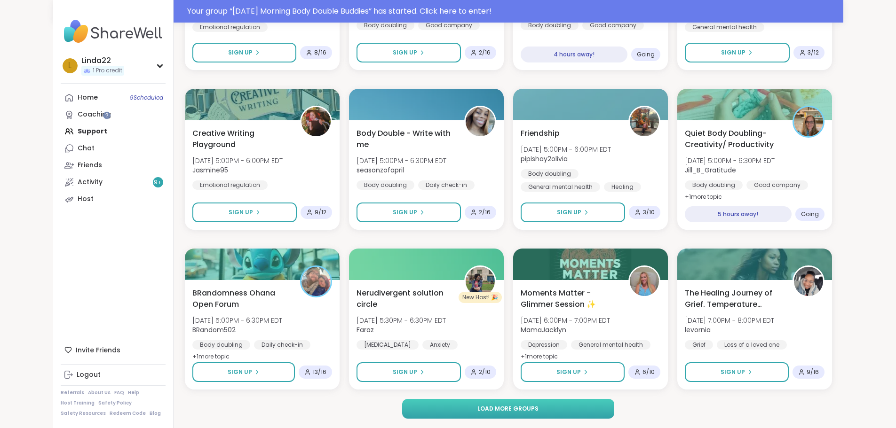
click at [500, 405] on span "Load more groups" at bounding box center [507, 409] width 61 height 8
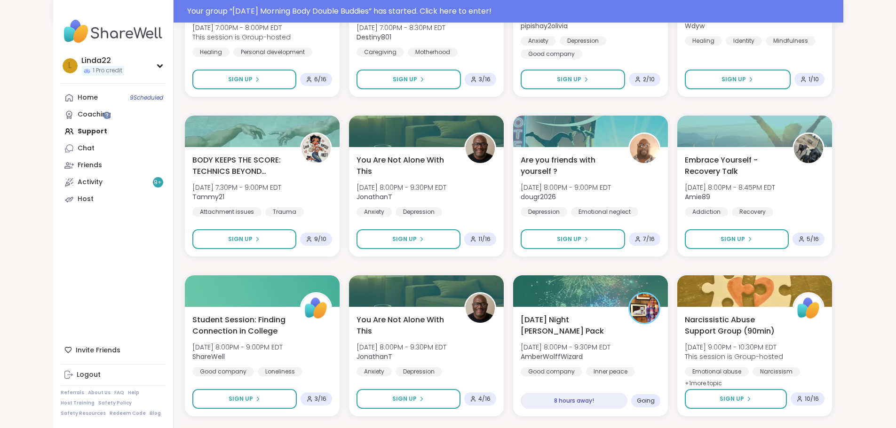
scroll to position [1706, 0]
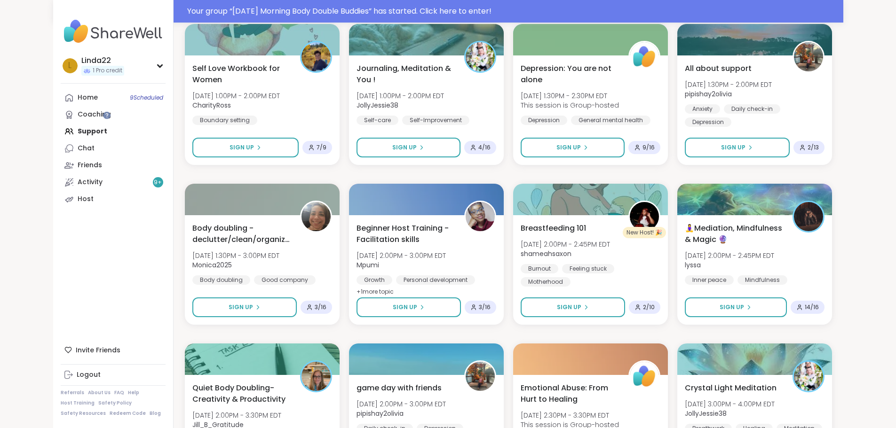
scroll to position [659, 0]
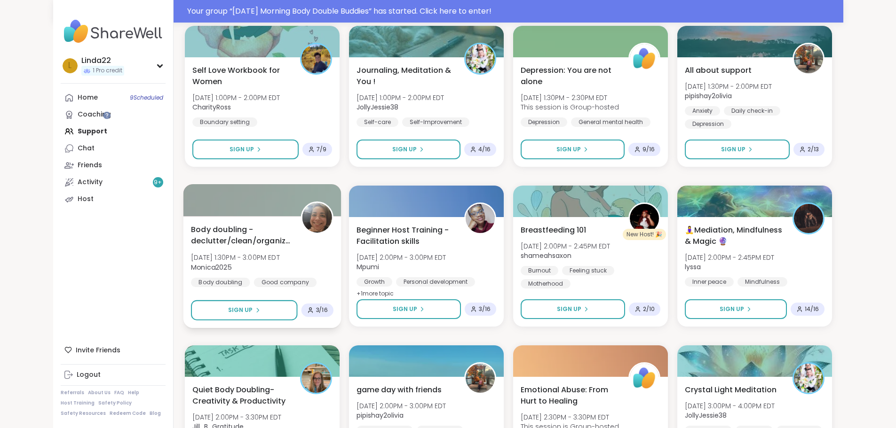
click at [231, 209] on div at bounding box center [262, 200] width 158 height 32
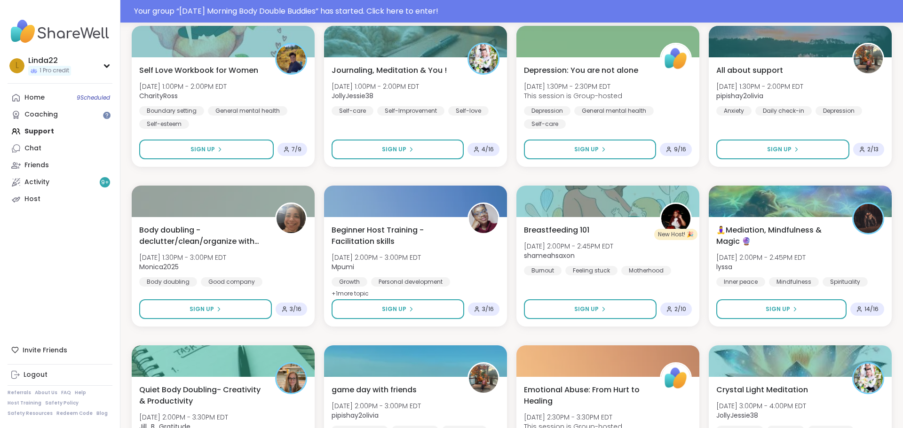
click at [542, 176] on div "J Stoicism in Action: The Four Virtues [DATE] 11:00AM - 12:00PM EDT Joy2wrld As…" at bounding box center [512, 256] width 760 height 1420
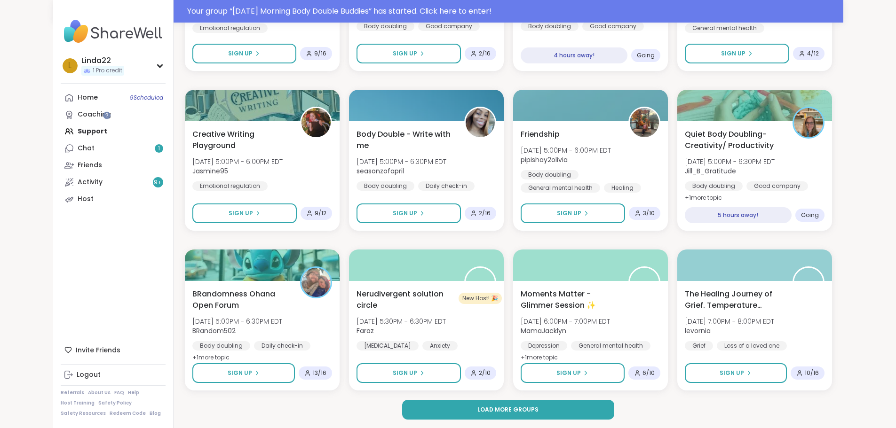
scroll to position [1235, 0]
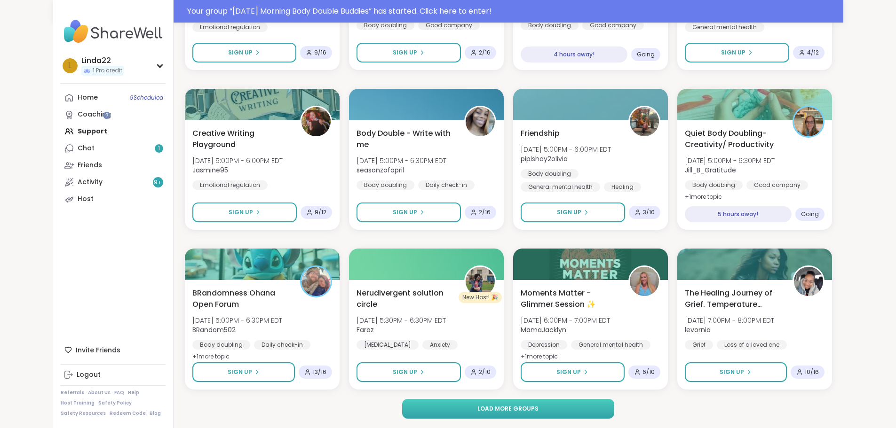
click at [501, 414] on button "Load more groups" at bounding box center [508, 409] width 212 height 20
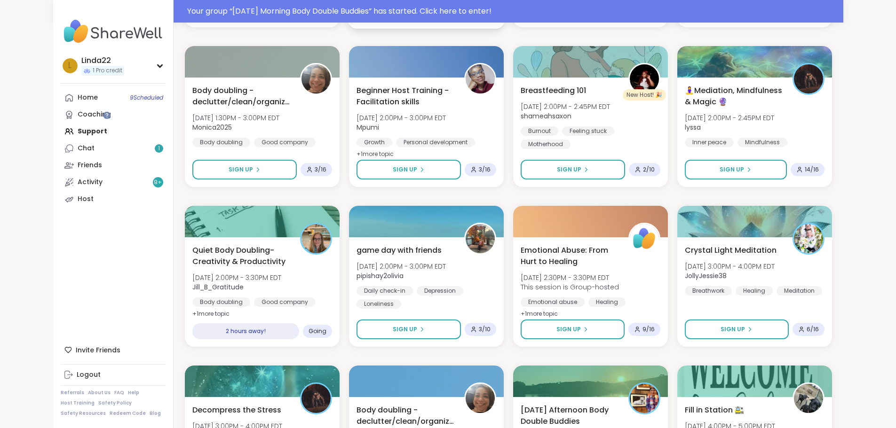
scroll to position [577, 0]
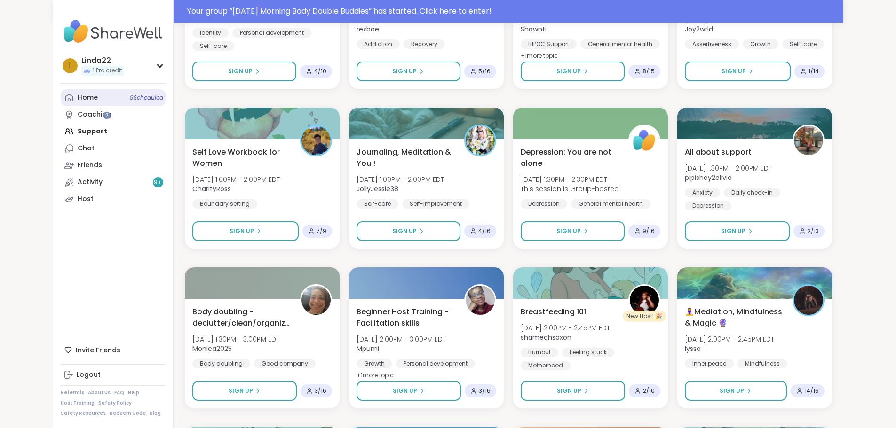
click at [72, 99] on link "Home 9 Scheduled" at bounding box center [113, 97] width 105 height 17
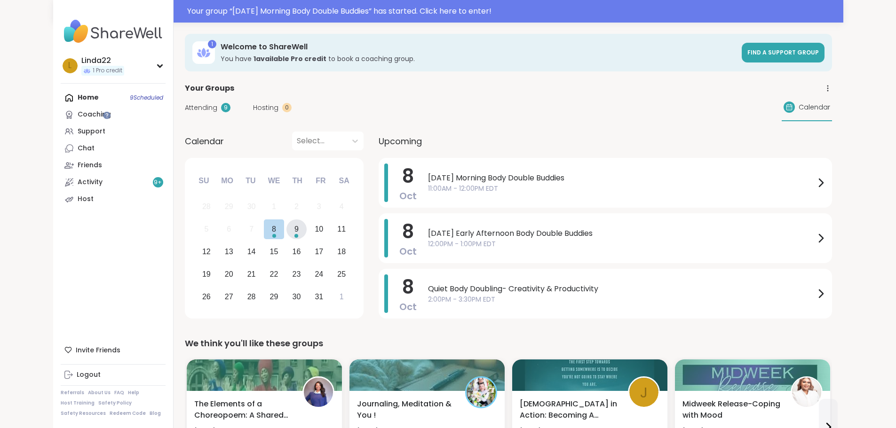
click at [294, 234] on div "Choose Thursday, October 9th, 2025" at bounding box center [296, 236] width 4 height 4
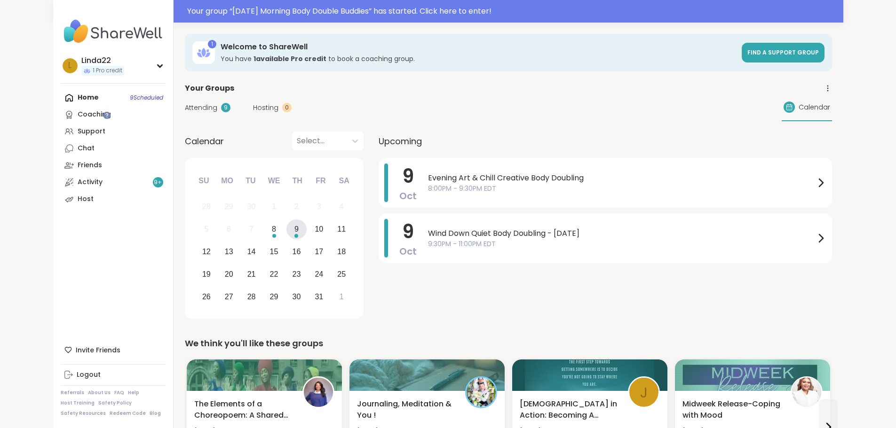
click at [294, 234] on div "Choose Thursday, October 9th, 2025" at bounding box center [296, 236] width 4 height 4
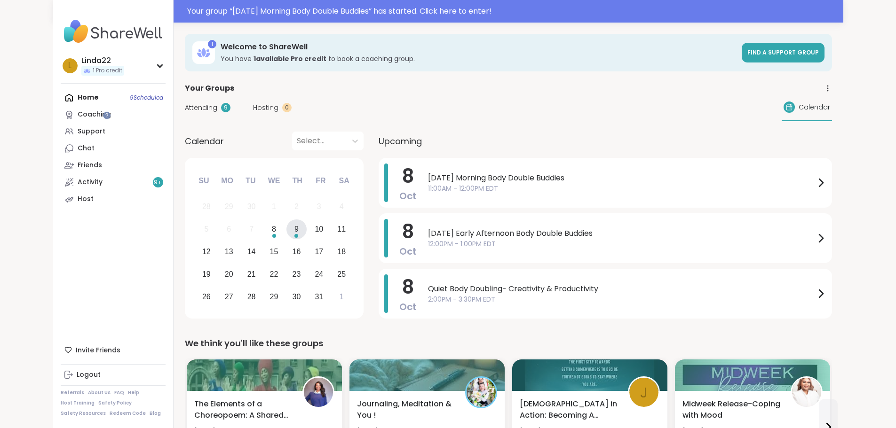
click at [294, 234] on div "Choose Thursday, October 9th, 2025" at bounding box center [296, 236] width 4 height 4
click at [286, 238] on div "9" at bounding box center [296, 230] width 20 height 20
click at [294, 232] on div "9" at bounding box center [296, 229] width 4 height 13
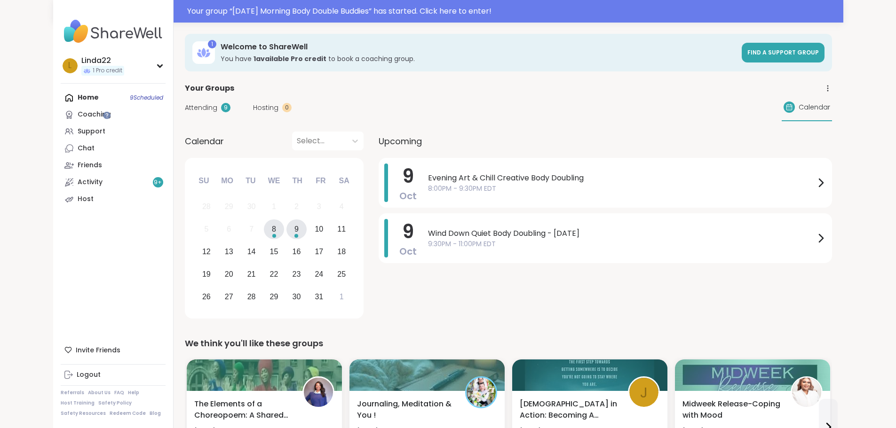
click at [272, 231] on div "8" at bounding box center [274, 229] width 4 height 13
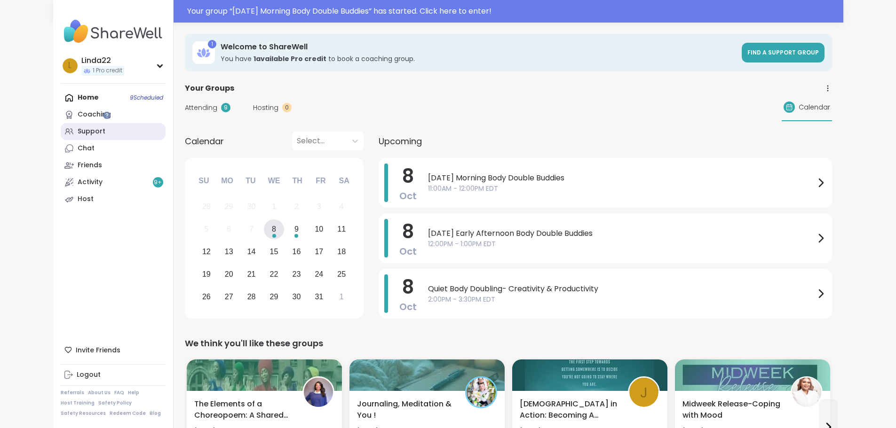
click at [70, 137] on link "Support" at bounding box center [113, 131] width 105 height 17
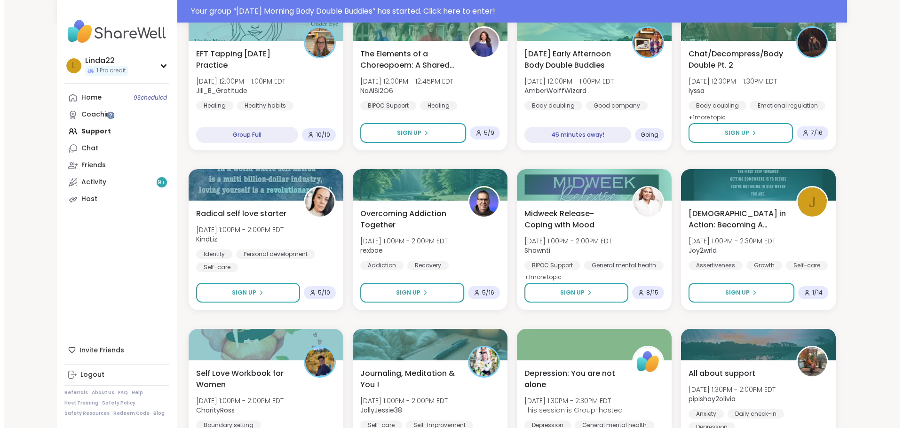
scroll to position [376, 0]
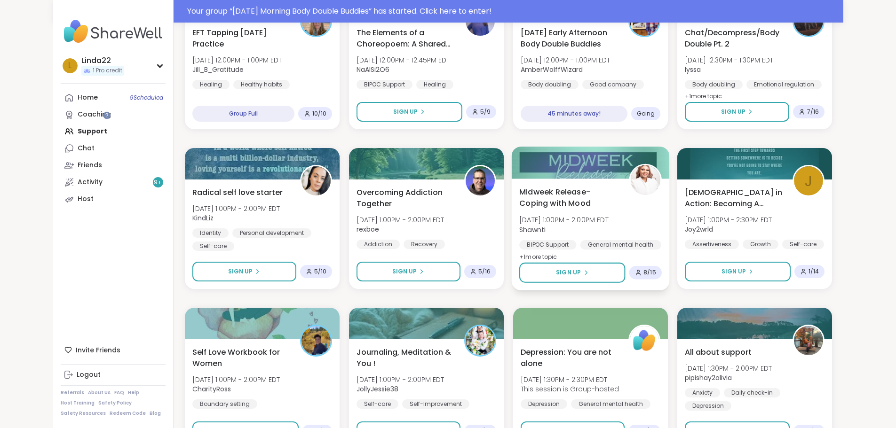
click at [622, 168] on div at bounding box center [590, 163] width 158 height 32
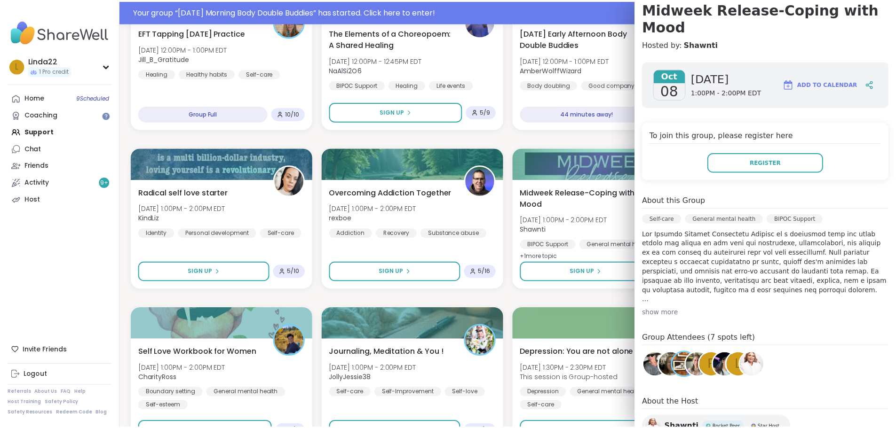
scroll to position [94, 0]
